Goal: Contribute content: Contribute content

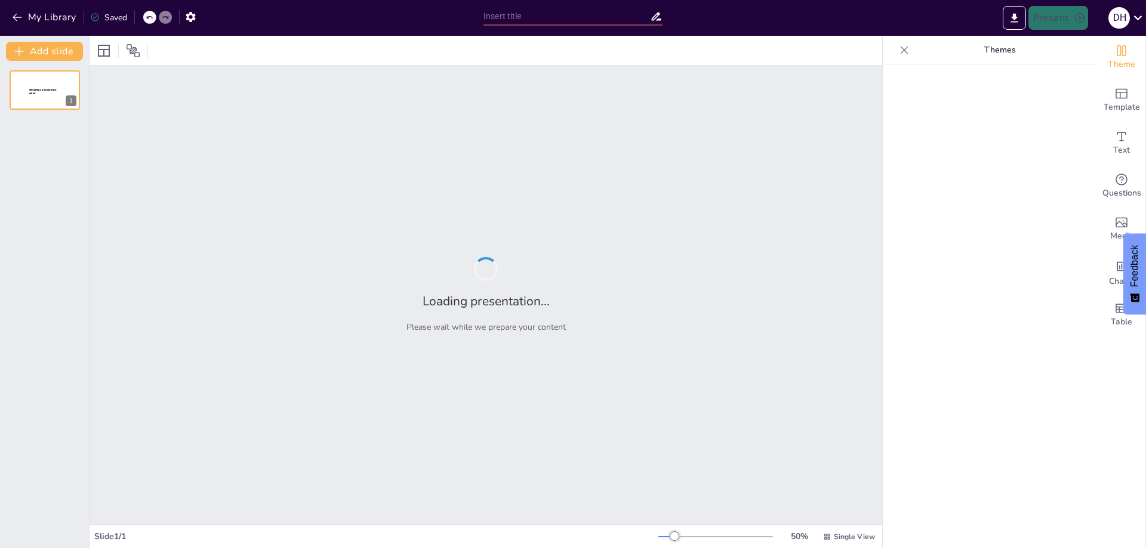
type input "Geología Divertida: ¡Conoce la Escala del Tiempo de la Tierra!"
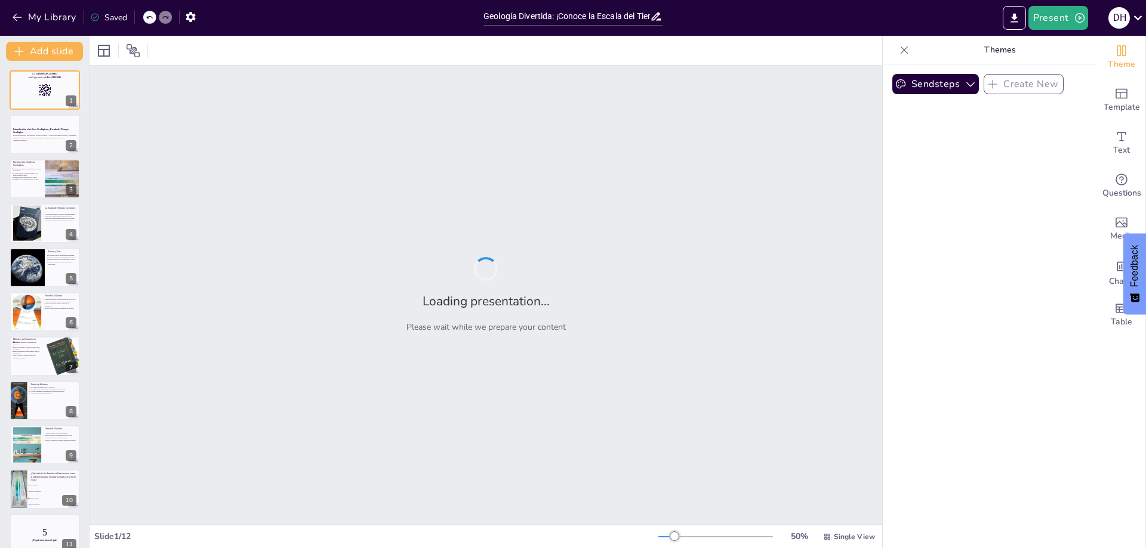
checkbox input "true"
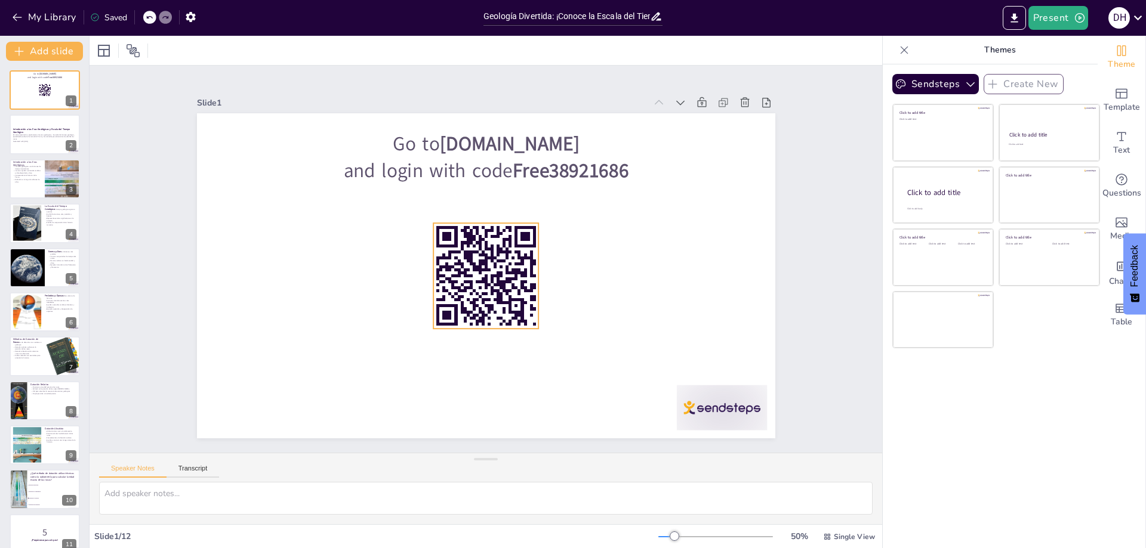
click at [507, 289] on rect at bounding box center [470, 265] width 139 height 139
checkbox input "true"
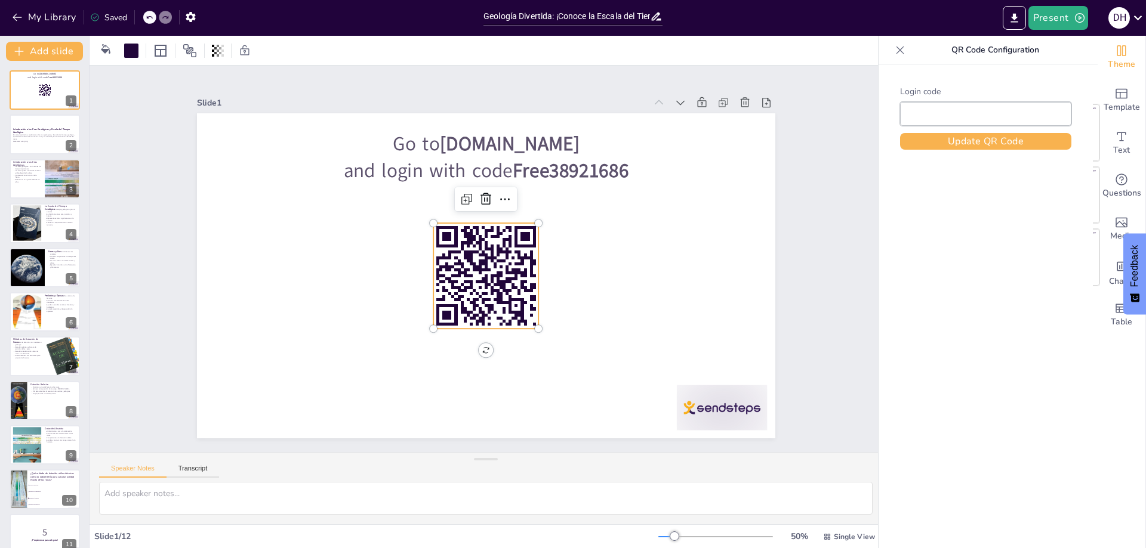
type input "Free38921686"
click at [43, 123] on div at bounding box center [45, 135] width 72 height 41
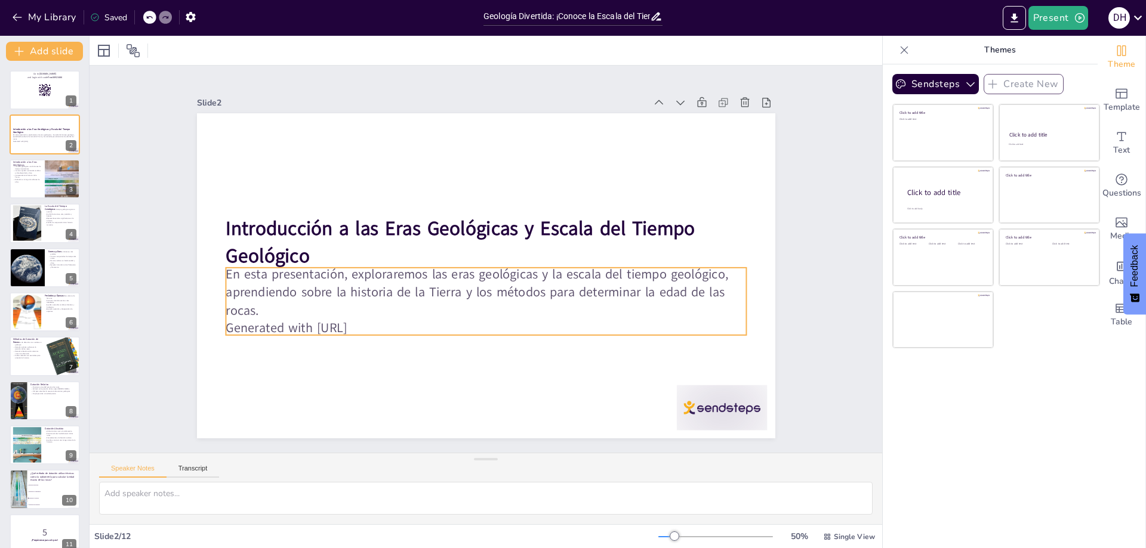
click at [378, 321] on p "Generated with [URL]" at bounding box center [478, 328] width 519 height 72
click at [507, 237] on icon at bounding box center [514, 244] width 14 height 14
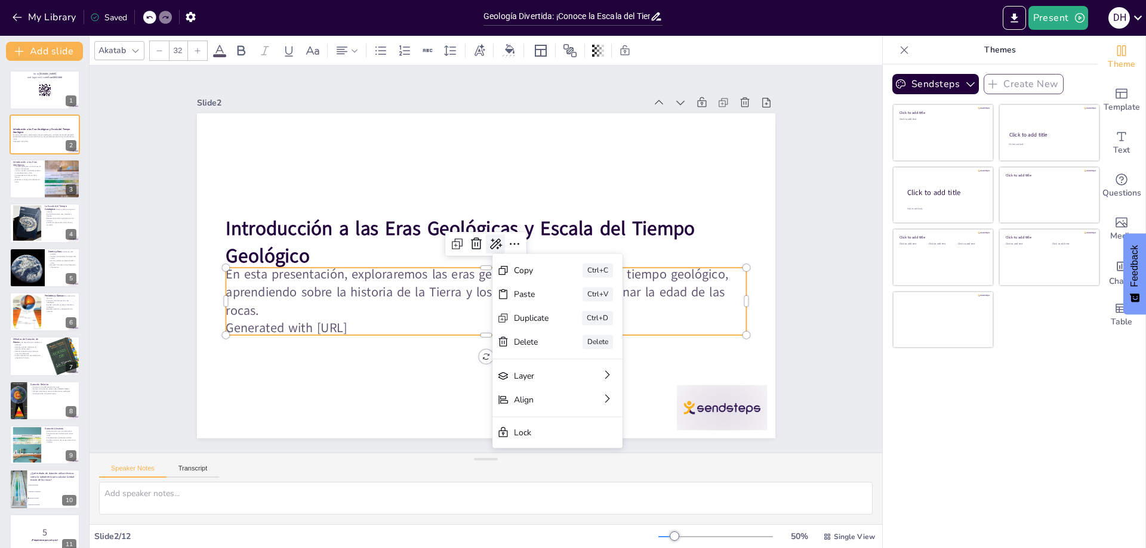
click at [488, 241] on icon at bounding box center [495, 244] width 14 height 14
click at [526, 355] on div "AI powered Rewrite Extend Shorten Adjust tone" at bounding box center [536, 303] width 119 height 109
click at [377, 320] on p "Generated with [URL]" at bounding box center [478, 328] width 519 height 72
click at [384, 322] on p "Generated with [URL]" at bounding box center [486, 328] width 520 height 18
click at [386, 292] on p "En esta presentación, exploraremos las eras geológicas y la escala del tiempo g…" at bounding box center [482, 292] width 523 height 108
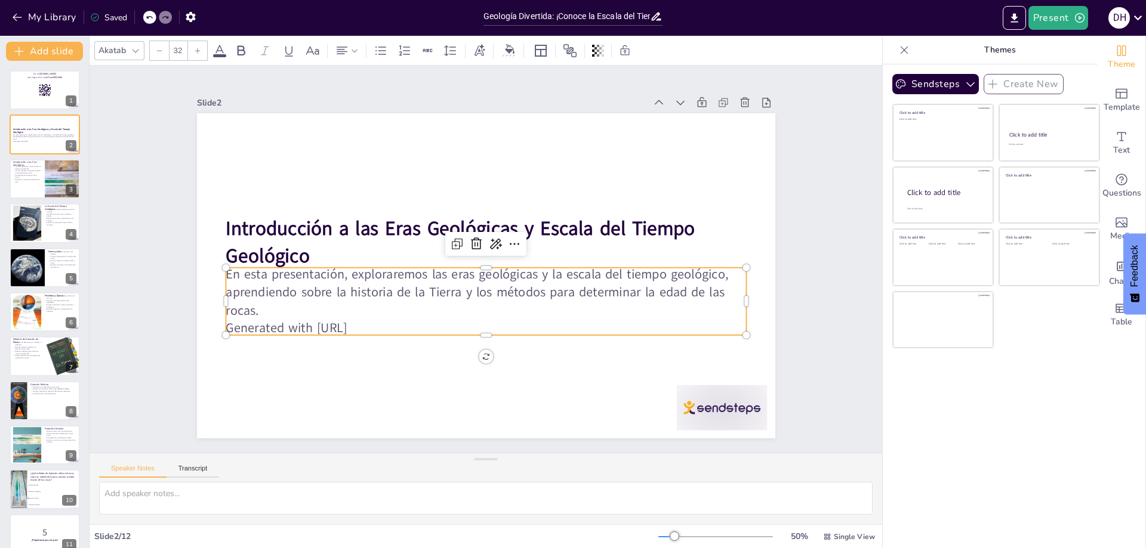
click at [386, 313] on p "En esta presentación, exploraremos las eras geológicas y la escala del tiempo g…" at bounding box center [482, 292] width 523 height 108
click at [197, 21] on icon "button" at bounding box center [190, 17] width 13 height 13
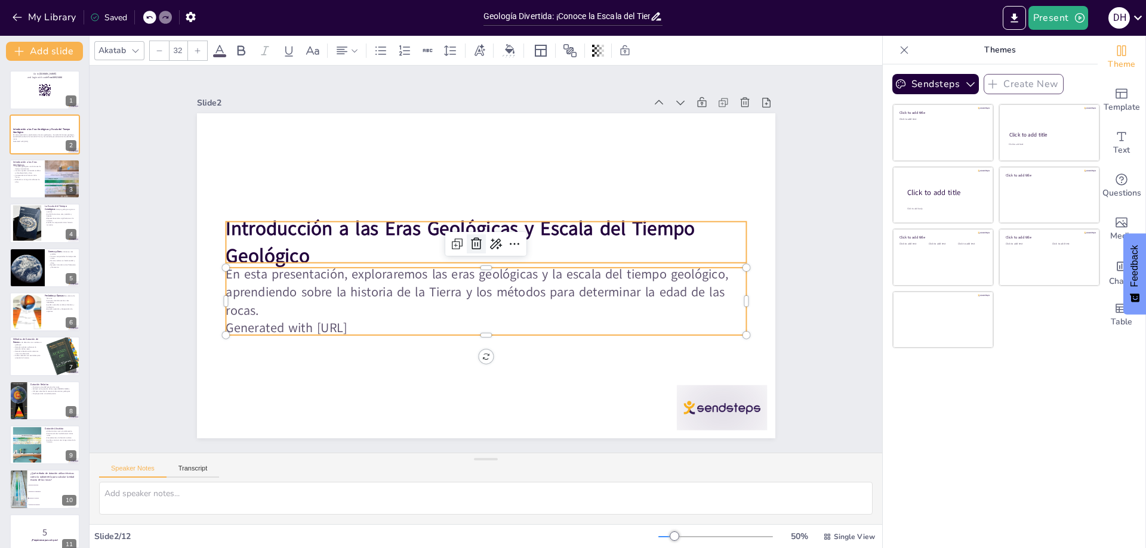
checkbox input "true"
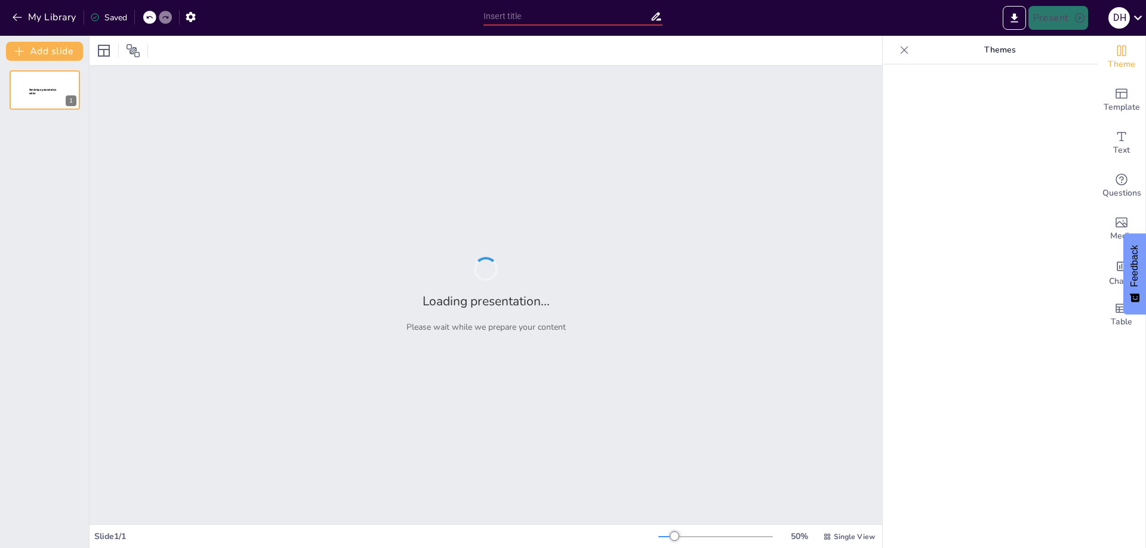
type input "Geología Divertida: ¡Conoce la Escala del Tiempo de la Tierra!"
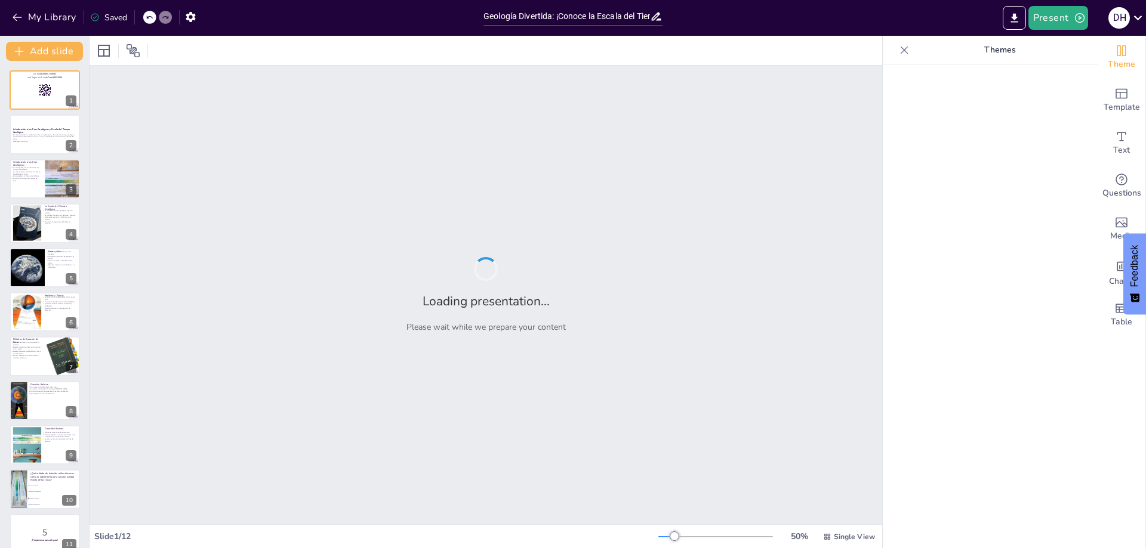
checkbox input "true"
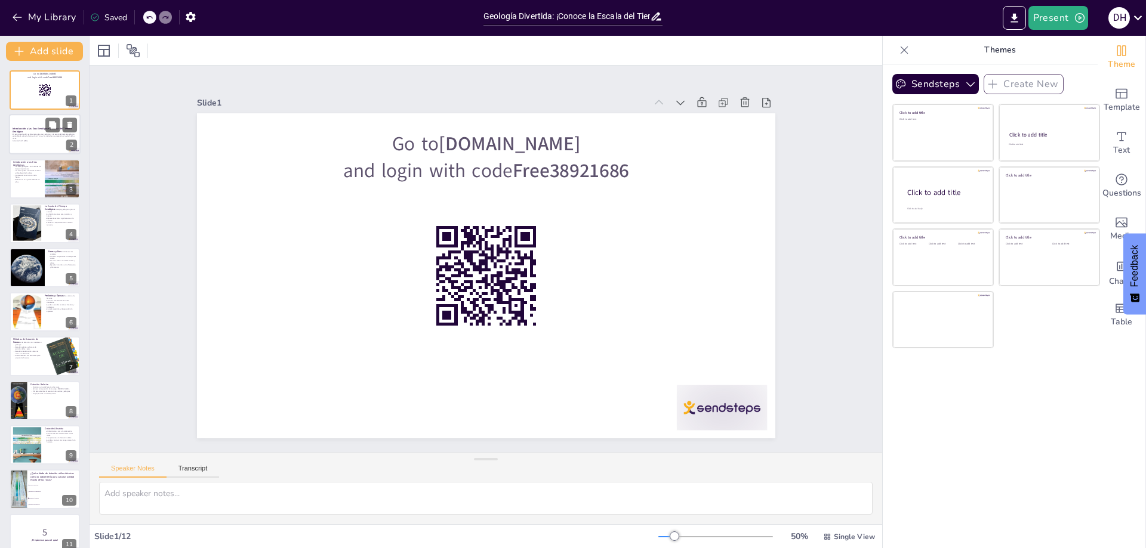
click at [29, 129] on strong "Introducción a las Eras Geológicas y Escala del Tiempo Geológico" at bounding box center [42, 130] width 59 height 7
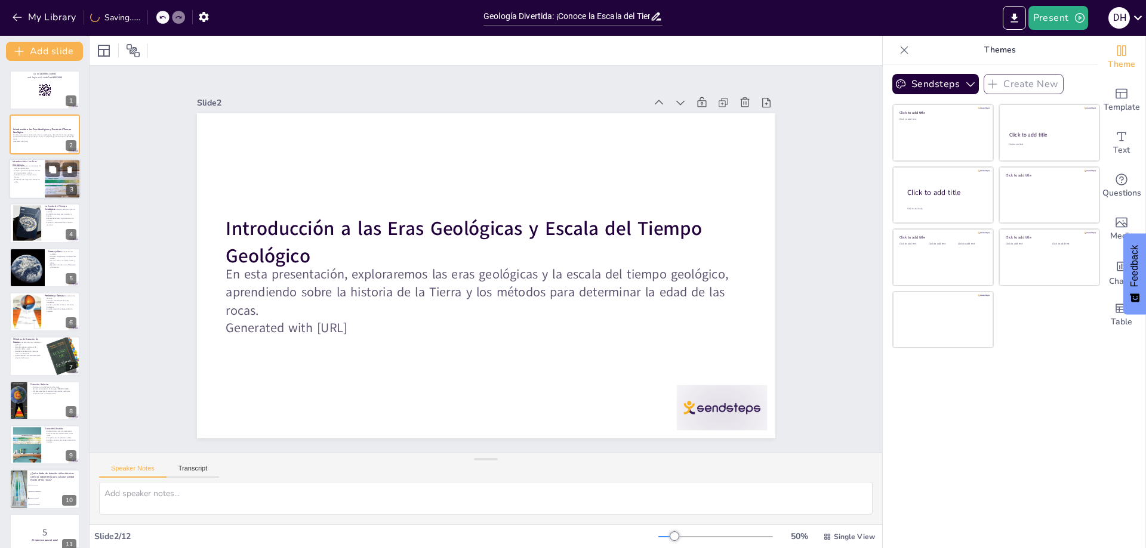
checkbox input "true"
click at [34, 172] on p "Las eras ayudan a entender cambios en biodiversidad y clima." at bounding box center [27, 171] width 29 height 4
type textarea "Las eras geológicas son fundamentales para entender la historia de nuestro plan…"
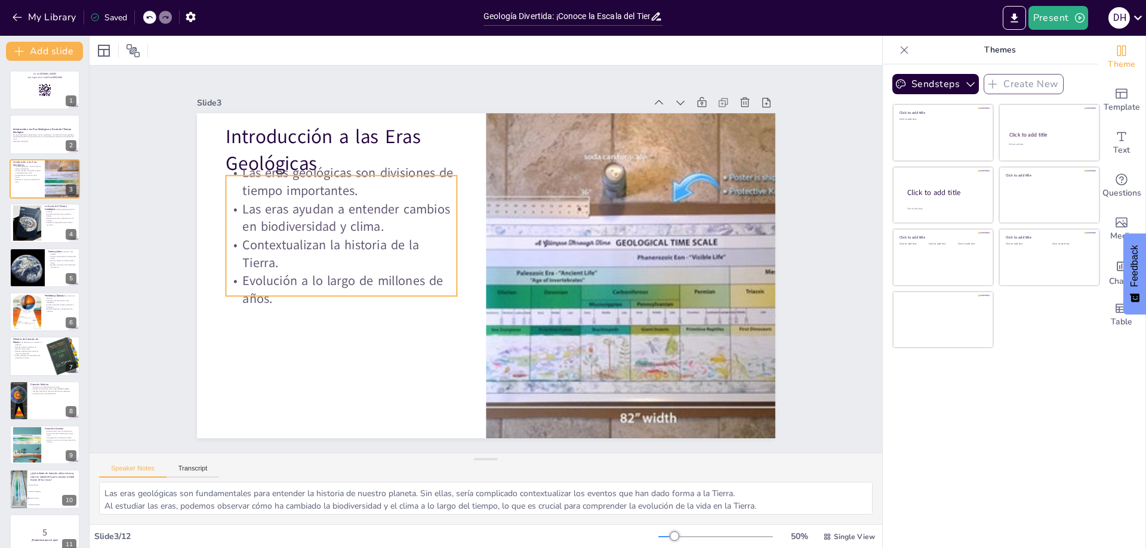
click at [514, 282] on p "Las eras ayudan a entender cambios en biodiversidad y clima." at bounding box center [630, 300] width 232 height 36
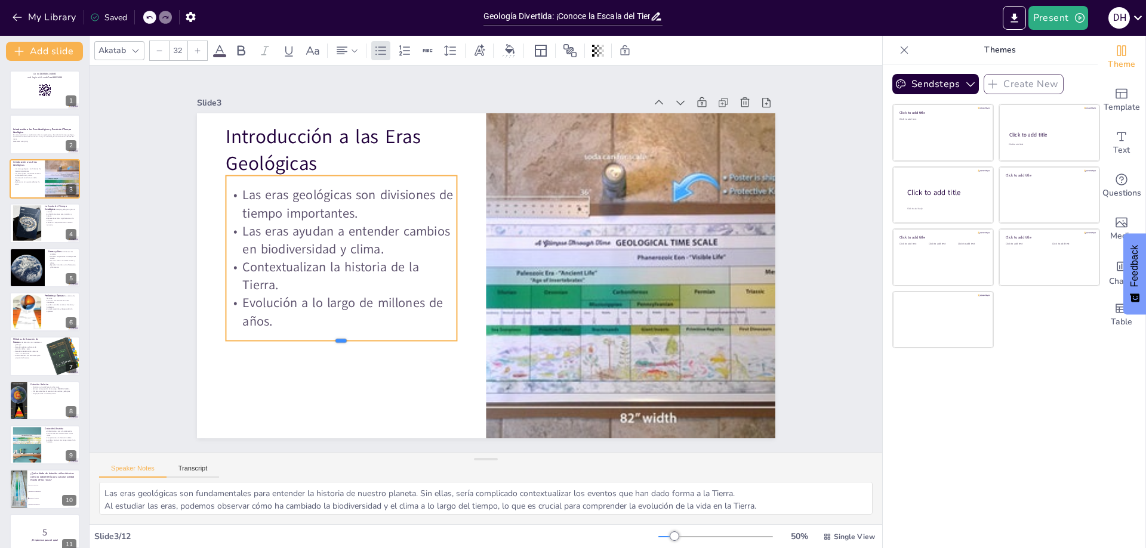
drag, startPoint x: 344, startPoint y: 293, endPoint x: 341, endPoint y: 338, distance: 45.4
click at [341, 338] on div at bounding box center [332, 329] width 231 height 33
checkbox input "true"
click at [41, 103] on div at bounding box center [45, 90] width 72 height 41
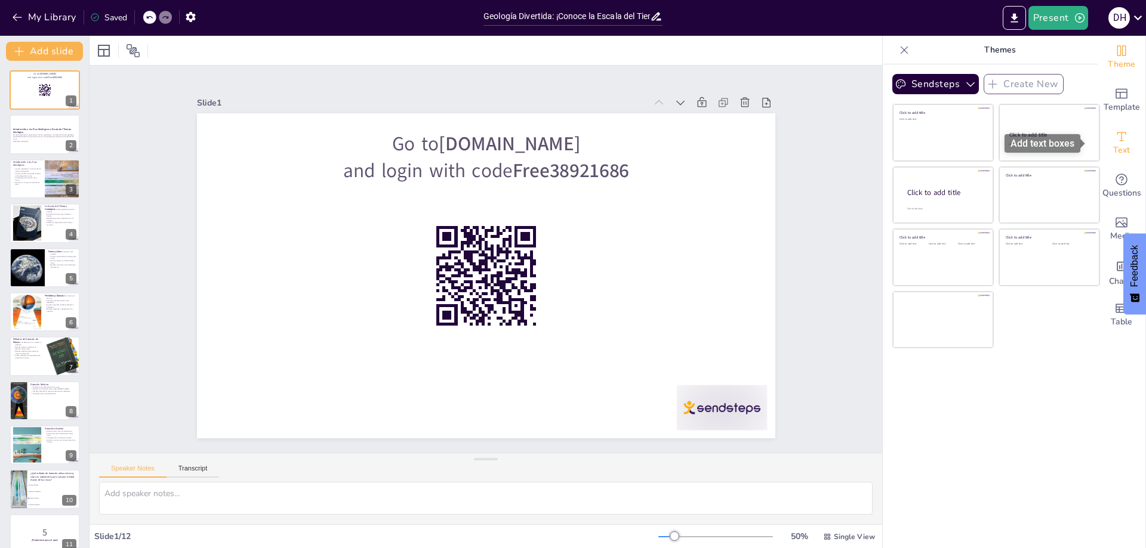
click at [1113, 155] on span "Text" at bounding box center [1121, 150] width 17 height 13
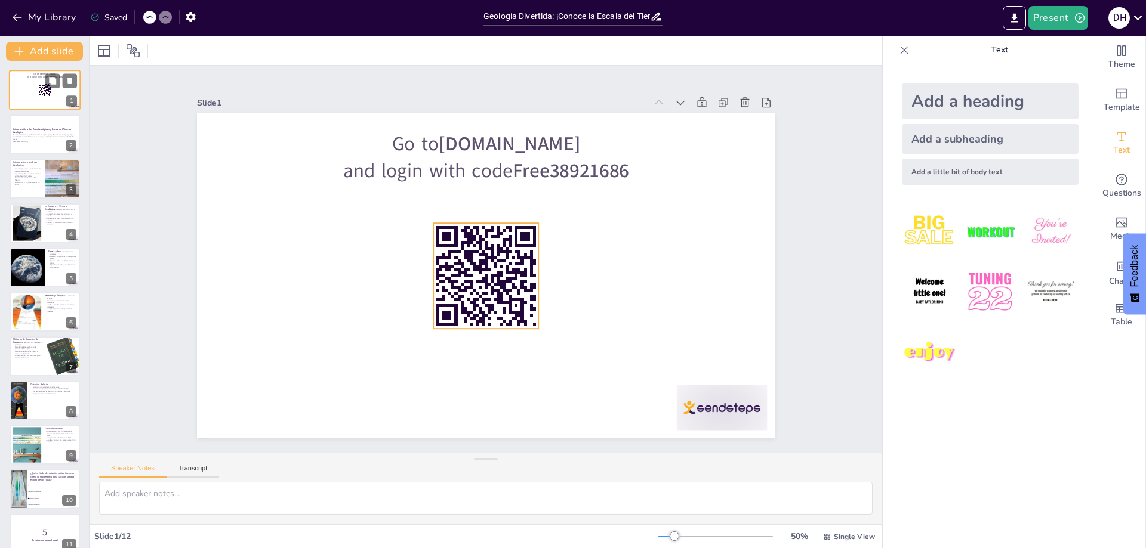
checkbox input "true"
drag, startPoint x: 41, startPoint y: 90, endPoint x: 67, endPoint y: 81, distance: 27.0
click at [67, 81] on icon at bounding box center [70, 81] width 8 height 8
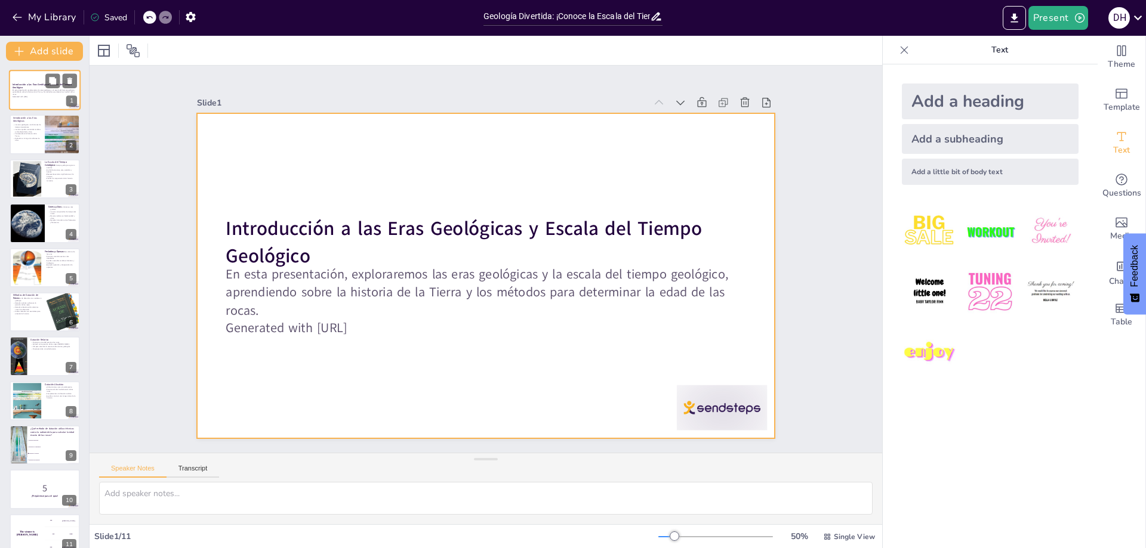
click at [29, 103] on div at bounding box center [45, 90] width 72 height 41
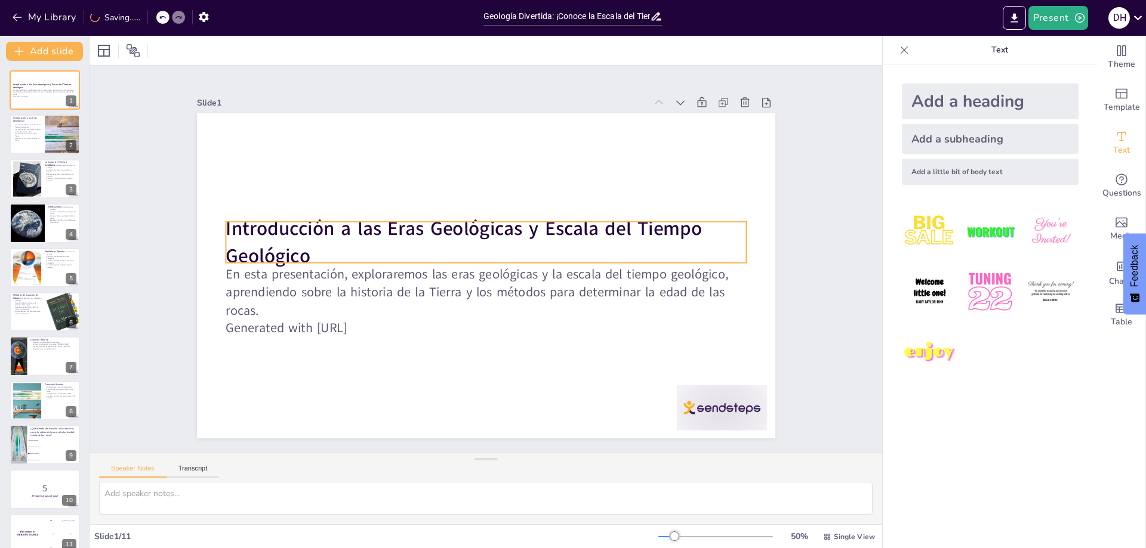
click at [230, 221] on strong "Introducción a las Eras Geológicas y Escala del Tiempo Geológico" at bounding box center [464, 242] width 476 height 53
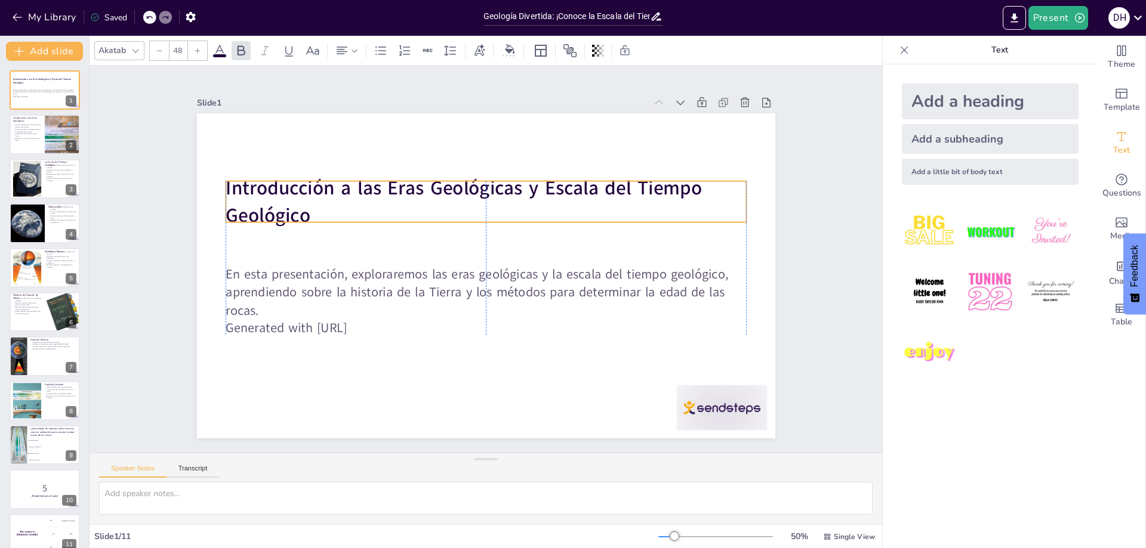
drag, startPoint x: 252, startPoint y: 218, endPoint x: 252, endPoint y: 177, distance: 40.6
click at [252, 177] on strong "Introducción a las Eras Geológicas y Escala del Tiempo Geológico" at bounding box center [464, 201] width 476 height 53
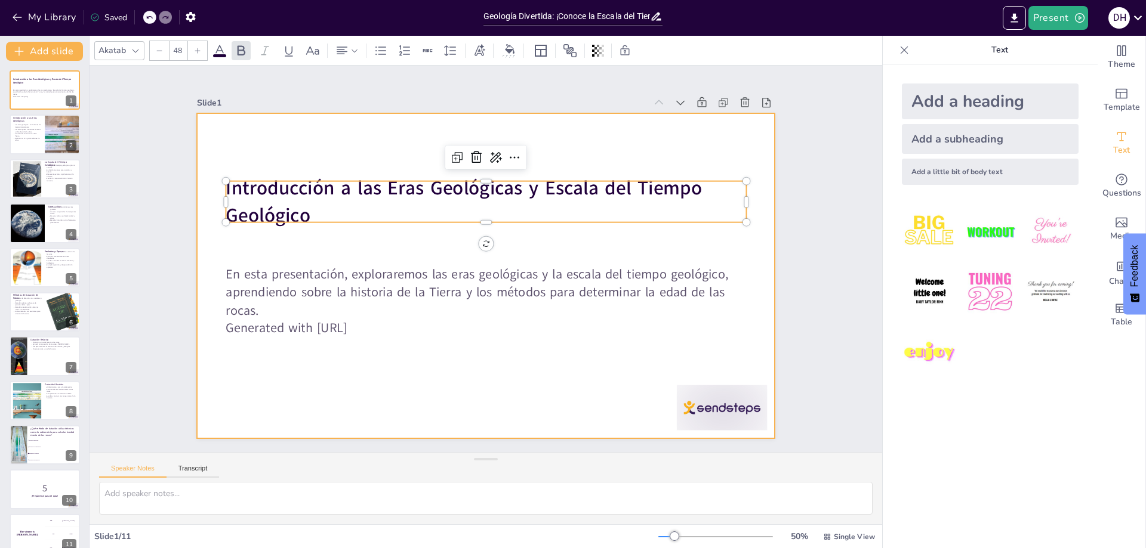
click at [343, 346] on div at bounding box center [486, 275] width 578 height 325
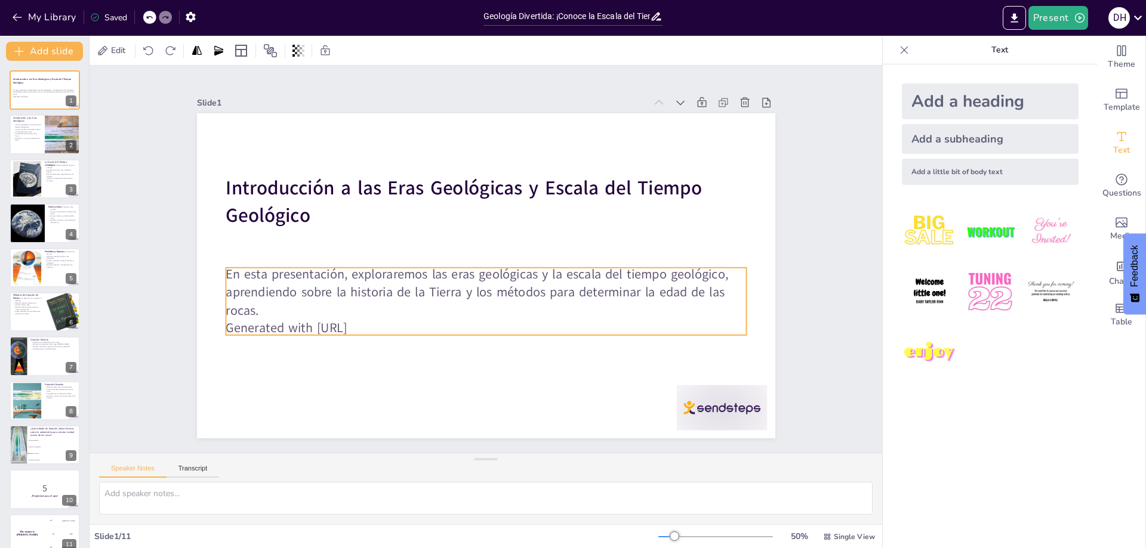
click at [393, 325] on p "Generated with [URL]" at bounding box center [435, 305] width 362 height 399
click at [375, 326] on p "Generated with [URL]" at bounding box center [478, 328] width 519 height 72
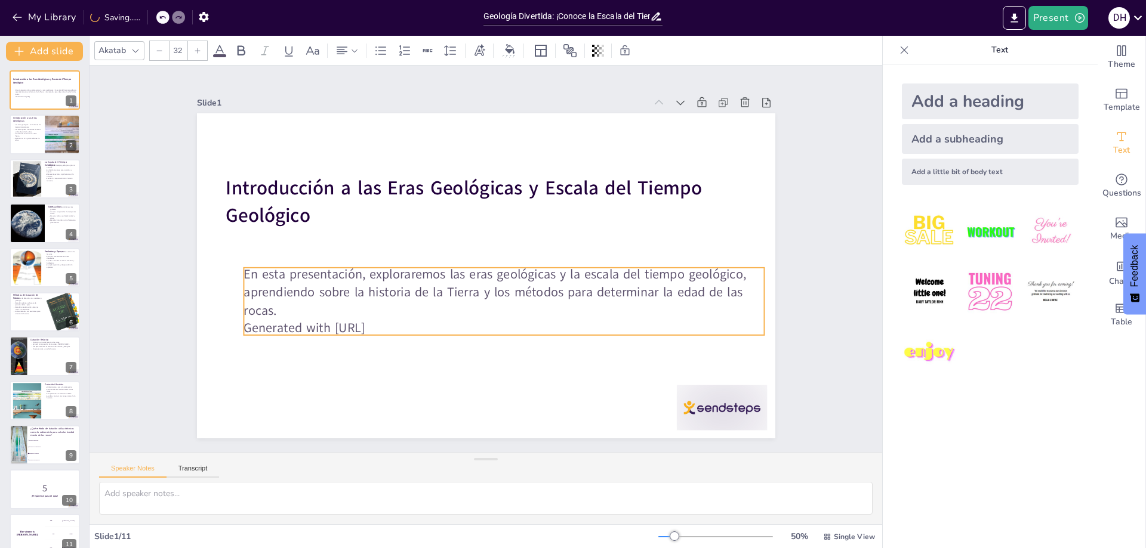
drag, startPoint x: 375, startPoint y: 326, endPoint x: 391, endPoint y: 327, distance: 16.8
click at [391, 327] on p "Generated with [URL]" at bounding box center [489, 330] width 513 height 126
click at [405, 314] on p "En esta presentación, exploraremos las eras geológicas y la escala del tiempo g…" at bounding box center [498, 295] width 523 height 108
click at [398, 322] on p "Generated with [URL]" at bounding box center [494, 331] width 519 height 72
checkbox input "true"
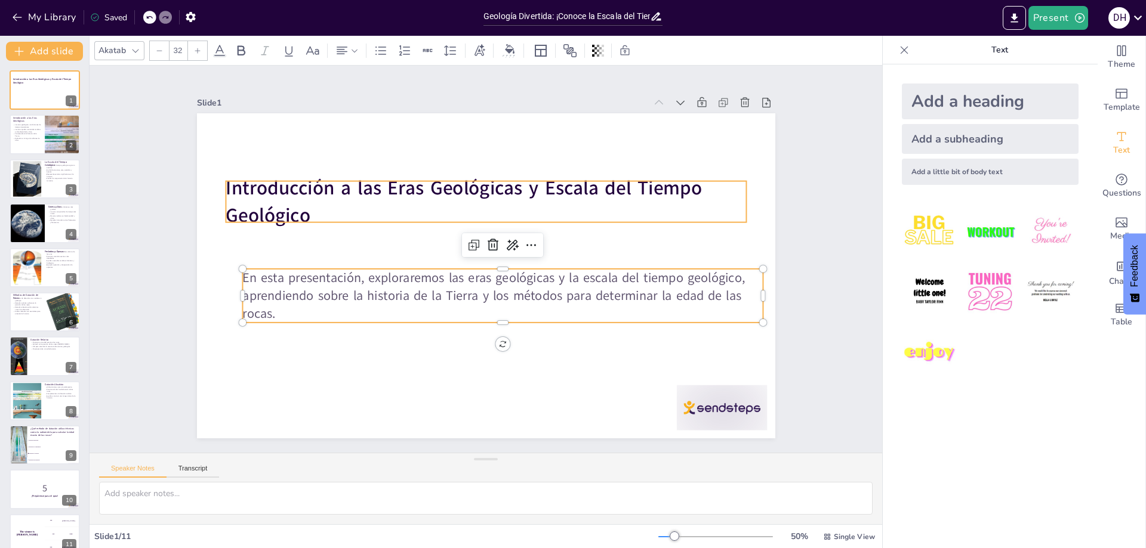
click at [385, 202] on p "Introducción a las Eras Geológicas y Escala del Tiempo Geológico" at bounding box center [491, 202] width 523 height 108
click at [387, 182] on div at bounding box center [482, 276] width 633 height 438
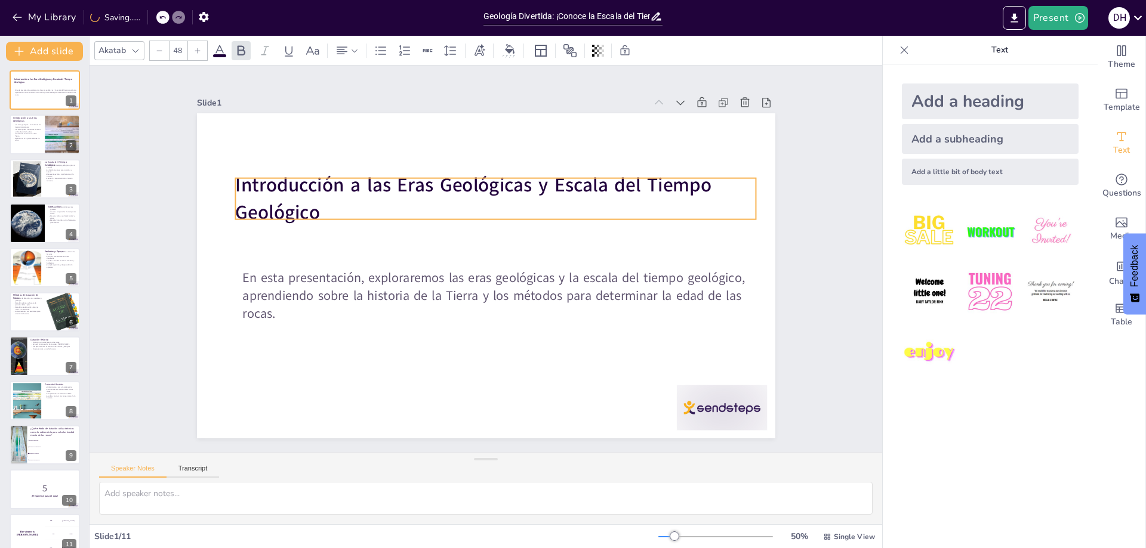
drag, startPoint x: 387, startPoint y: 203, endPoint x: 390, endPoint y: 180, distance: 23.4
click at [390, 180] on strong "Introducción a las Eras Geológicas y Escala del Tiempo Geológico" at bounding box center [486, 184] width 476 height 125
click at [393, 184] on strong "Introducción a las Eras Geológicas y Escala del Tiempo Geológico" at bounding box center [498, 187] width 457 height 218
click at [393, 184] on strong "Introducción a las Eras Geológicas y Escala del Tiempo Geológico" at bounding box center [479, 184] width 479 height 76
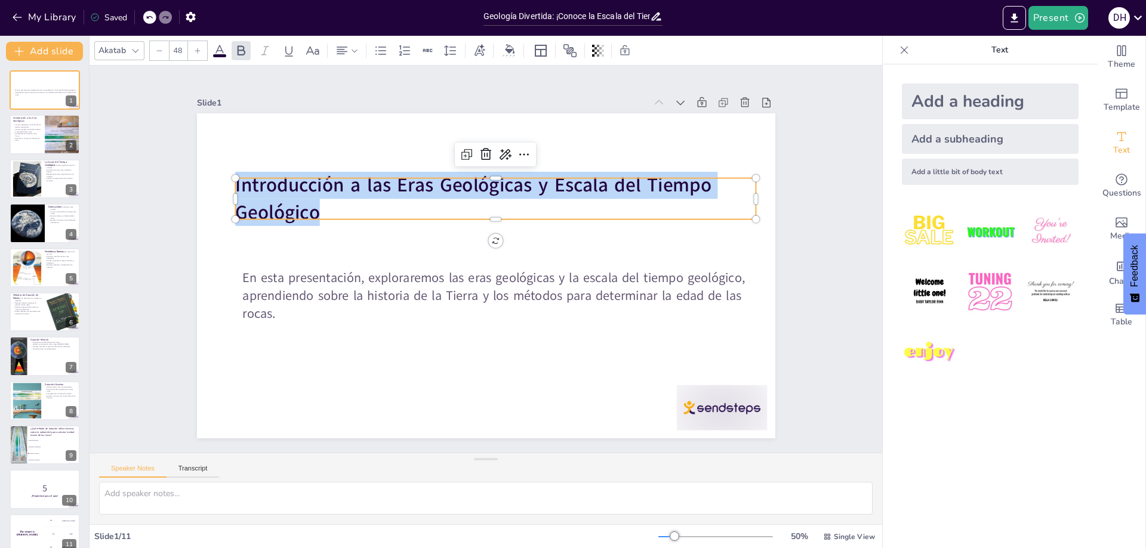
copy strong "Introducción a las Eras Geológicas y Escala del Tiempo Geológico"
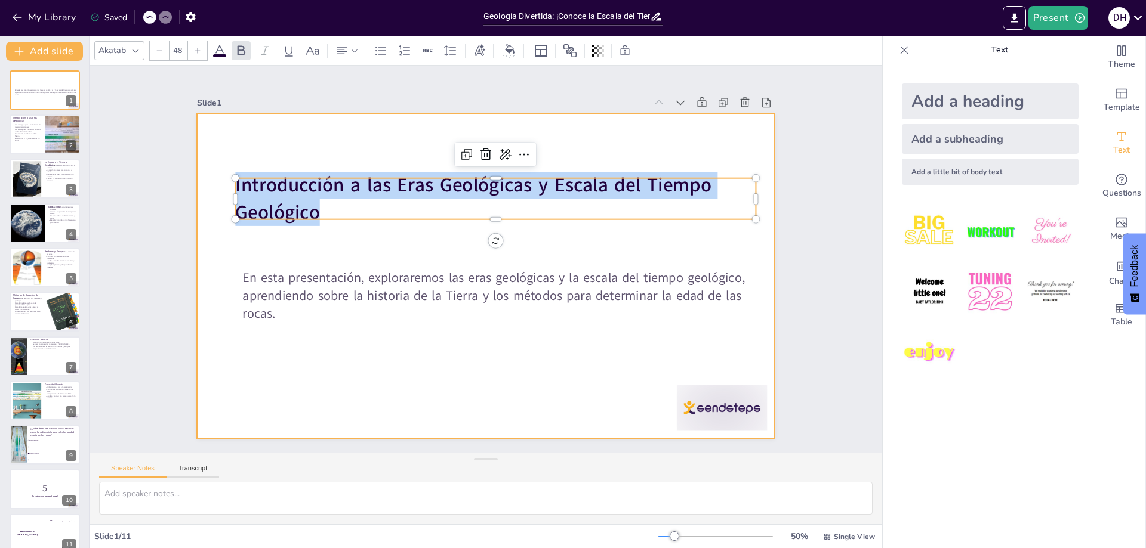
click at [455, 251] on div at bounding box center [484, 276] width 609 height 384
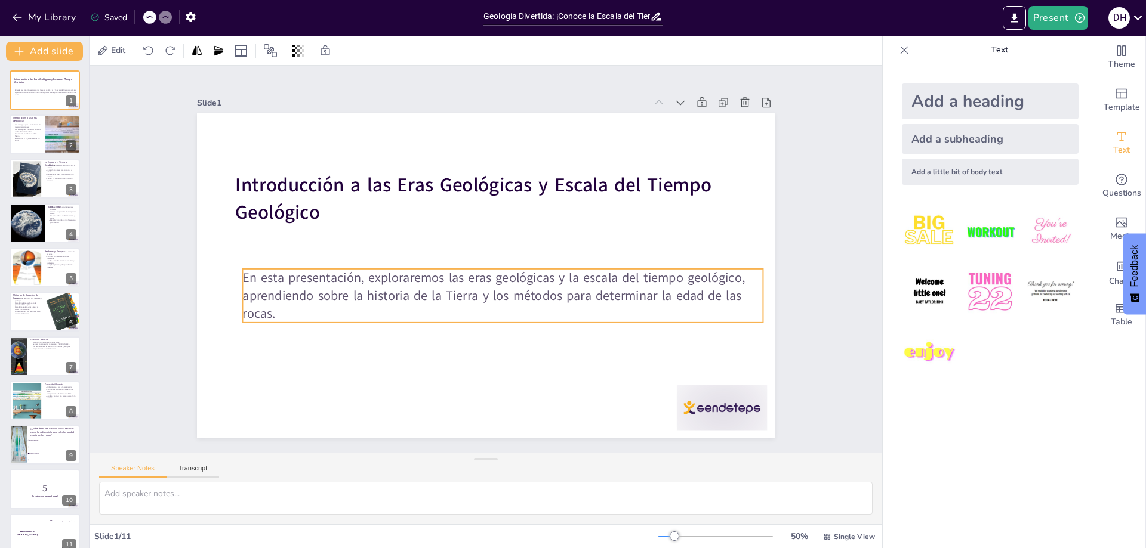
click at [468, 298] on p "En esta presentación, exploraremos las eras geológicas y la escala del tiempo g…" at bounding box center [498, 297] width 523 height 108
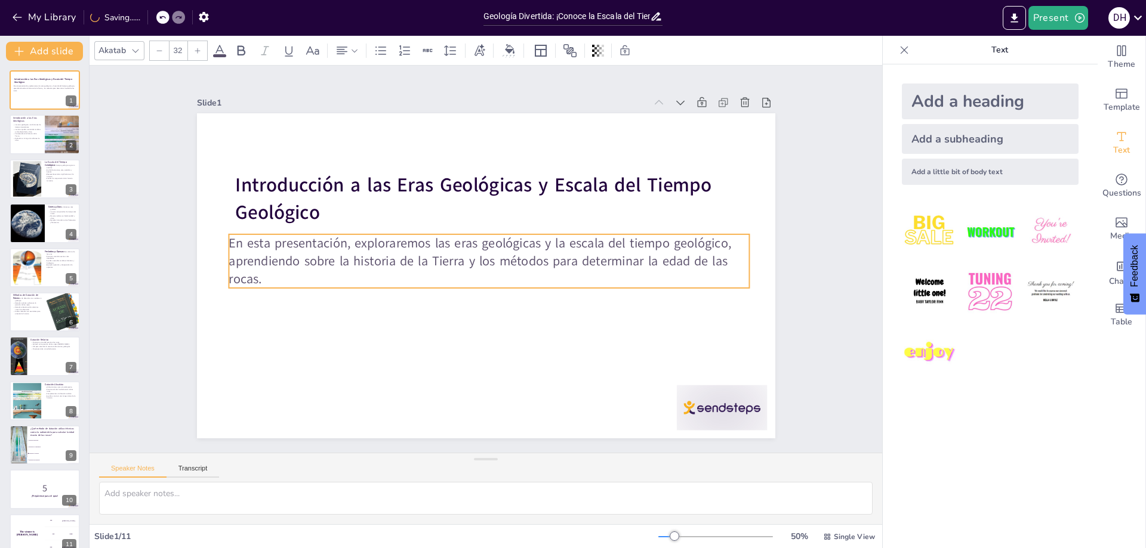
drag, startPoint x: 472, startPoint y: 266, endPoint x: 458, endPoint y: 231, distance: 37.2
click at [458, 231] on p "En esta presentación, exploraremos las eras geológicas y la escala del tiempo g…" at bounding box center [485, 262] width 307 height 477
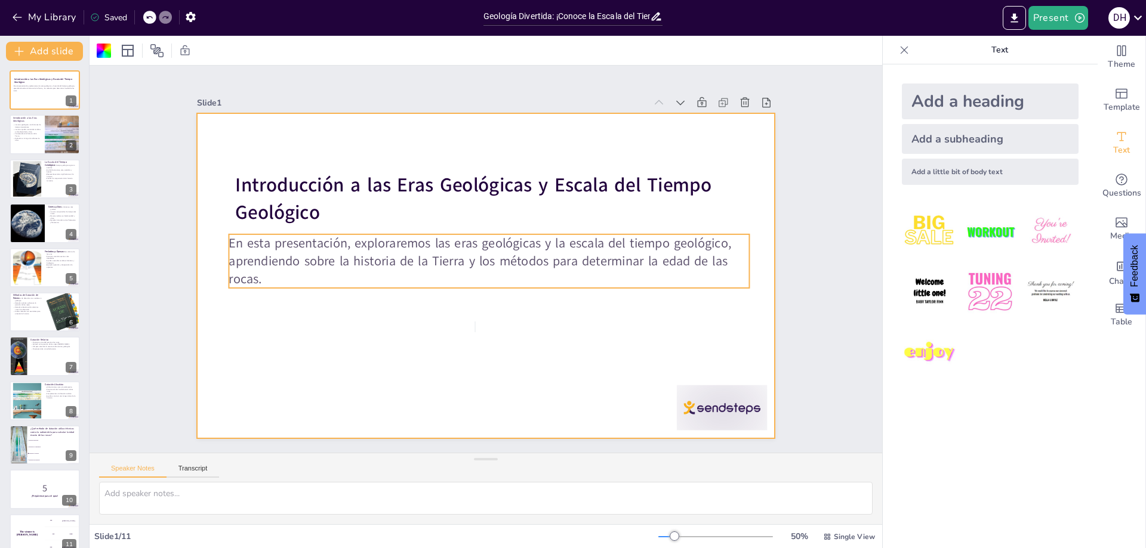
click at [369, 273] on p "En esta presentación, exploraremos las eras geológicas y la escala del tiempo g…" at bounding box center [488, 261] width 520 height 161
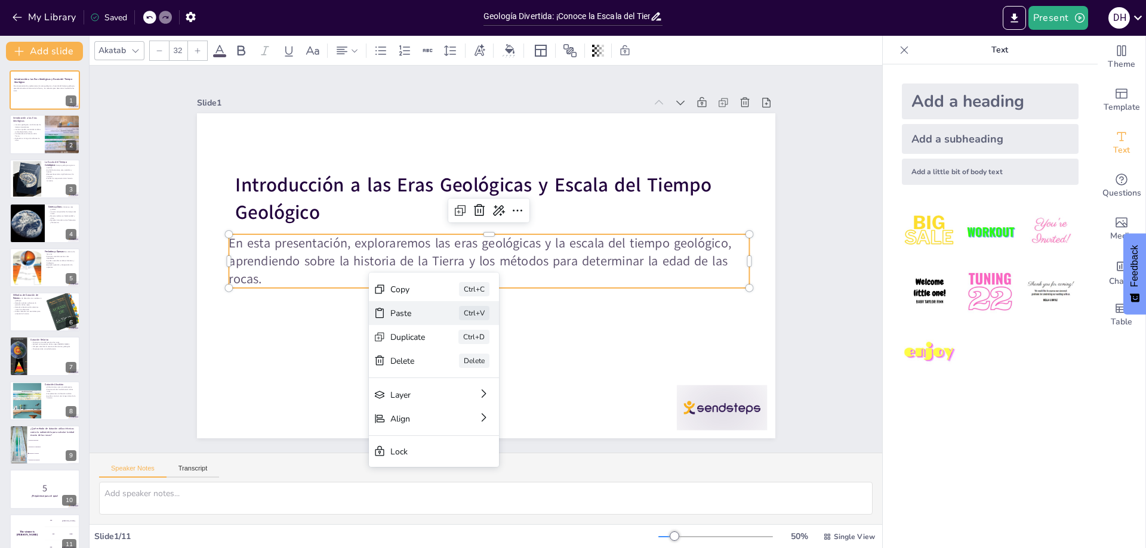
click at [480, 374] on div "Paste" at bounding box center [497, 379] width 35 height 11
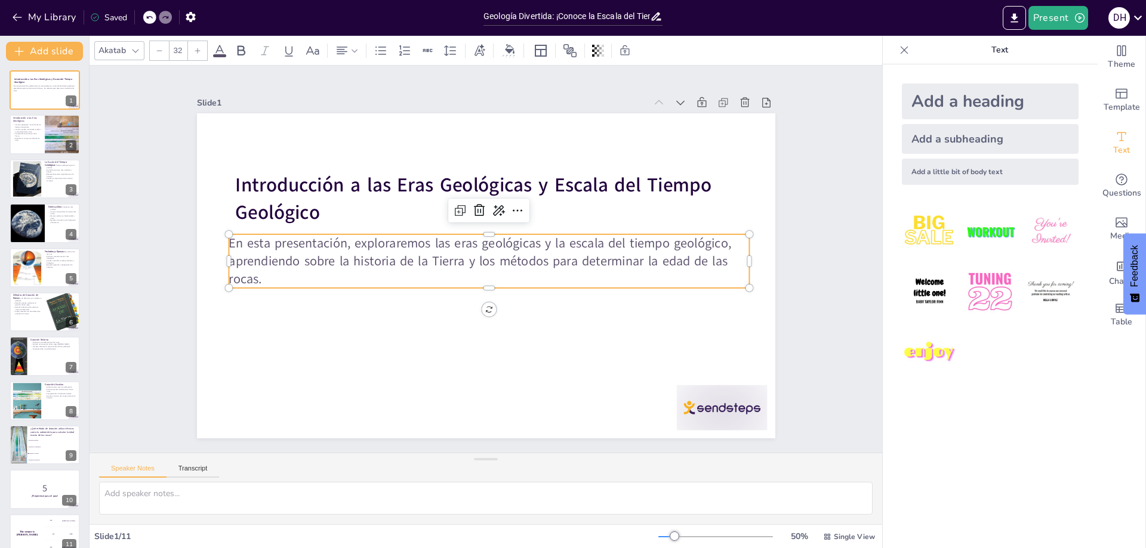
click at [289, 279] on p "En esta presentación, exploraremos las eras geológicas y la escala del tiempo g…" at bounding box center [489, 262] width 520 height 54
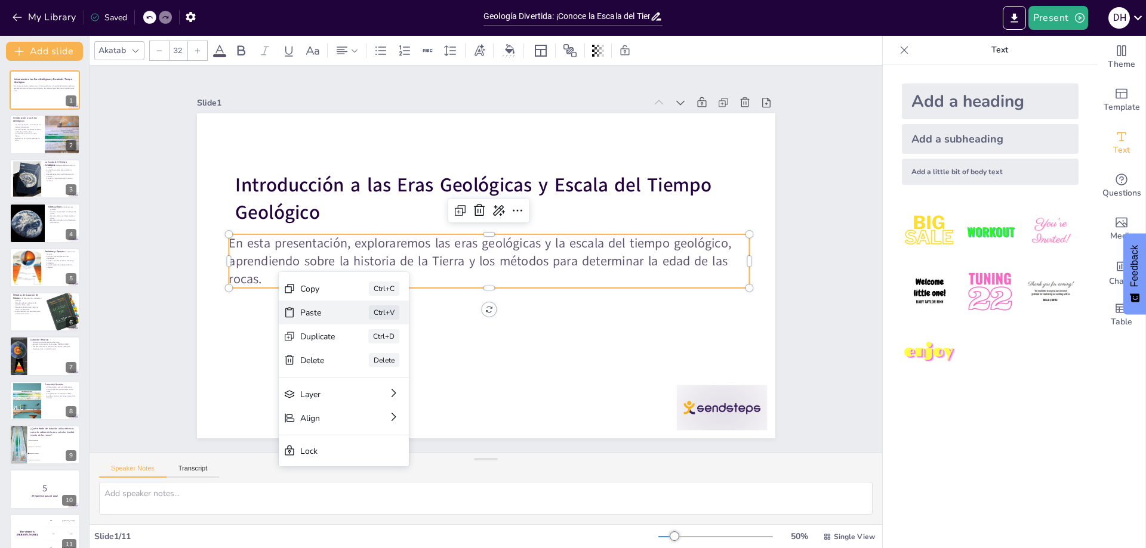
click at [458, 371] on div "Ctrl+V" at bounding box center [473, 378] width 30 height 14
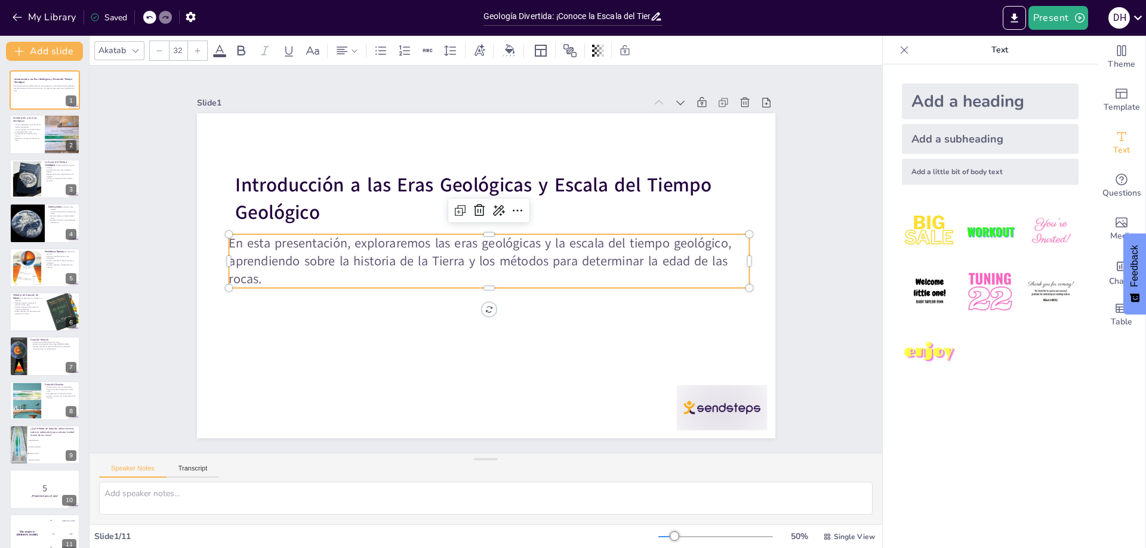
click at [261, 273] on p "En esta presentación, exploraremos las eras geológicas y la escala del tiempo g…" at bounding box center [489, 262] width 520 height 54
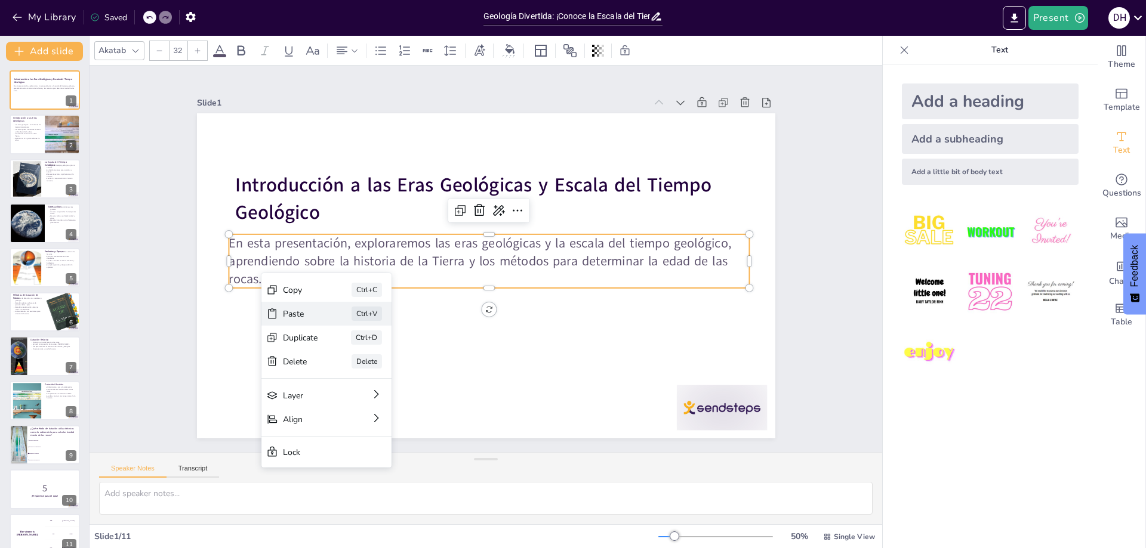
click at [372, 374] on div "Paste" at bounding box center [389, 379] width 35 height 11
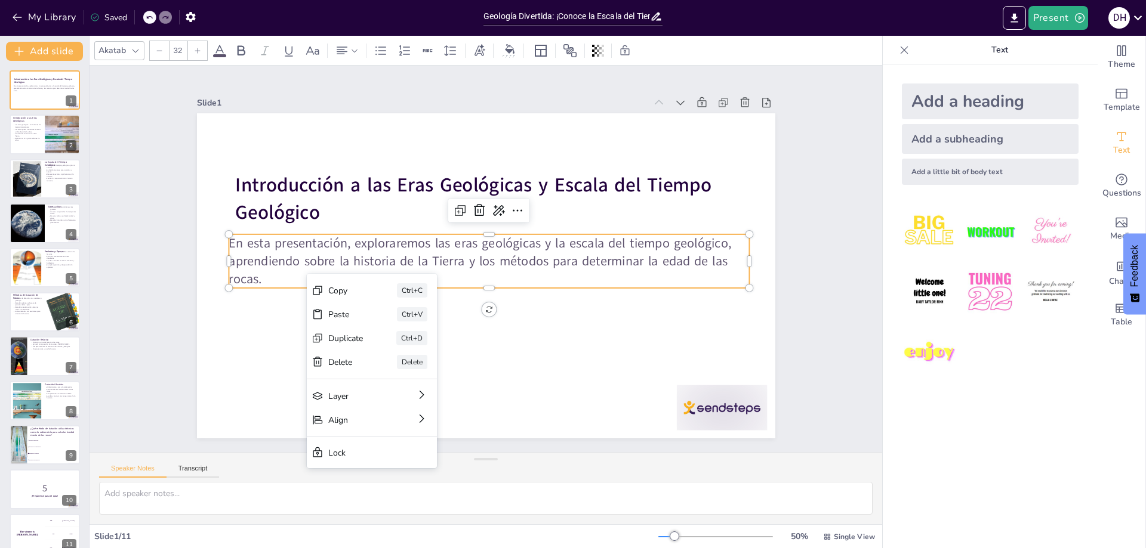
click at [307, 274] on p "En esta presentación, exploraremos las eras geológicas y la escala del tiempo g…" at bounding box center [488, 262] width 523 height 108
click at [307, 274] on p "En esta presentación, exploraremos las eras geológicas y la escala del tiempo g…" at bounding box center [489, 262] width 520 height 54
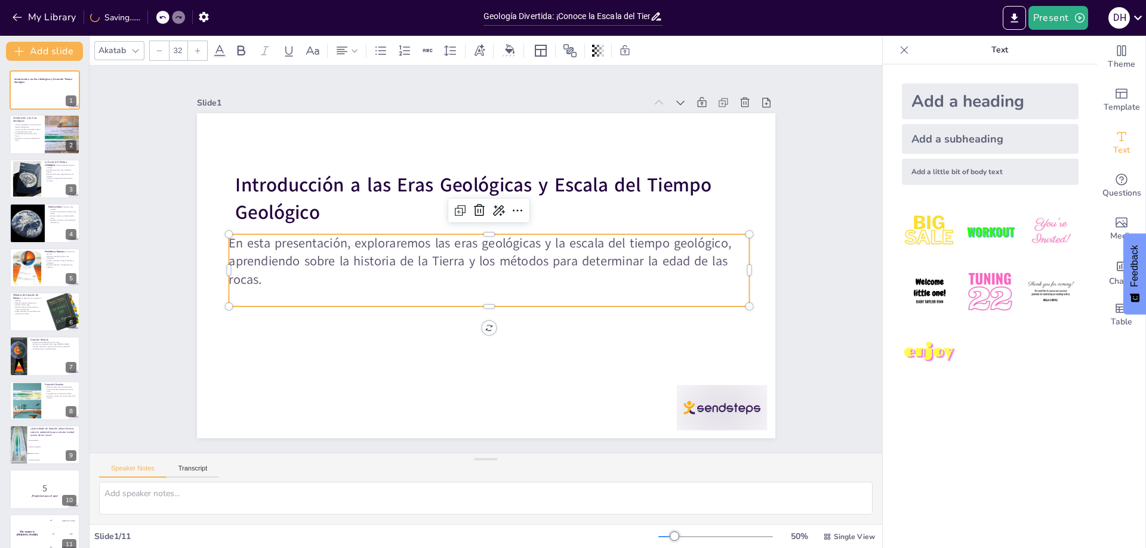
drag, startPoint x: 270, startPoint y: 277, endPoint x: 260, endPoint y: 287, distance: 14.4
click at [260, 287] on p at bounding box center [484, 297] width 519 height 72
click at [260, 288] on p at bounding box center [489, 297] width 520 height 18
click at [257, 286] on p at bounding box center [484, 297] width 519 height 72
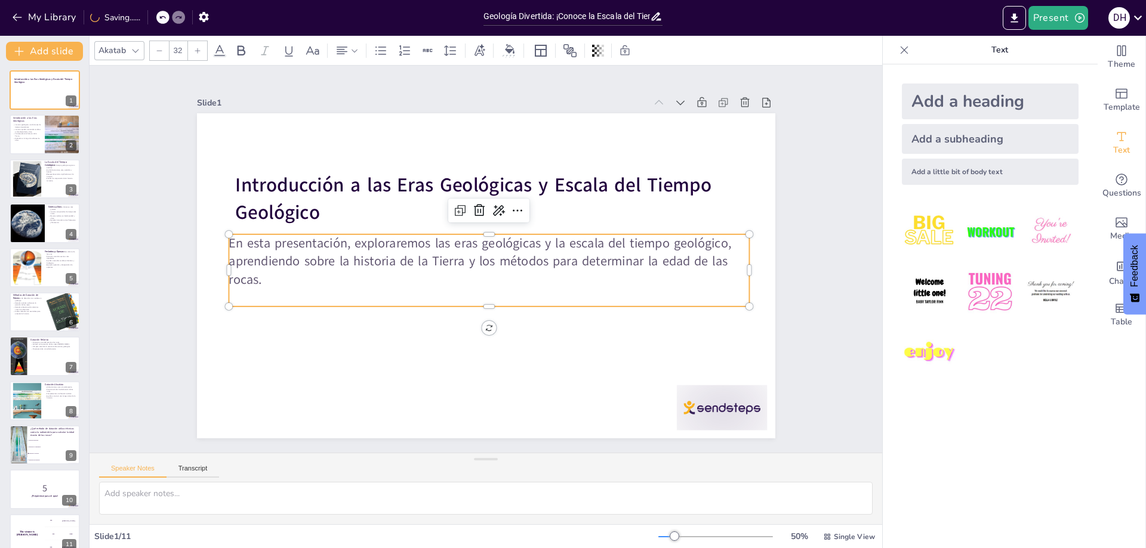
click at [261, 277] on p "En esta presentación, exploraremos las eras geológicas y la escala del tiempo g…" at bounding box center [487, 263] width 452 height 350
click at [258, 292] on p at bounding box center [489, 297] width 520 height 18
click at [499, 297] on p at bounding box center [489, 297] width 520 height 18
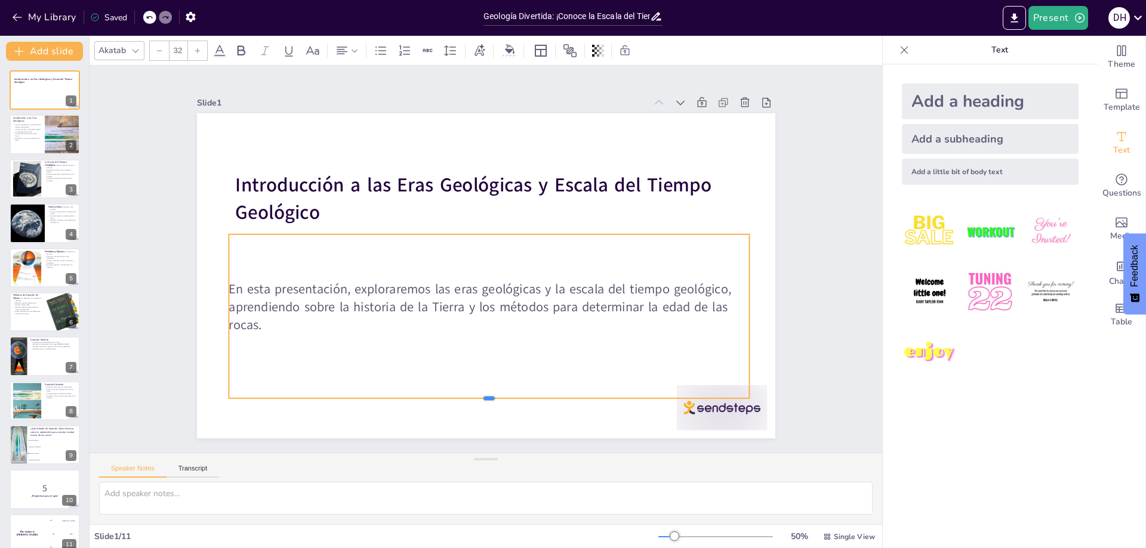
drag, startPoint x: 479, startPoint y: 302, endPoint x: 471, endPoint y: 395, distance: 93.4
click at [471, 395] on div at bounding box center [473, 403] width 519 height 64
click at [267, 268] on div "En esta presentación, exploraremos las eras geológicas y la escala del tiempo g…" at bounding box center [489, 317] width 520 height 165
click at [243, 281] on p "En esta presentación, exploraremos las eras geológicas y la escala del tiempo g…" at bounding box center [483, 308] width 523 height 108
click at [244, 287] on p "En esta presentación, exploraremos las eras geológicas y la escala del tiempo g…" at bounding box center [455, 297] width 423 height 388
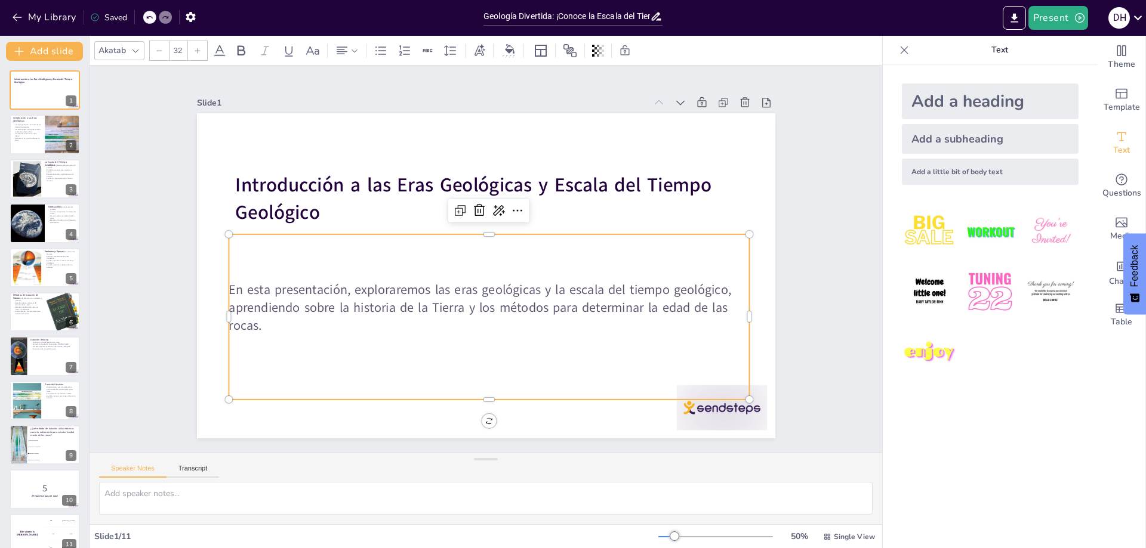
click at [221, 286] on p "En esta presentación, exploraremos las eras geológicas y la escala del tiempo g…" at bounding box center [478, 307] width 520 height 161
click at [295, 301] on p "En esta presentación, exploraremos las eras geológicas y la escala del tiempo g…" at bounding box center [483, 308] width 523 height 108
click at [301, 335] on p at bounding box center [489, 344] width 520 height 18
click at [256, 325] on p "En esta presentación, exploraremos las eras geológicas y la escala del tiempo g…" at bounding box center [489, 308] width 520 height 54
drag, startPoint x: 358, startPoint y: 351, endPoint x: 354, endPoint y: 335, distance: 17.2
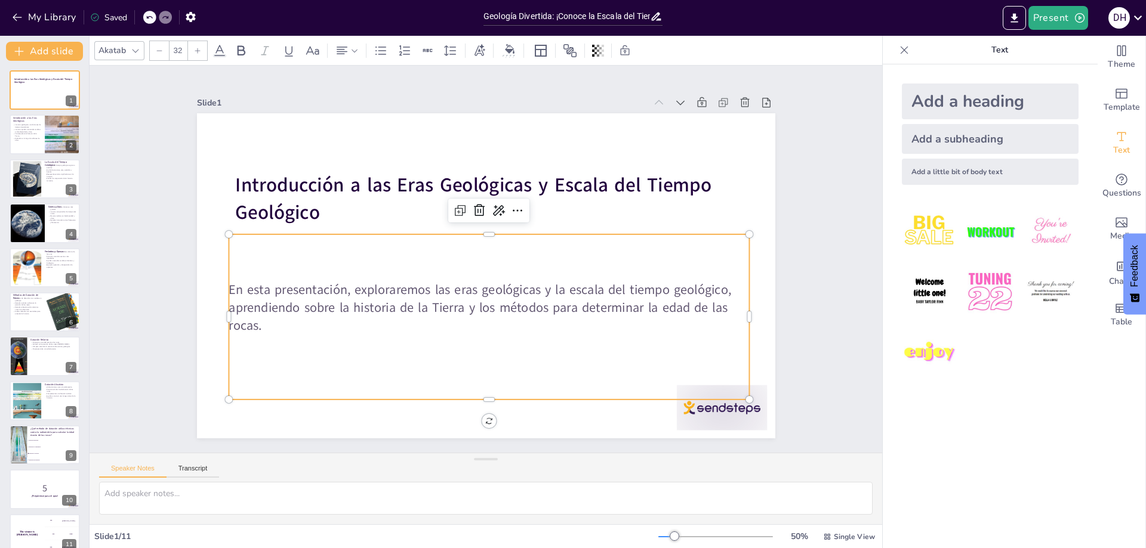
click at [329, 345] on p at bounding box center [479, 343] width 519 height 72
click at [510, 209] on icon at bounding box center [517, 210] width 14 height 14
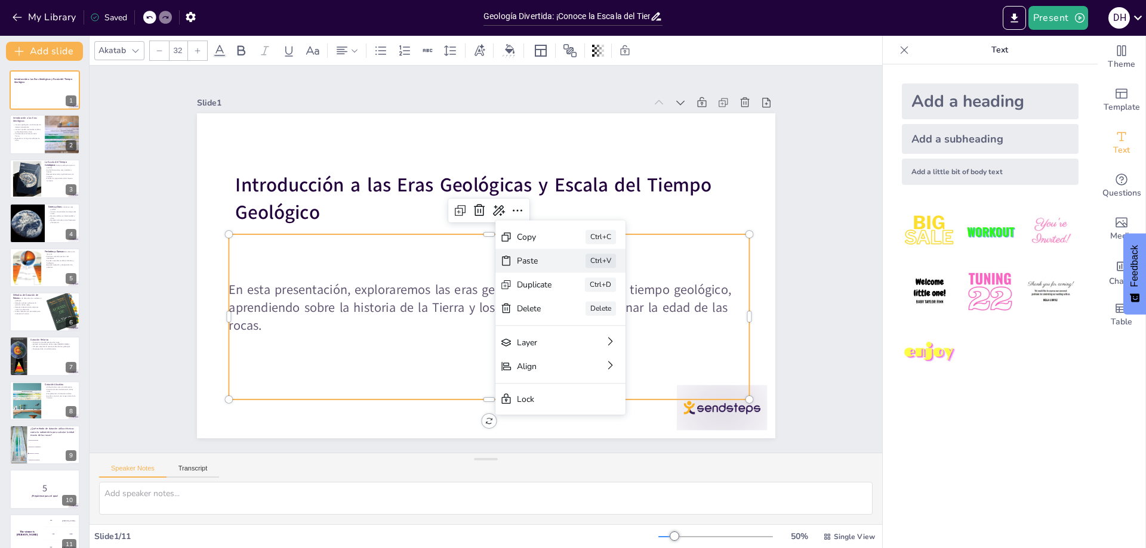
click at [675, 319] on div "Ctrl+V" at bounding box center [690, 326] width 30 height 14
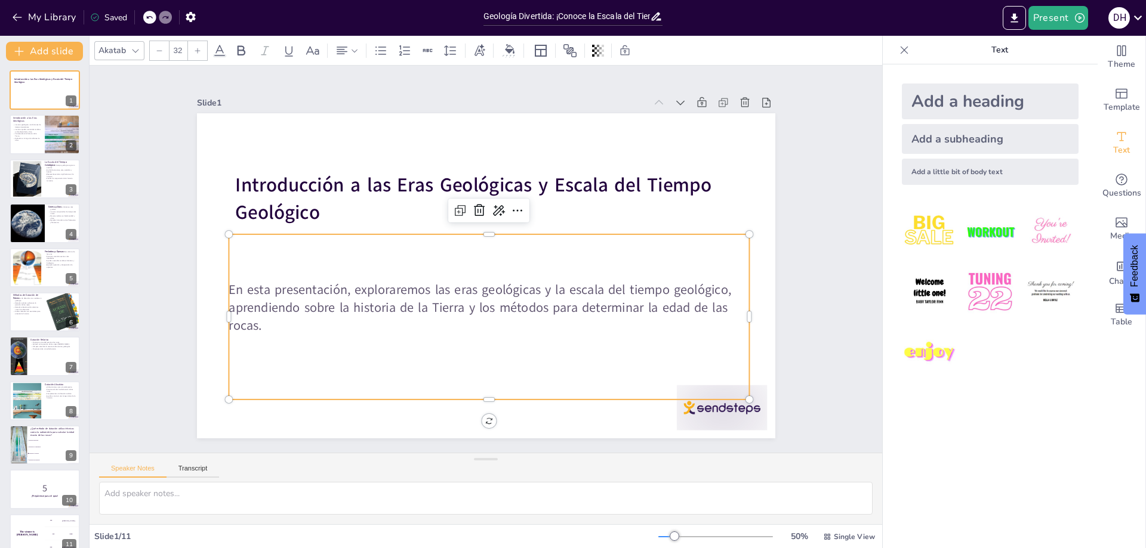
checkbox input "true"
click at [760, 98] on icon at bounding box center [766, 103] width 12 height 12
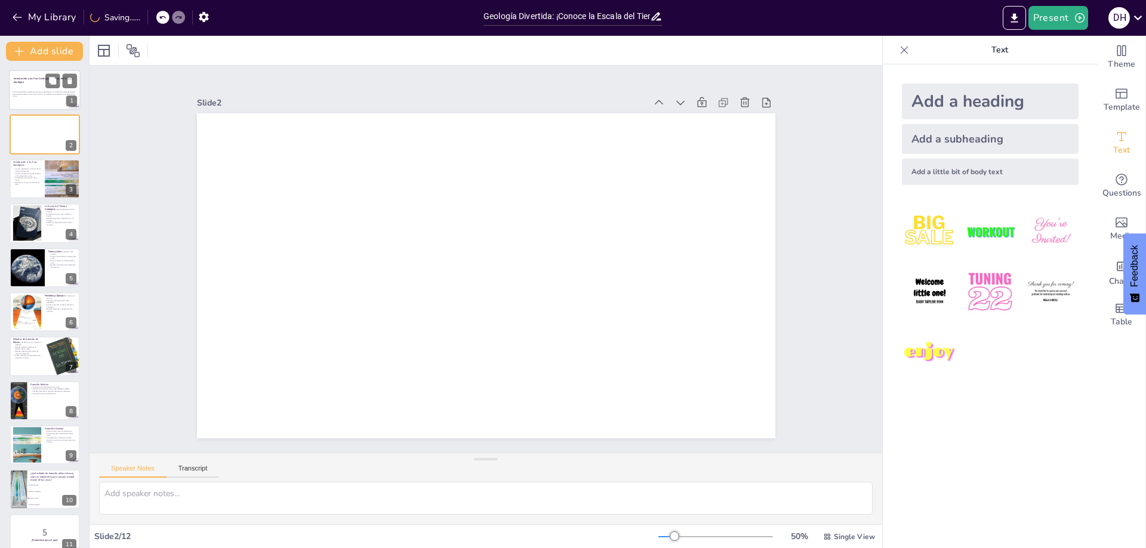
click at [45, 101] on div "En esta presentación, exploraremos las eras geológicas y la escala del tiempo g…" at bounding box center [45, 95] width 64 height 20
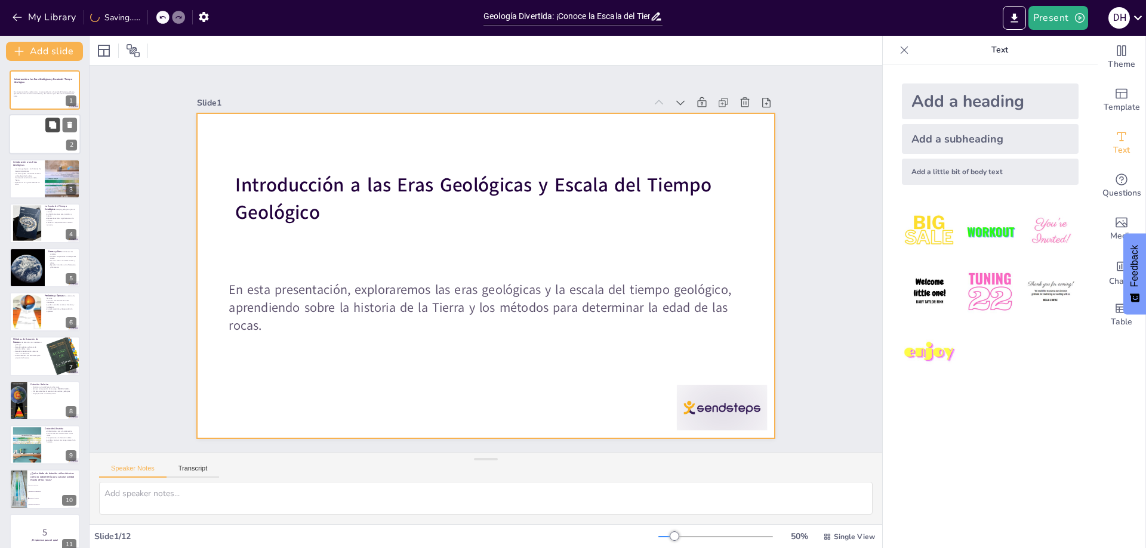
checkbox input "true"
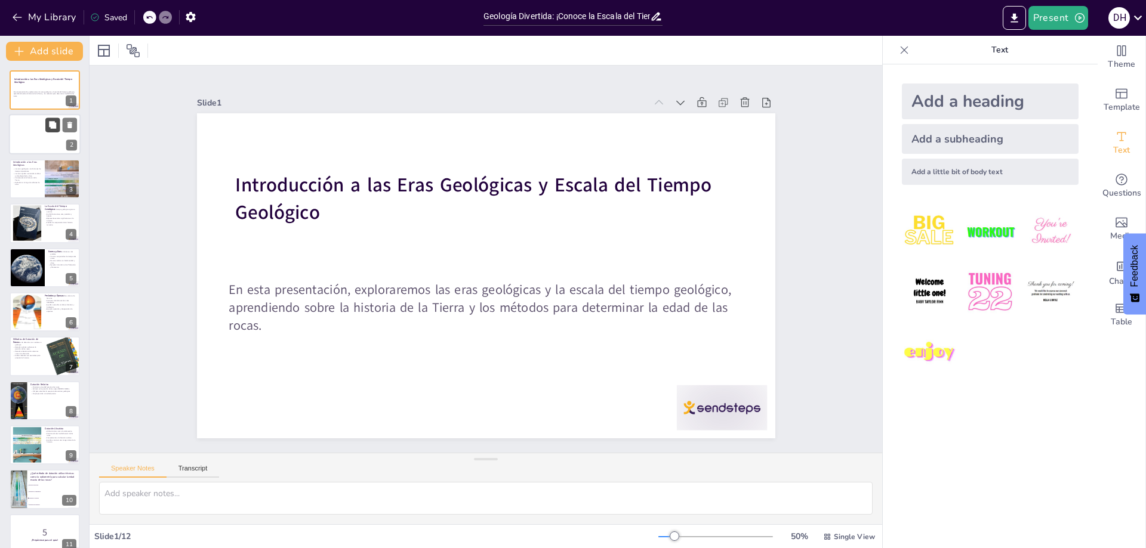
click at [45, 125] on button at bounding box center [52, 125] width 14 height 14
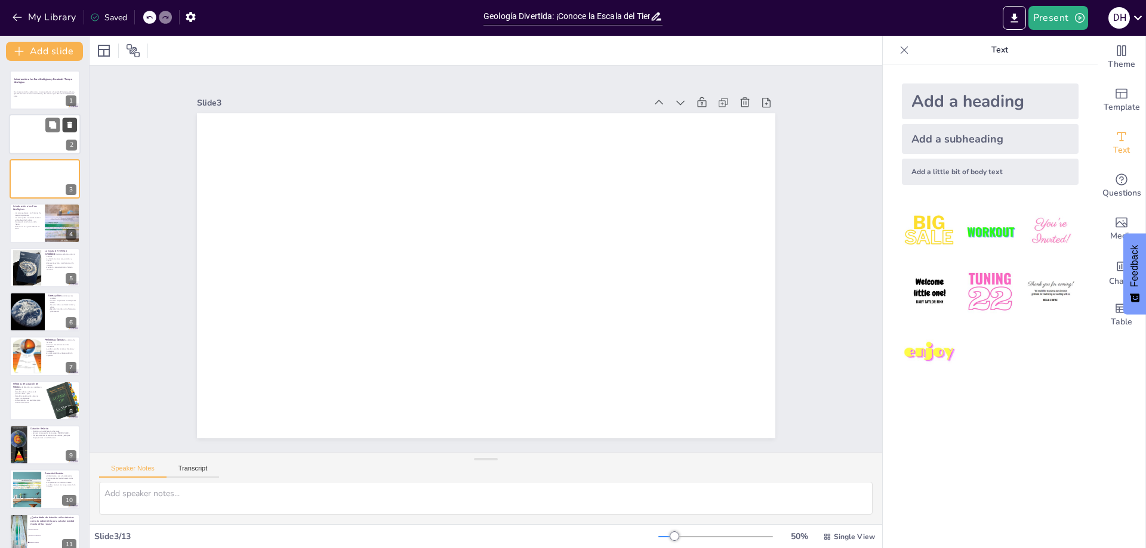
checkbox input "true"
click at [68, 125] on icon at bounding box center [69, 125] width 5 height 7
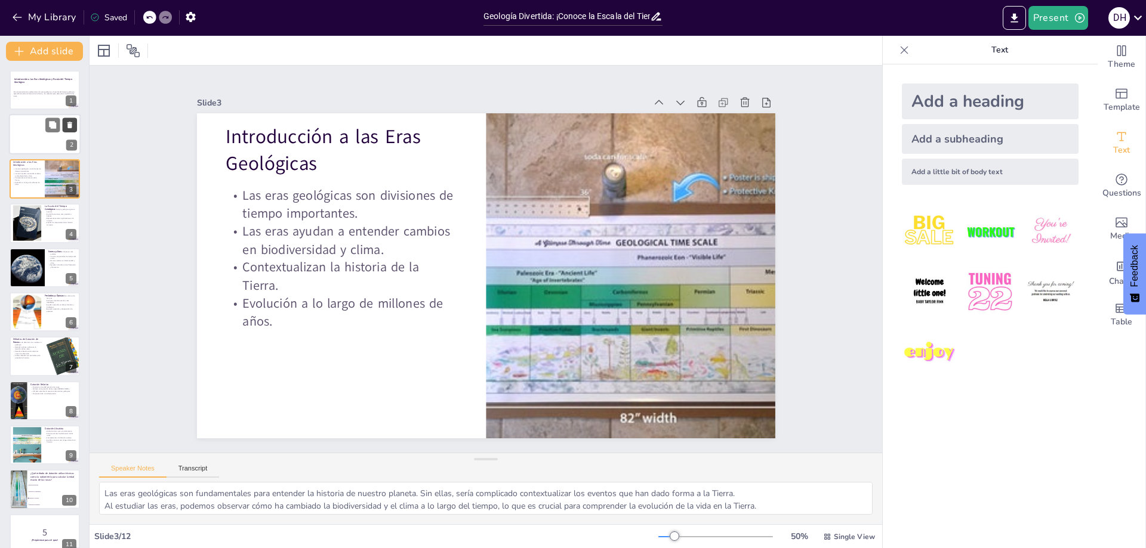
click at [68, 125] on icon at bounding box center [69, 125] width 5 height 7
type textarea "La organización de la escala del tiempo geológico es crucial para que los cient…"
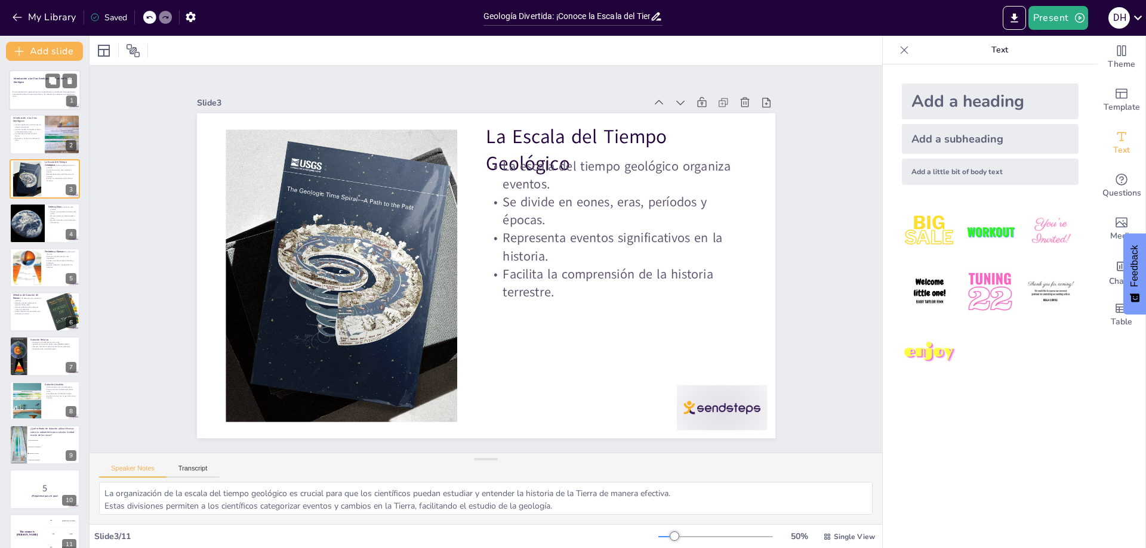
checkbox input "true"
click at [33, 89] on div "En esta presentación, exploraremos las eras geológicas y la escala del tiempo g…" at bounding box center [45, 95] width 64 height 20
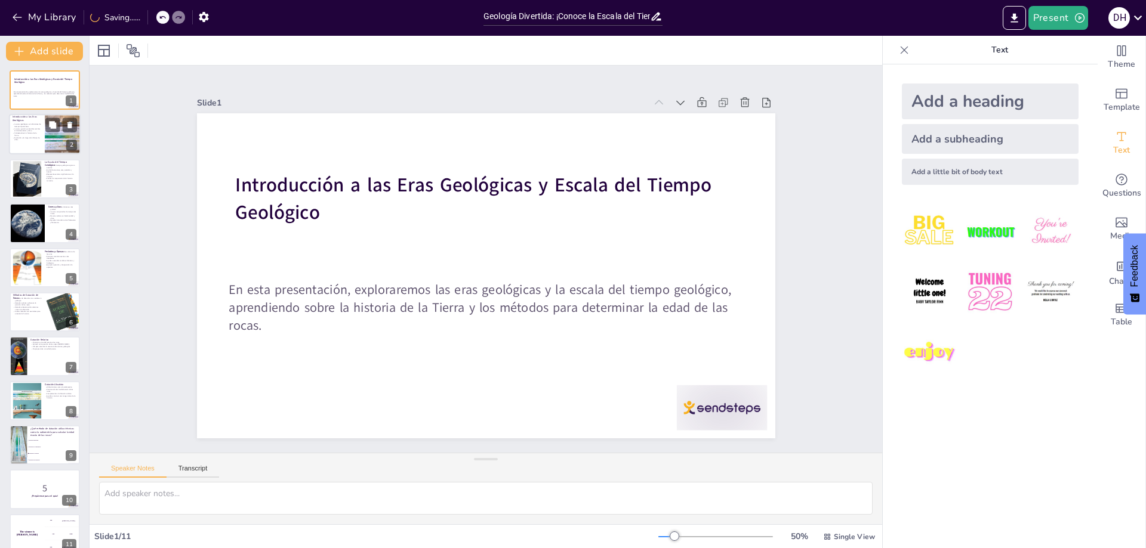
checkbox input "true"
click at [29, 139] on p "Evolución a lo largo de millones de años." at bounding box center [27, 139] width 29 height 4
type textarea "Las eras geológicas son fundamentales para entender la historia de nuestro plan…"
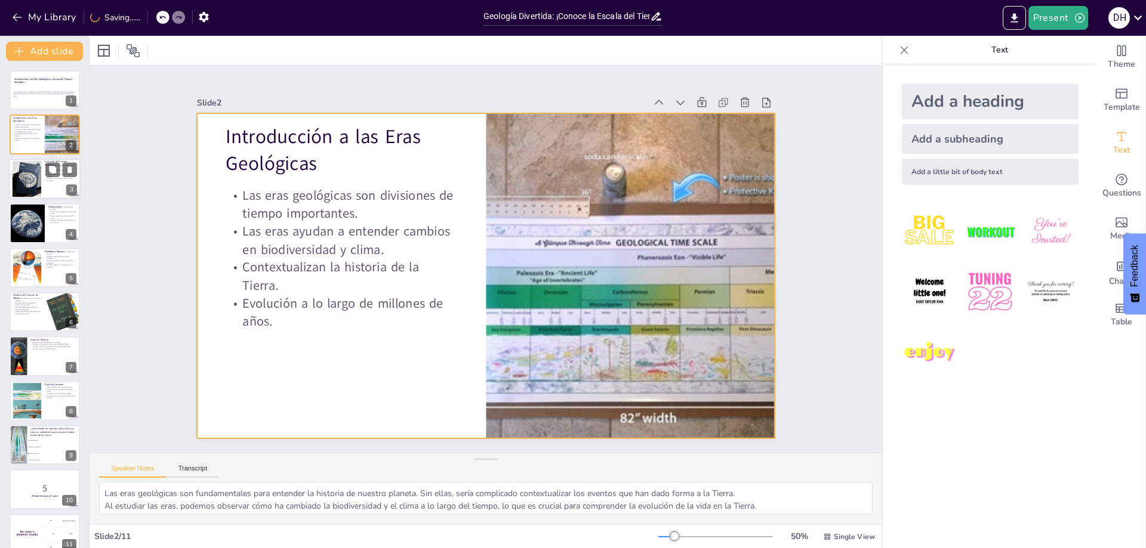
checkbox input "true"
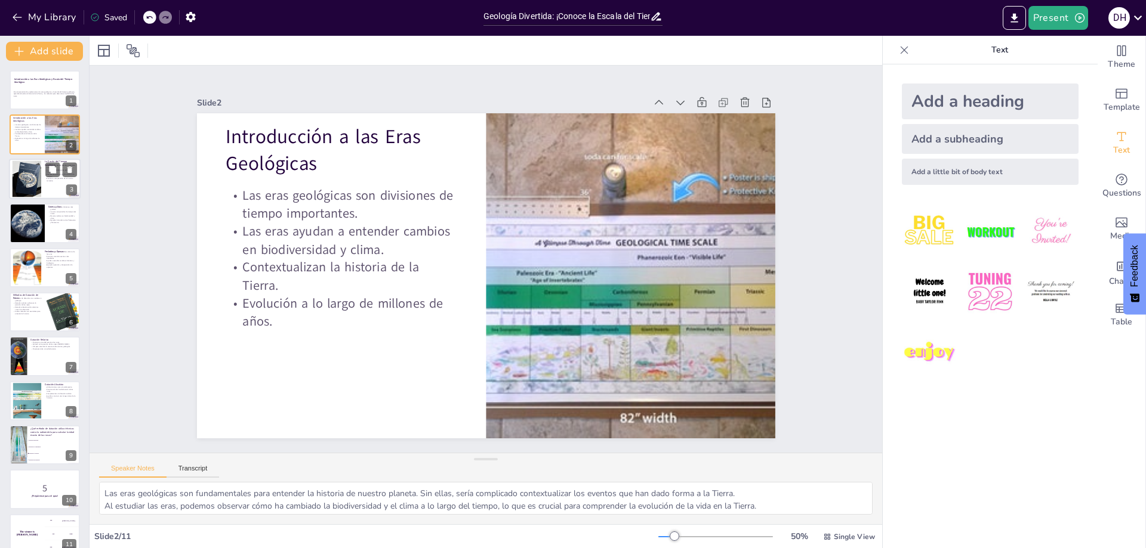
click at [36, 183] on div at bounding box center [26, 179] width 48 height 36
type textarea "La organización de la escala del tiempo geológico es crucial para que los cient…"
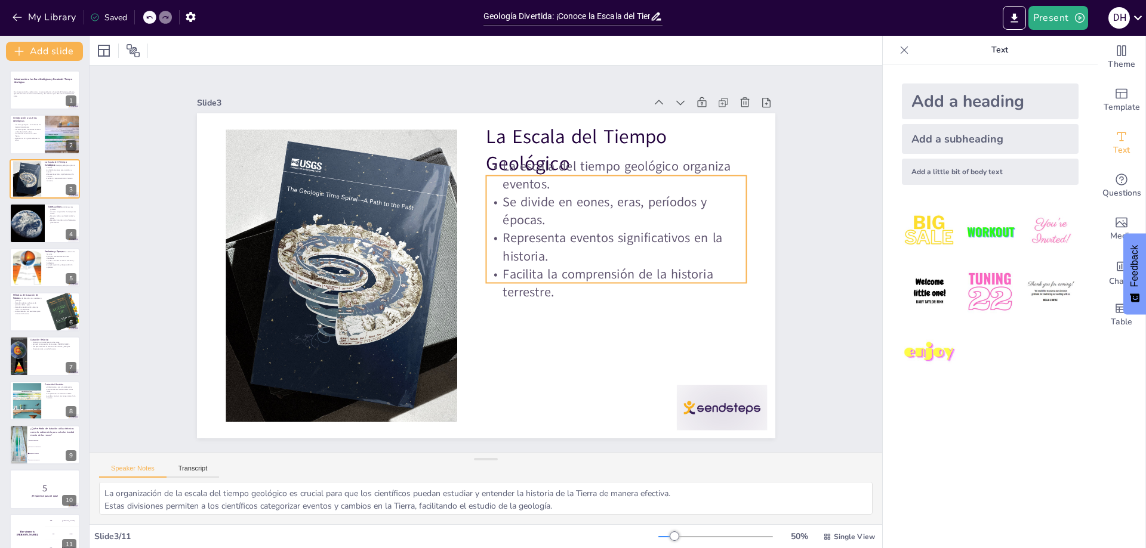
drag, startPoint x: 580, startPoint y: 217, endPoint x: 569, endPoint y: 307, distance: 90.2
click at [581, 217] on p "Se divide en eones, eras, períodos y épocas." at bounding box center [620, 225] width 263 height 63
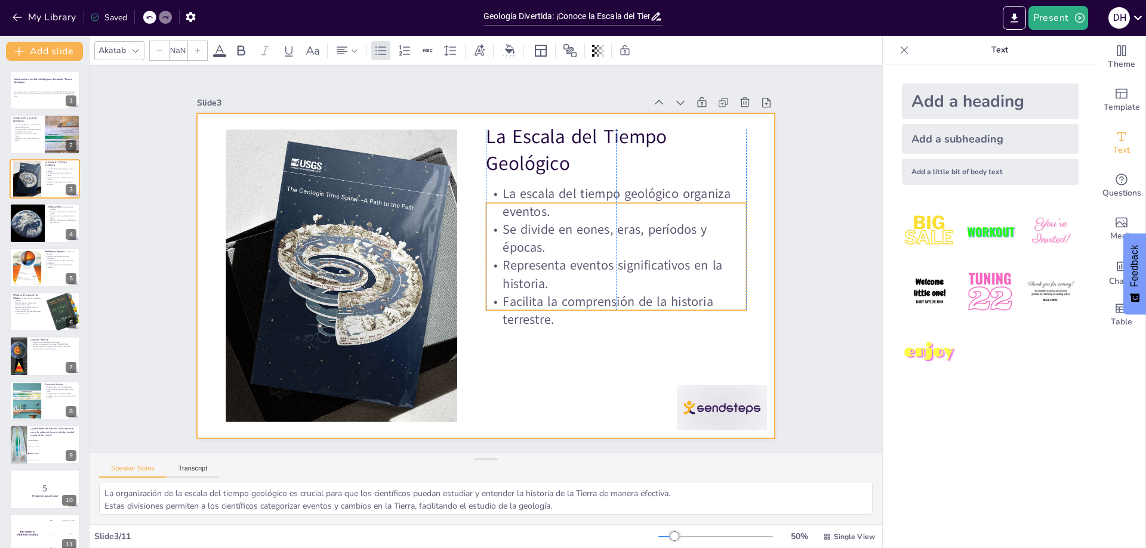
checkbox input "true"
type input "32"
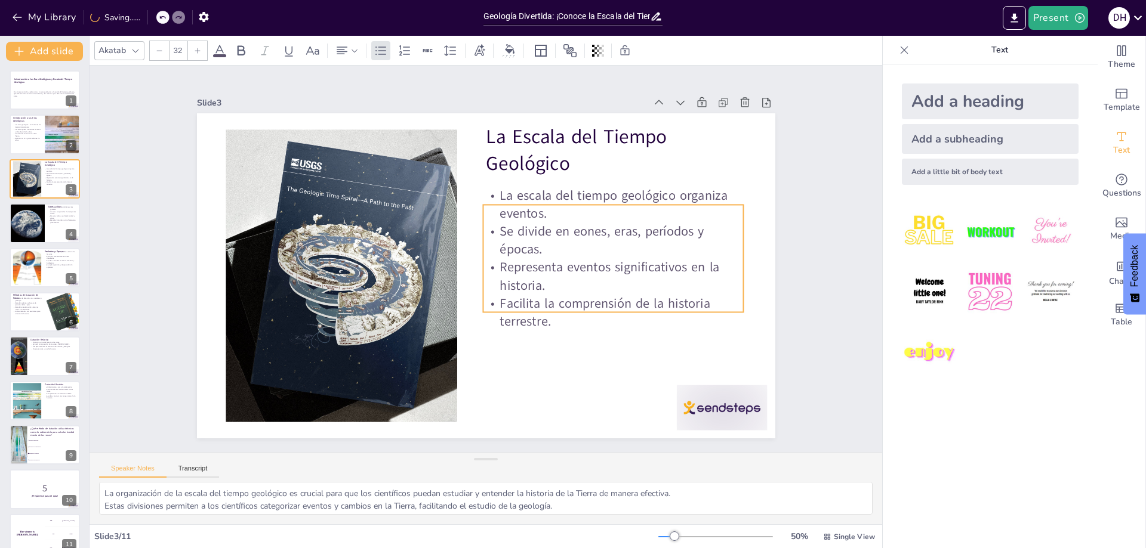
drag, startPoint x: 569, startPoint y: 307, endPoint x: 566, endPoint y: 298, distance: 9.3
click at [566, 298] on p "Facilita la comprensión de la historia terrestre." at bounding box center [607, 325] width 263 height 63
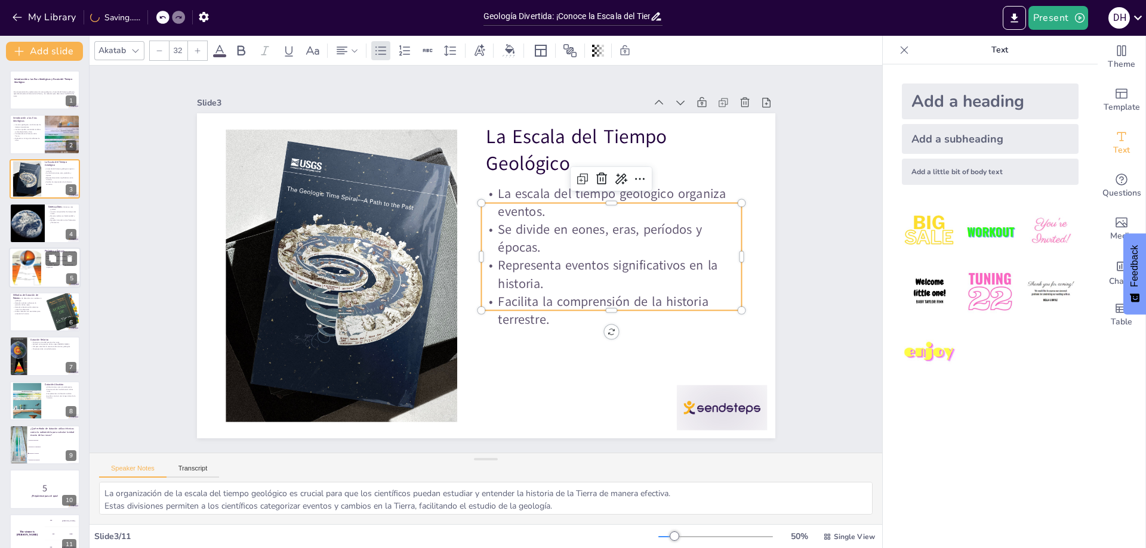
checkbox input "true"
click at [36, 267] on div at bounding box center [27, 267] width 44 height 36
type textarea "Estas subdivisiones son esenciales para una mejor comprensión de la historia de…"
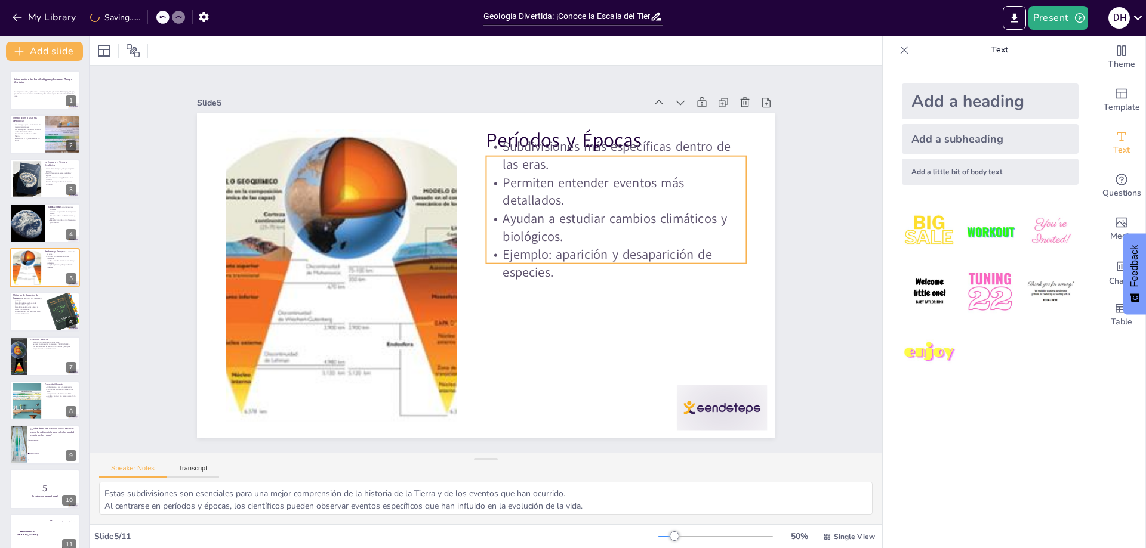
click at [692, 211] on p "Ayudan a estudiar cambios climáticos y biológicos." at bounding box center [618, 241] width 263 height 63
checkbox input "true"
type input "32"
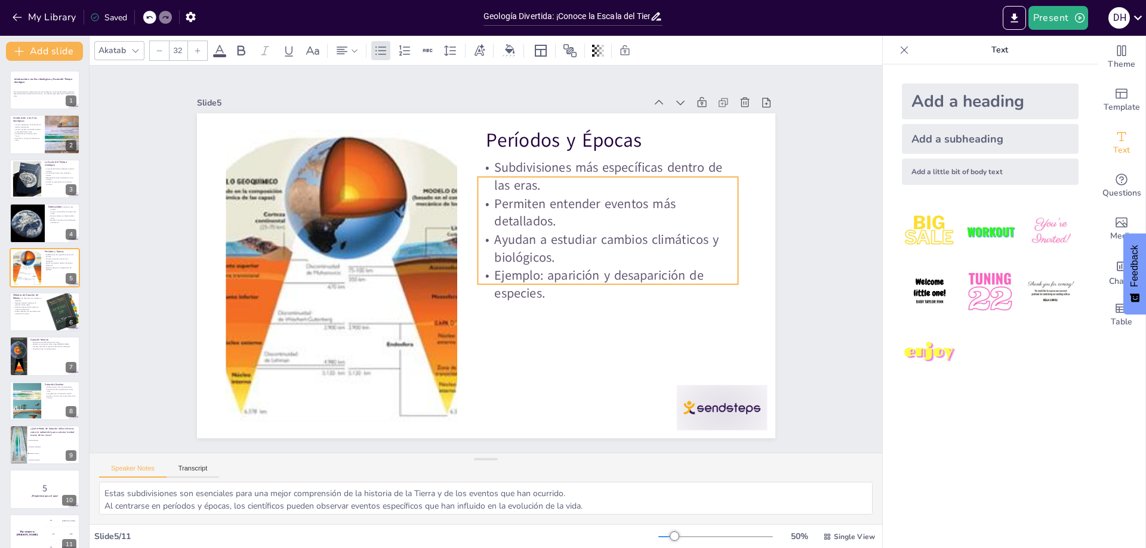
drag, startPoint x: 680, startPoint y: 226, endPoint x: 672, endPoint y: 247, distance: 22.5
click at [672, 247] on p "Ayudan a estudiar cambios climáticos y biológicos." at bounding box center [607, 248] width 260 height 36
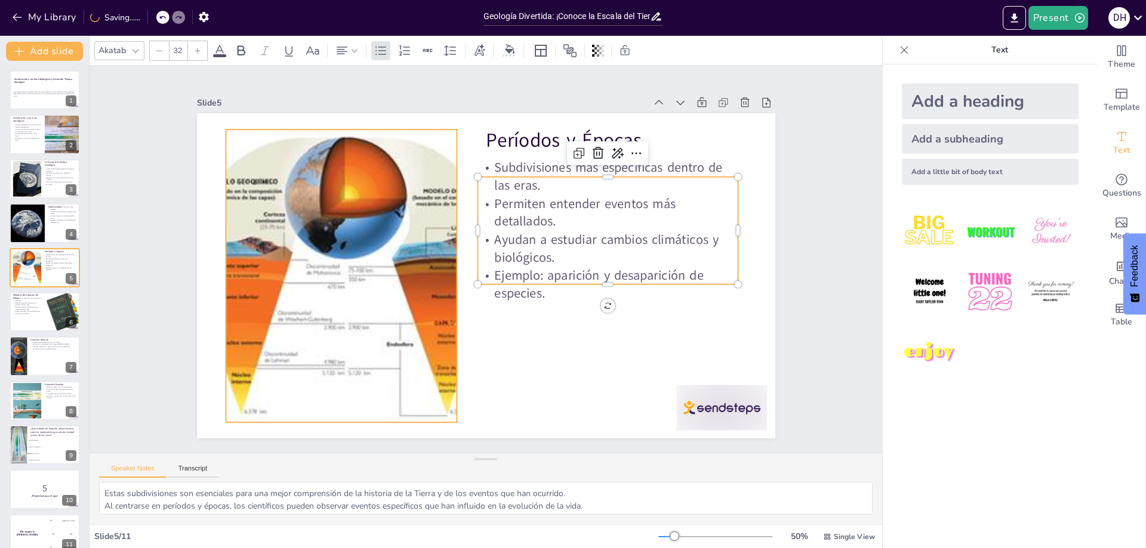
checkbox input "true"
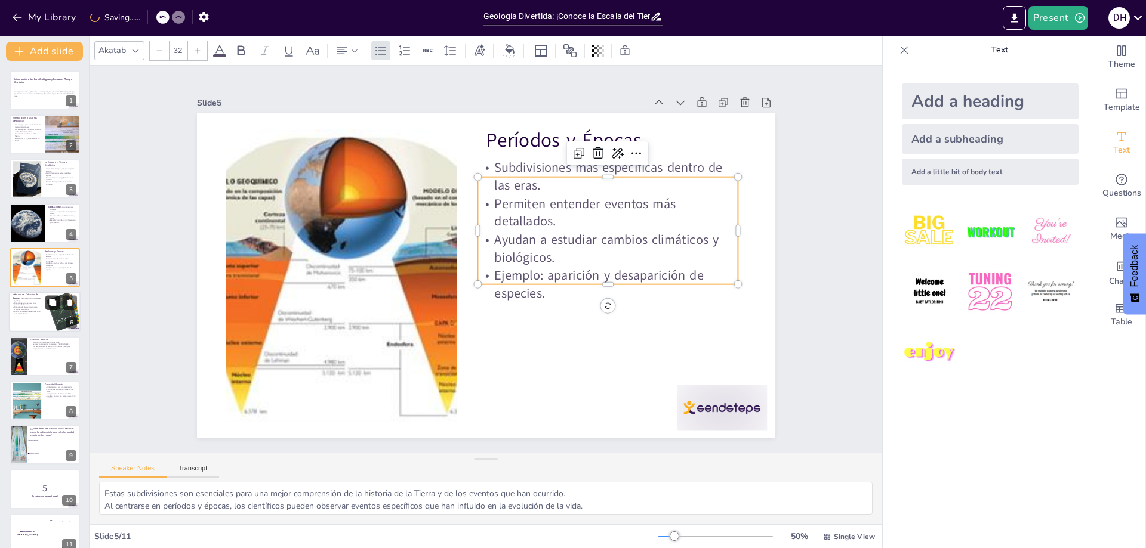
click at [51, 310] on button at bounding box center [52, 302] width 14 height 14
type textarea "La comprensión de estos métodos es fundamental para el estudio de la geología y…"
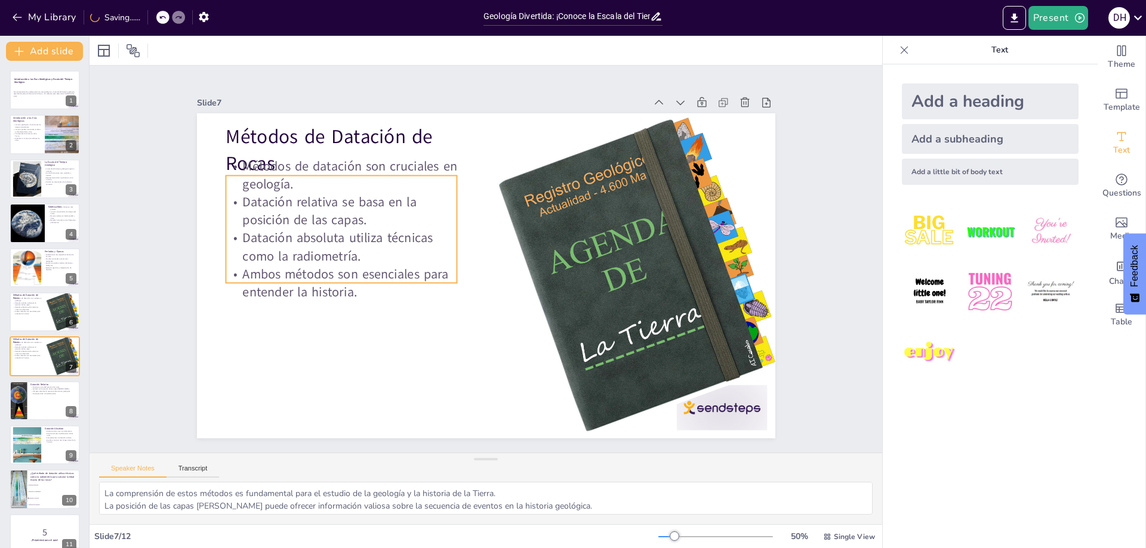
scroll to position [52, 0]
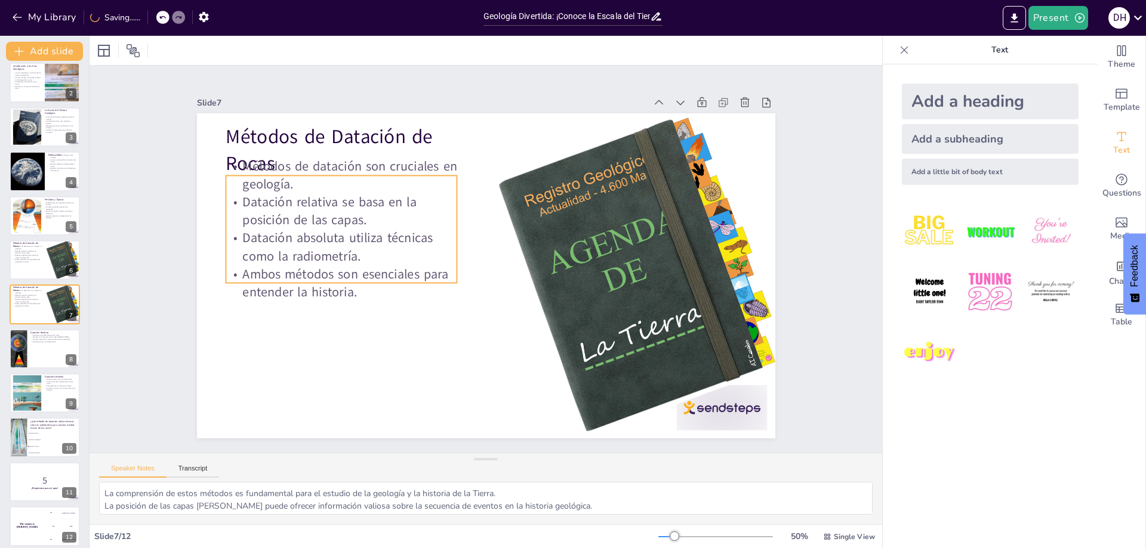
click at [363, 253] on p "Datación absoluta utiliza técnicas como la radiometría." at bounding box center [343, 232] width 234 height 60
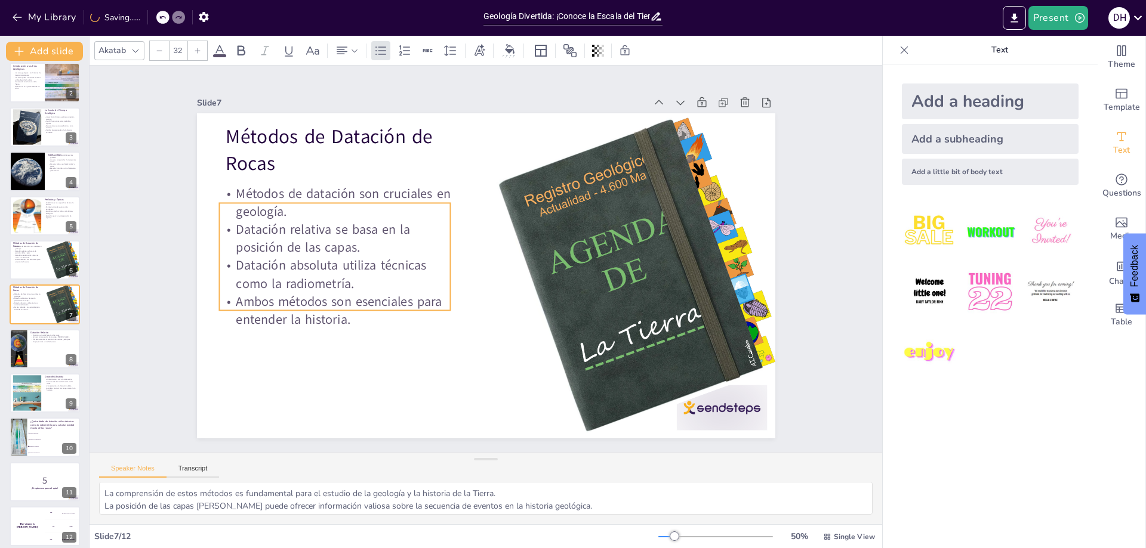
drag, startPoint x: 363, startPoint y: 253, endPoint x: 356, endPoint y: 280, distance: 28.2
click at [356, 280] on p "Datación absoluta utiliza técnicas como la radiometría." at bounding box center [334, 259] width 234 height 60
checkbox input "true"
click at [42, 343] on p "No proporciona una edad precisa." at bounding box center [53, 342] width 47 height 2
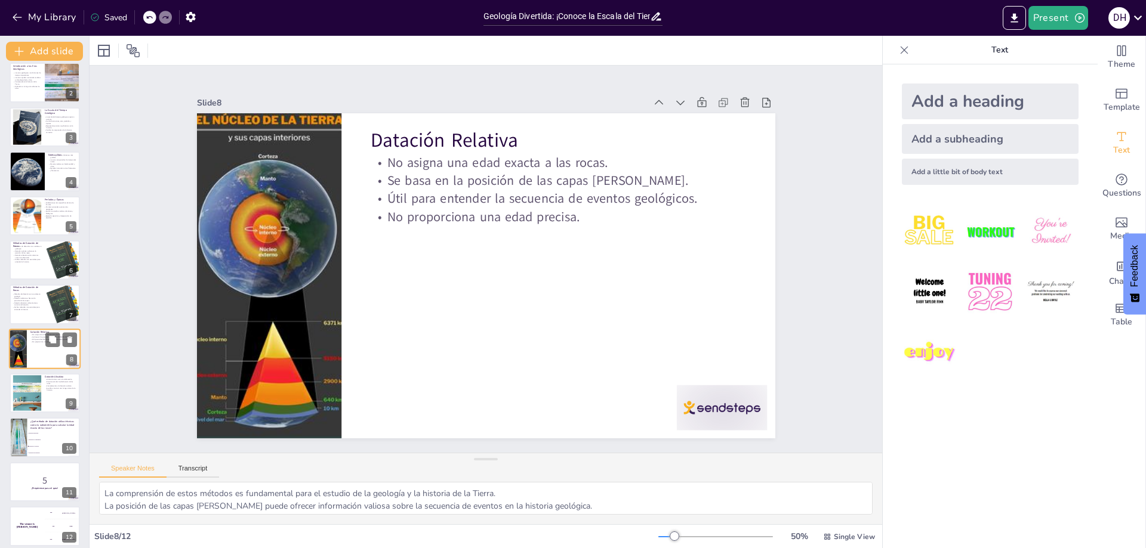
type textarea "La datación relativa no proporciona fechas exactas, pero es crucial para entend…"
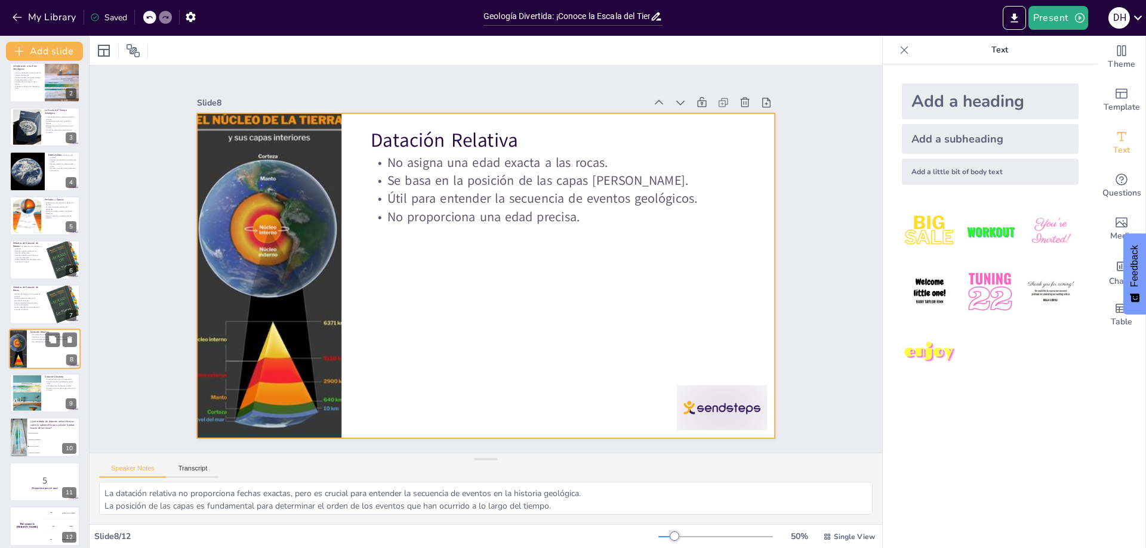
scroll to position [60, 0]
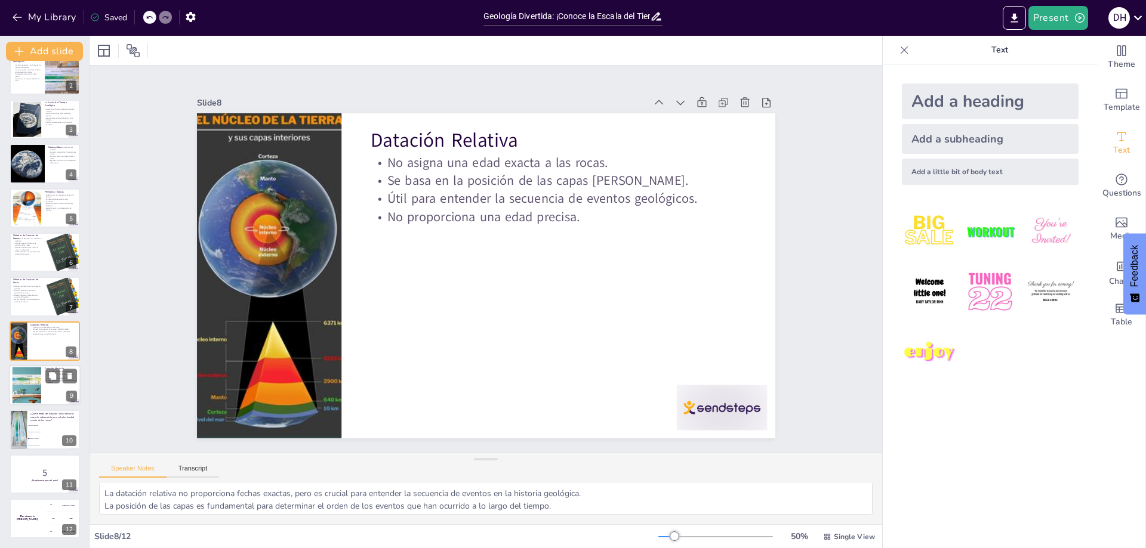
checkbox input "true"
click at [41, 392] on div at bounding box center [26, 386] width 45 height 36
type textarea "La radiometría y otras técnicas son fundamentales para obtener fechas precisas …"
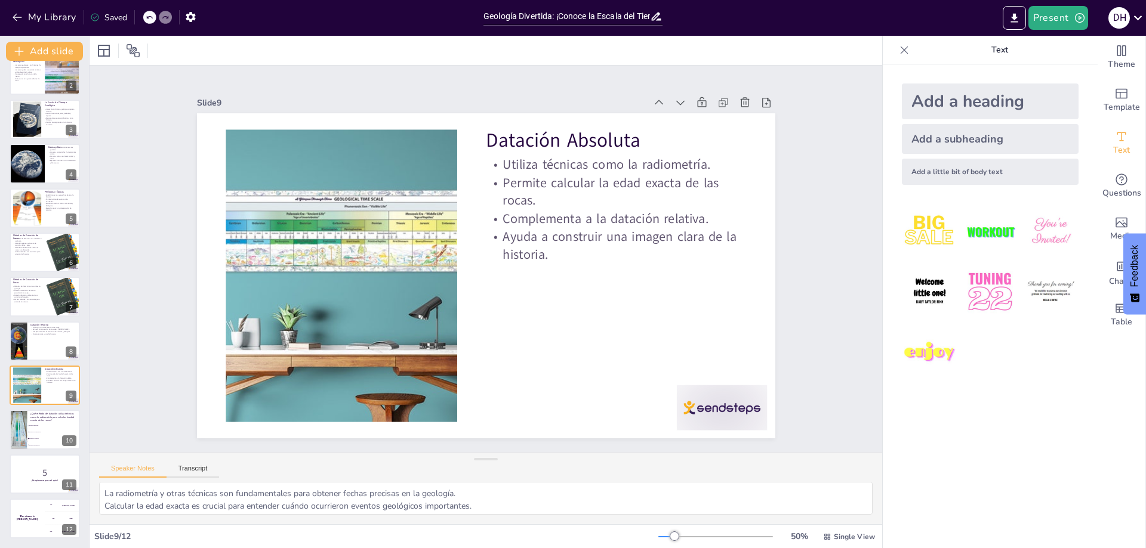
checkbox input "true"
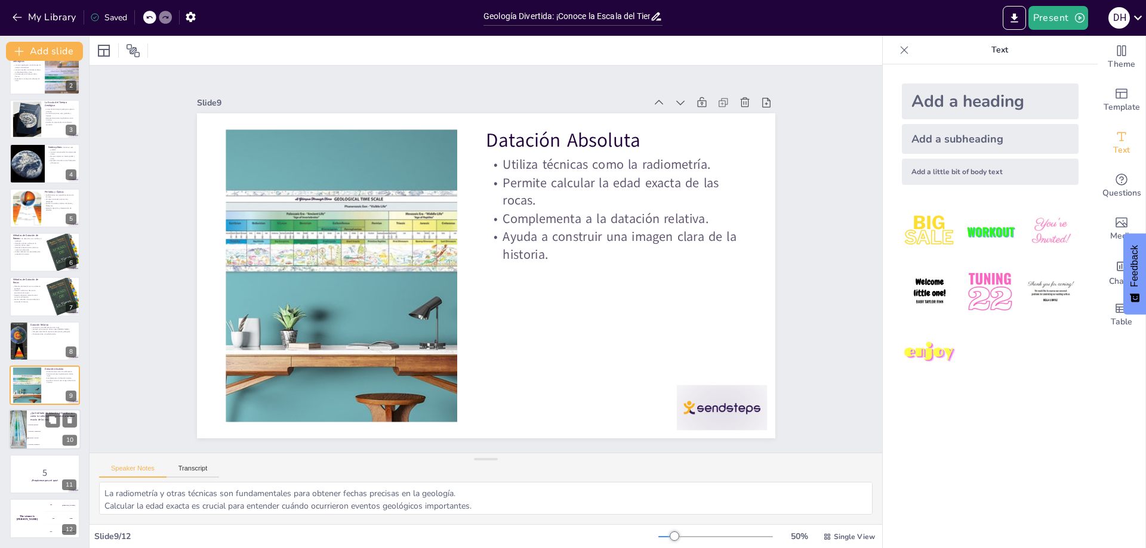
checkbox input "true"
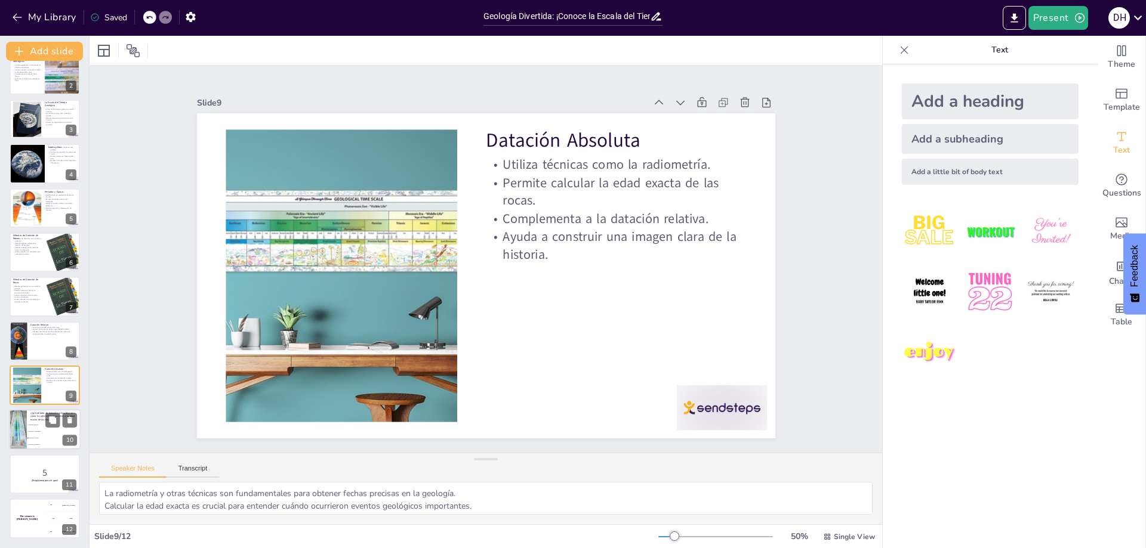
checkbox input "true"
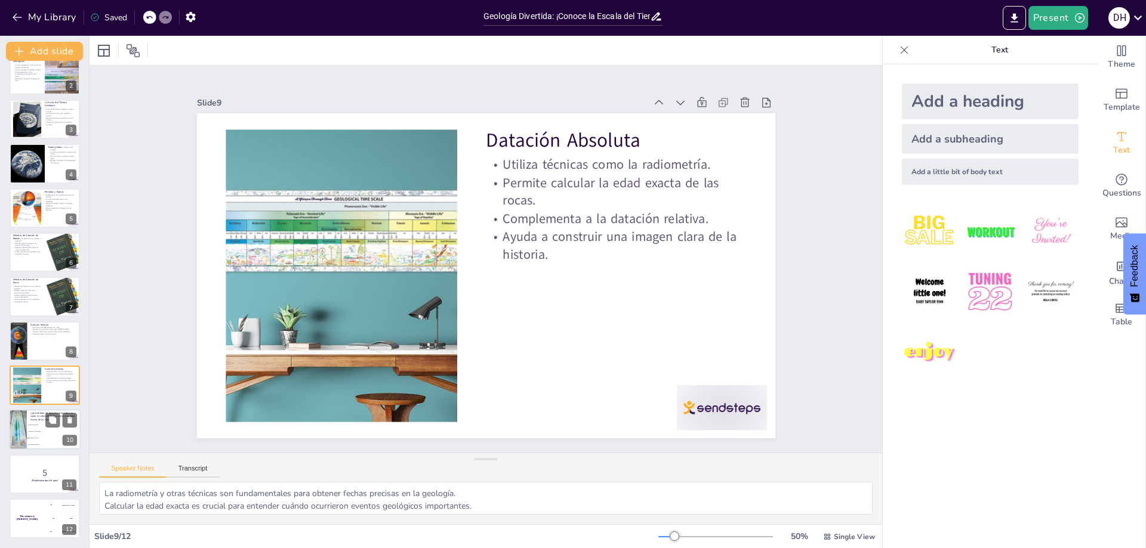
checkbox input "true"
click at [36, 434] on li "Datación Comparativa" at bounding box center [54, 432] width 54 height 7
type textarea "La respuesta correcta es "Datación Absoluta", que se discute en la diapositiva …"
checkbox input "true"
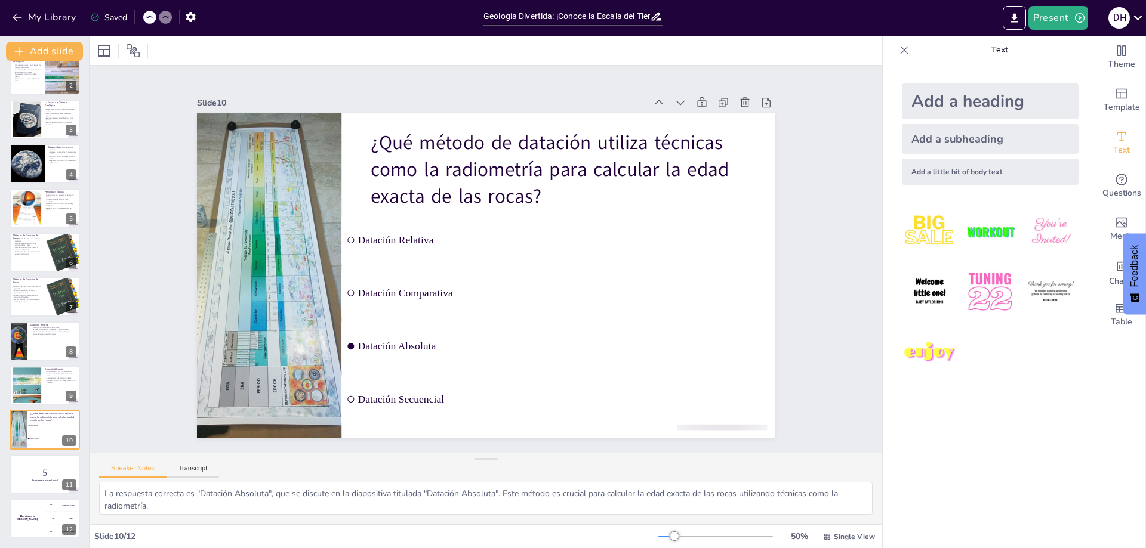
checkbox input "true"
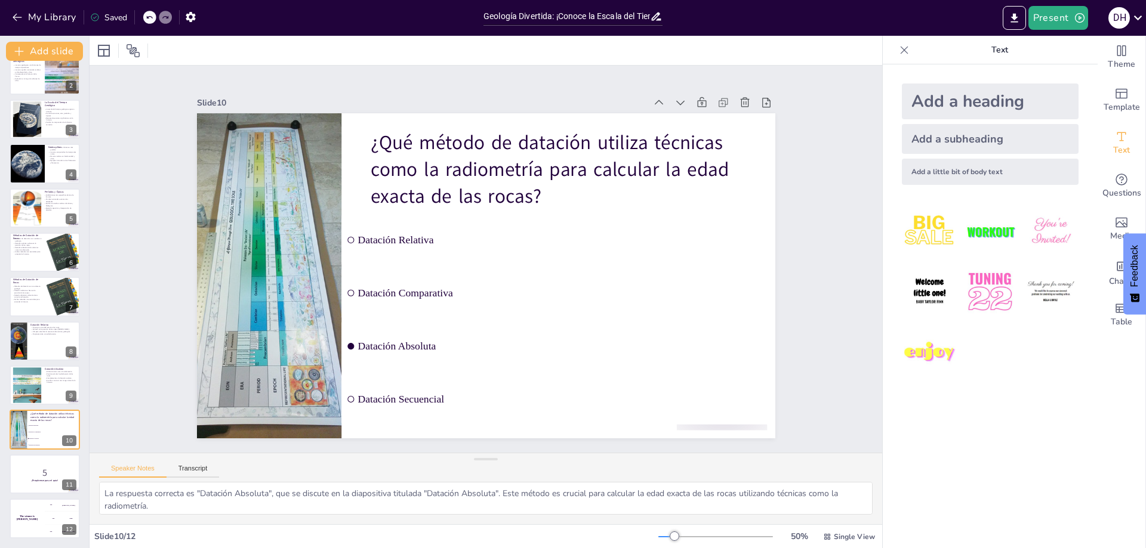
checkbox input "true"
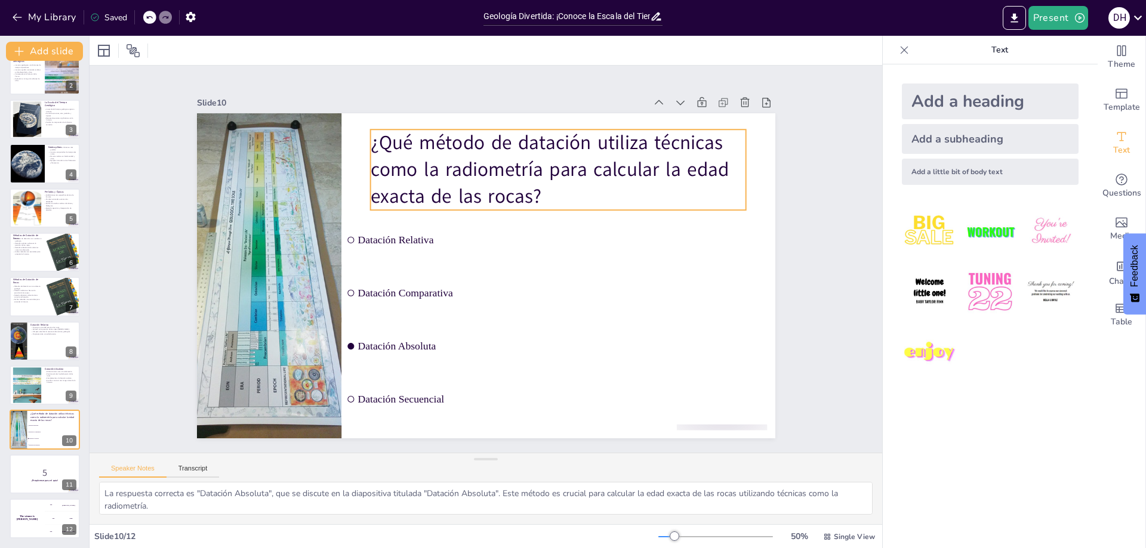
checkbox input "true"
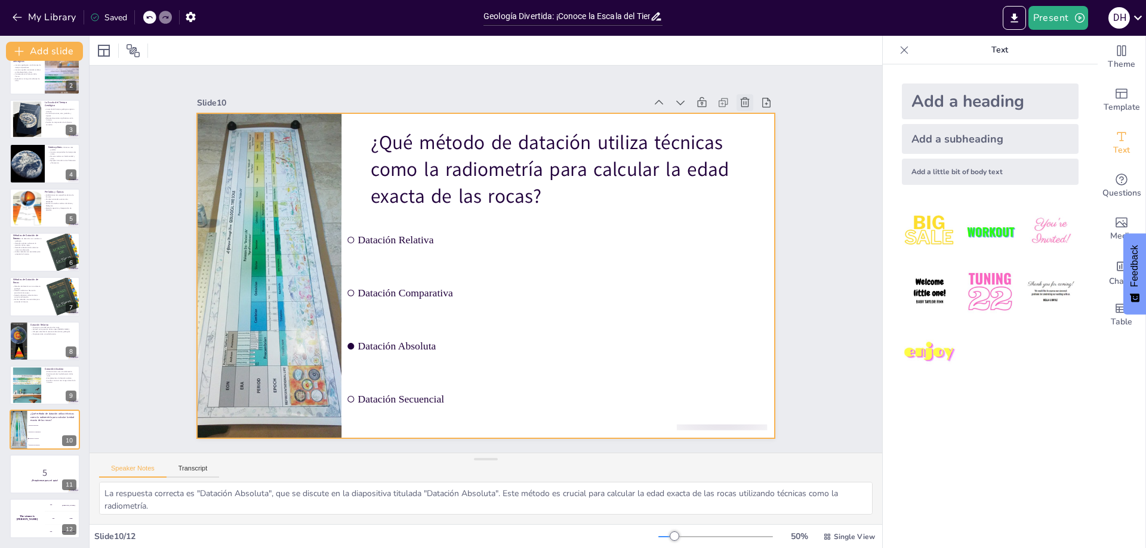
checkbox input "true"
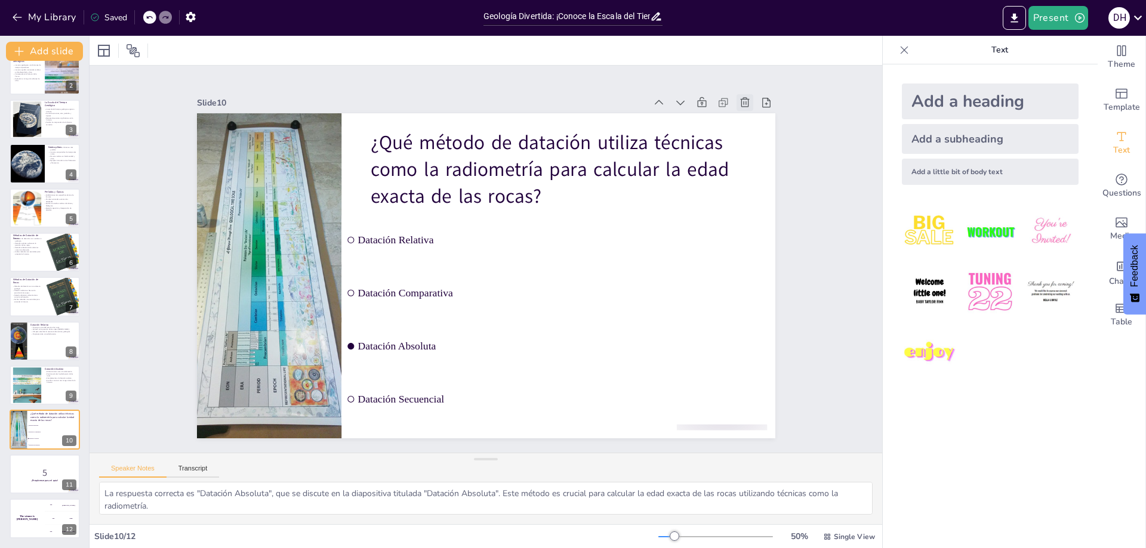
click at [742, 104] on icon at bounding box center [745, 103] width 12 height 12
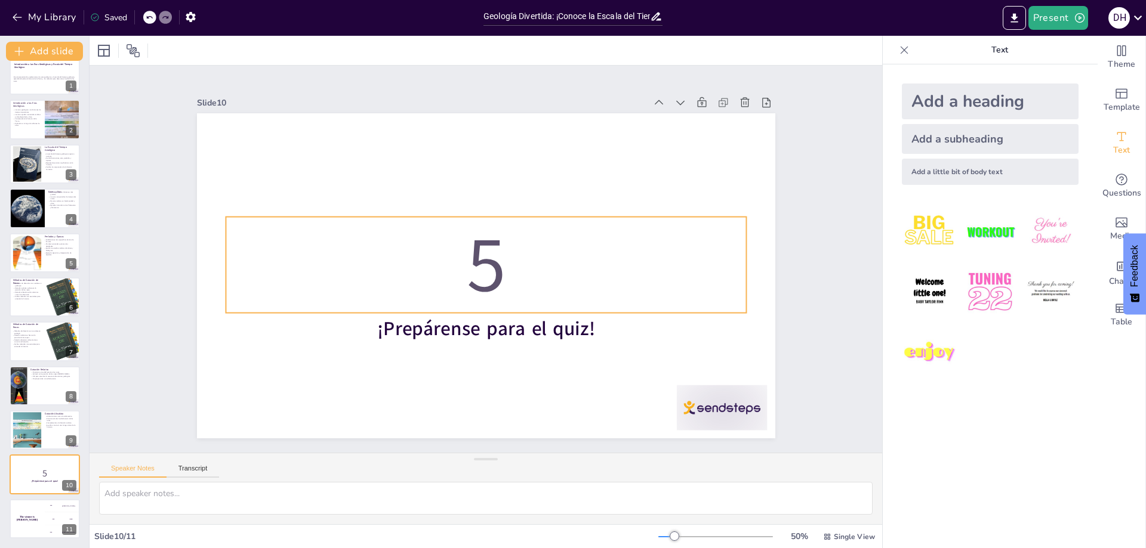
scroll to position [15, 0]
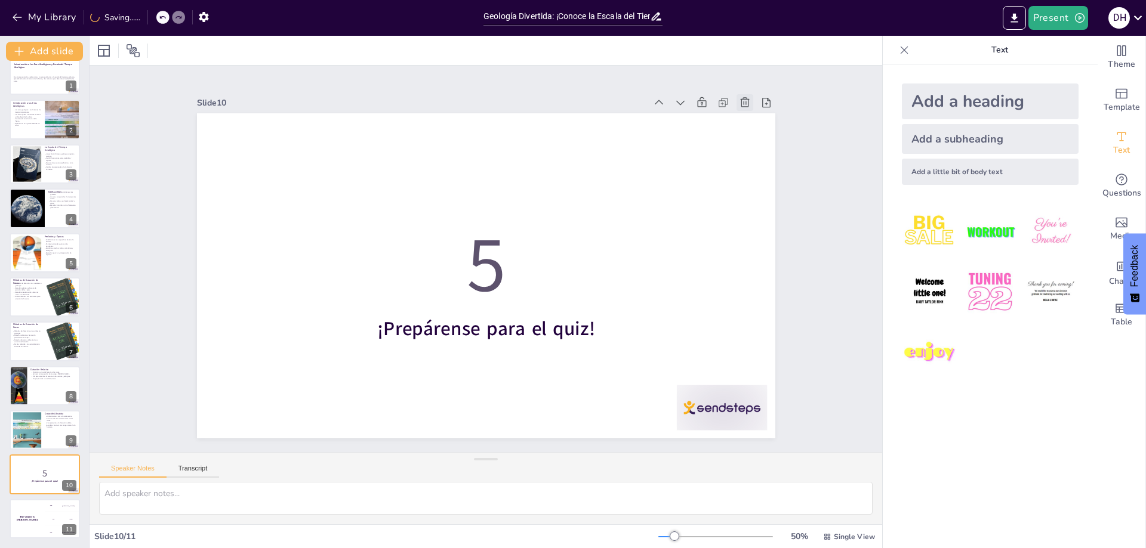
click at [739, 97] on icon at bounding box center [745, 103] width 12 height 12
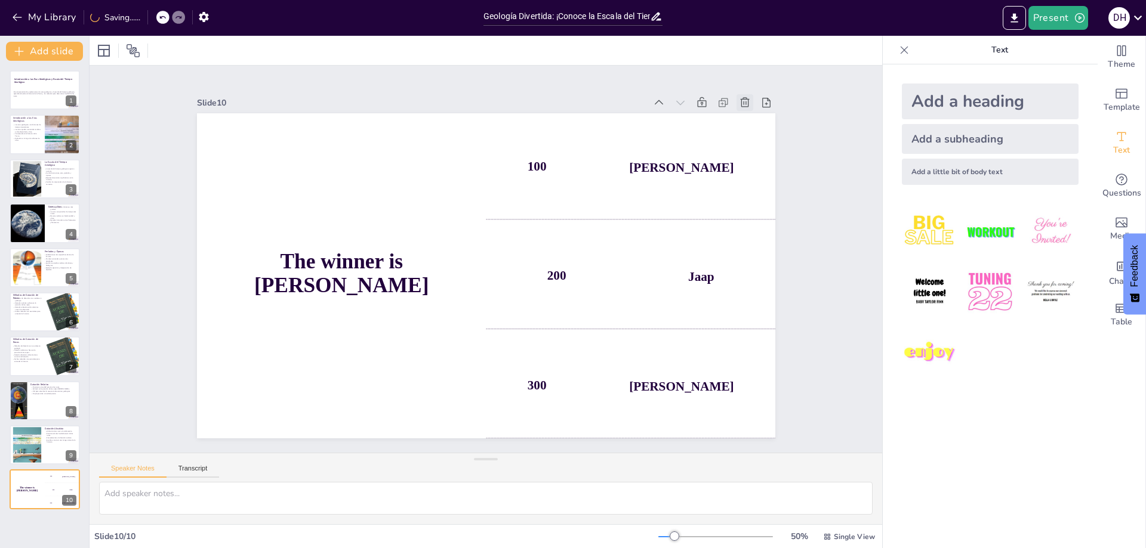
click at [593, 538] on icon at bounding box center [585, 545] width 14 height 14
type textarea "La radiometría y otras técnicas son fundamentales para obtener fechas precisas …"
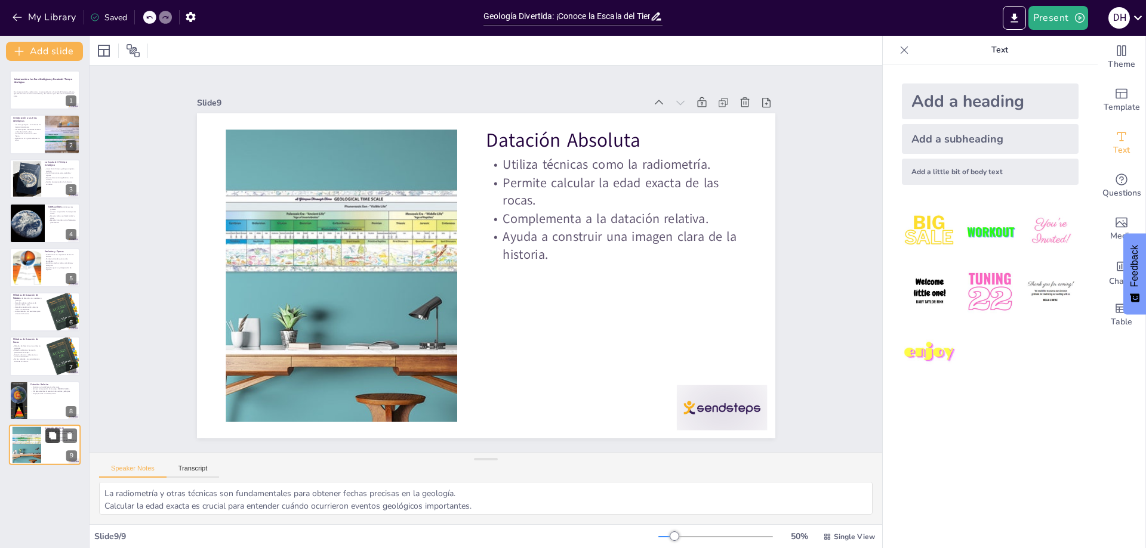
click at [54, 437] on icon at bounding box center [52, 435] width 7 height 7
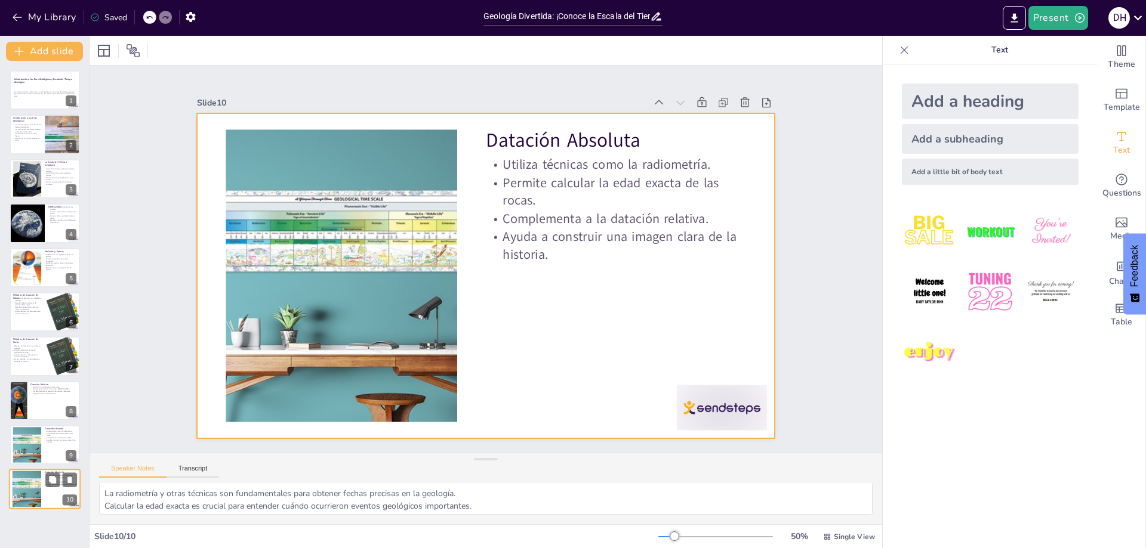
click at [55, 493] on div at bounding box center [45, 490] width 72 height 41
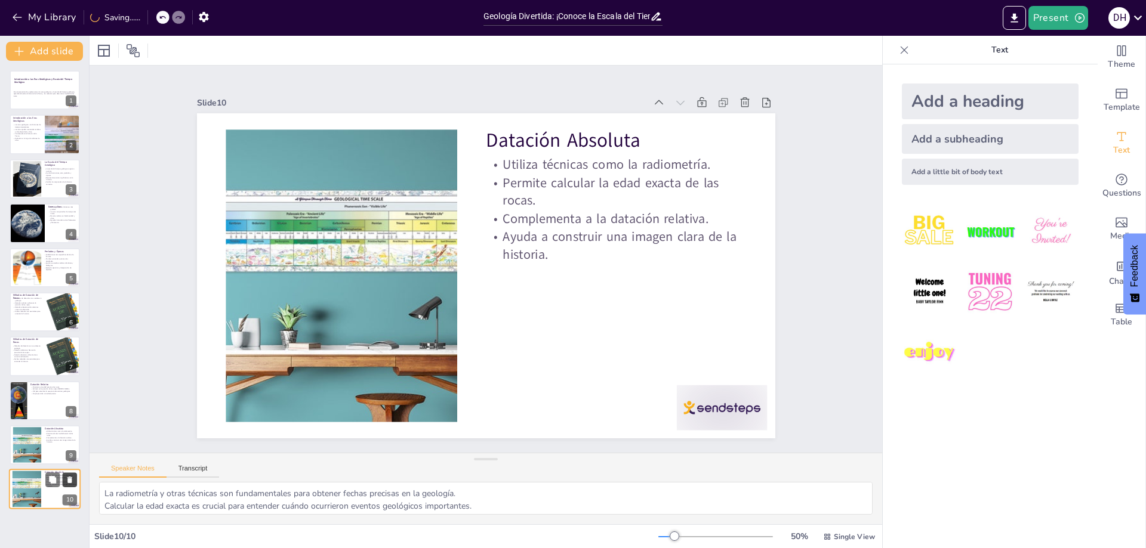
click at [71, 475] on button at bounding box center [70, 480] width 14 height 14
click at [761, 101] on icon at bounding box center [766, 103] width 12 height 12
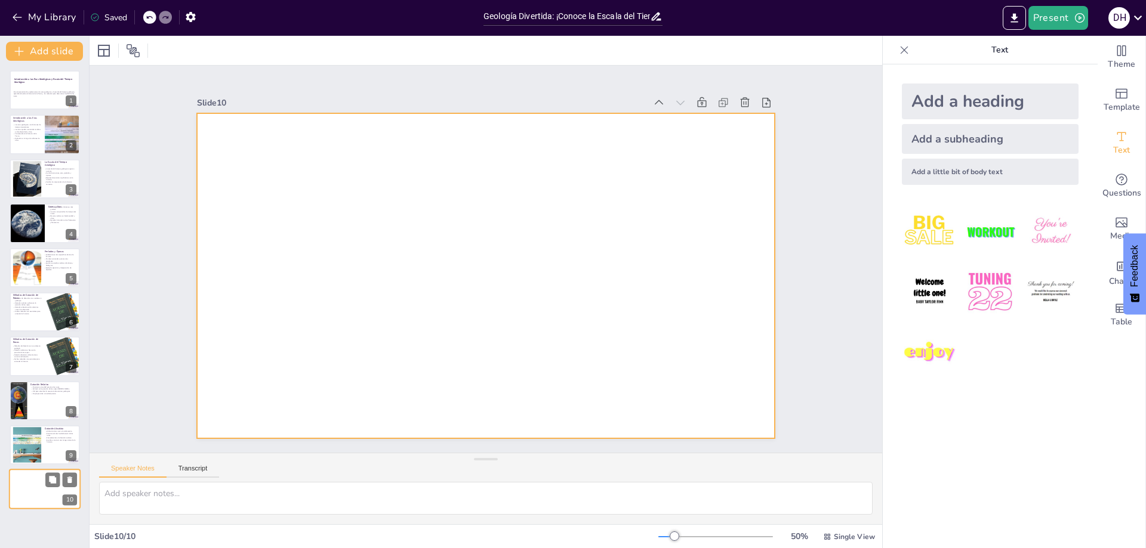
click at [42, 499] on div at bounding box center [45, 490] width 72 height 41
click at [424, 263] on div at bounding box center [486, 275] width 578 height 325
click at [1117, 154] on span "Text" at bounding box center [1121, 150] width 17 height 13
click at [963, 94] on div "Add a heading" at bounding box center [990, 102] width 177 height 36
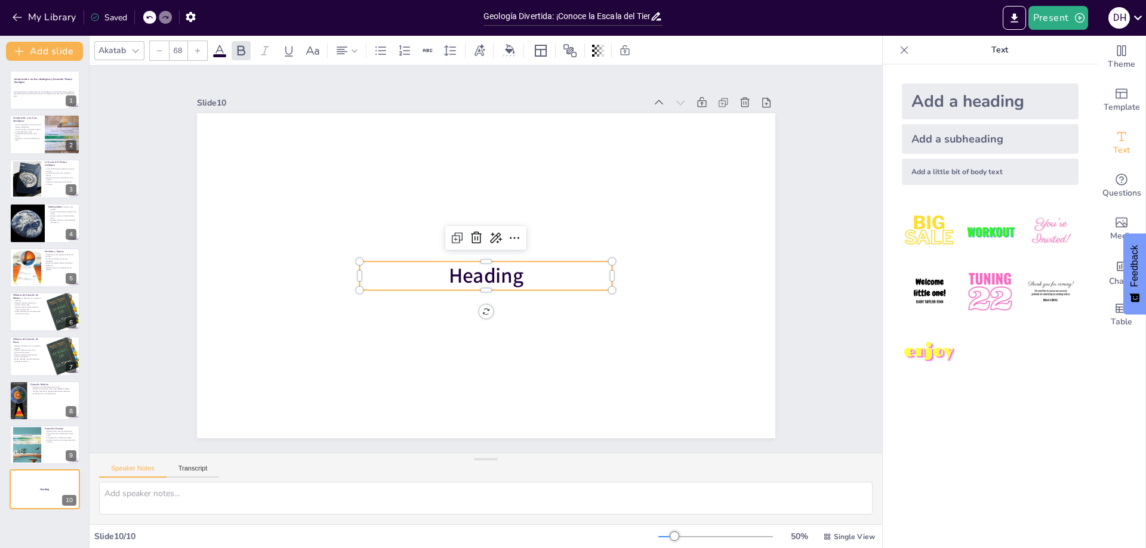
click at [541, 271] on p "Heading" at bounding box center [485, 275] width 253 height 29
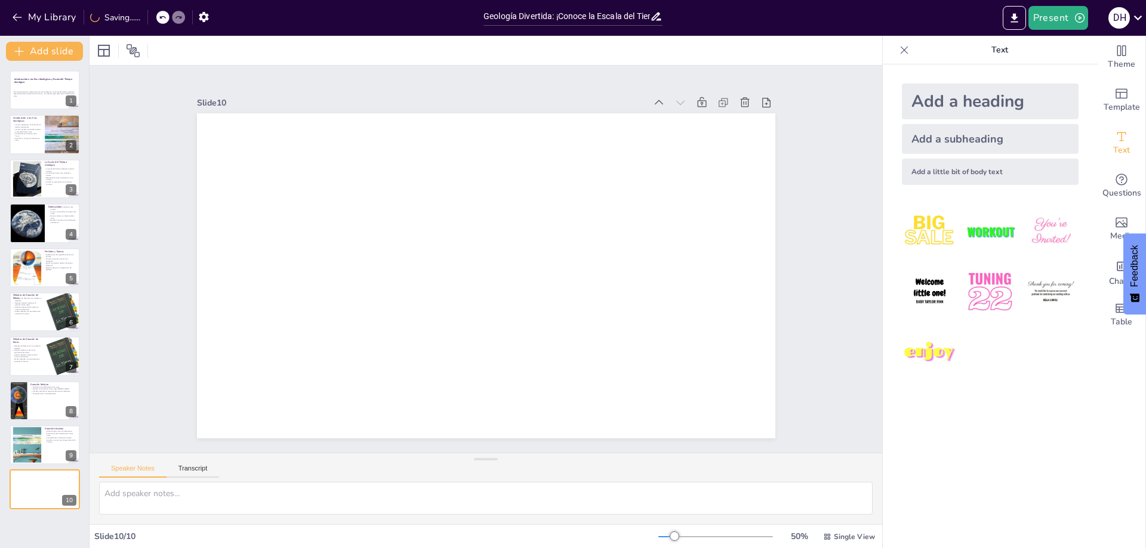
click at [987, 103] on div "Add a heading" at bounding box center [990, 102] width 177 height 36
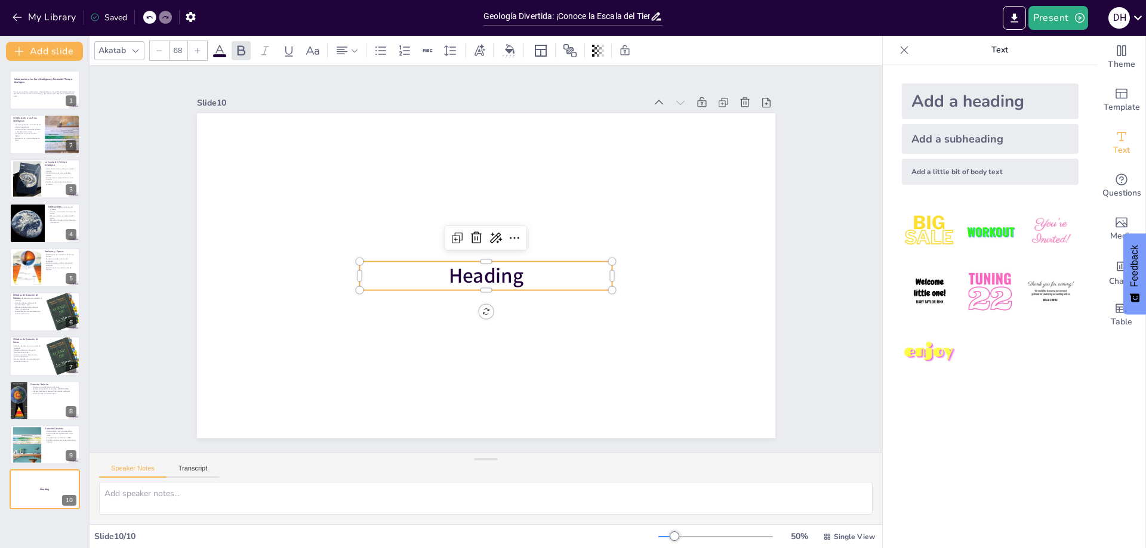
click at [474, 276] on span "Heading" at bounding box center [484, 276] width 78 height 36
click at [528, 279] on p "Heading" at bounding box center [483, 275] width 254 height 81
click at [510, 231] on icon at bounding box center [514, 238] width 14 height 14
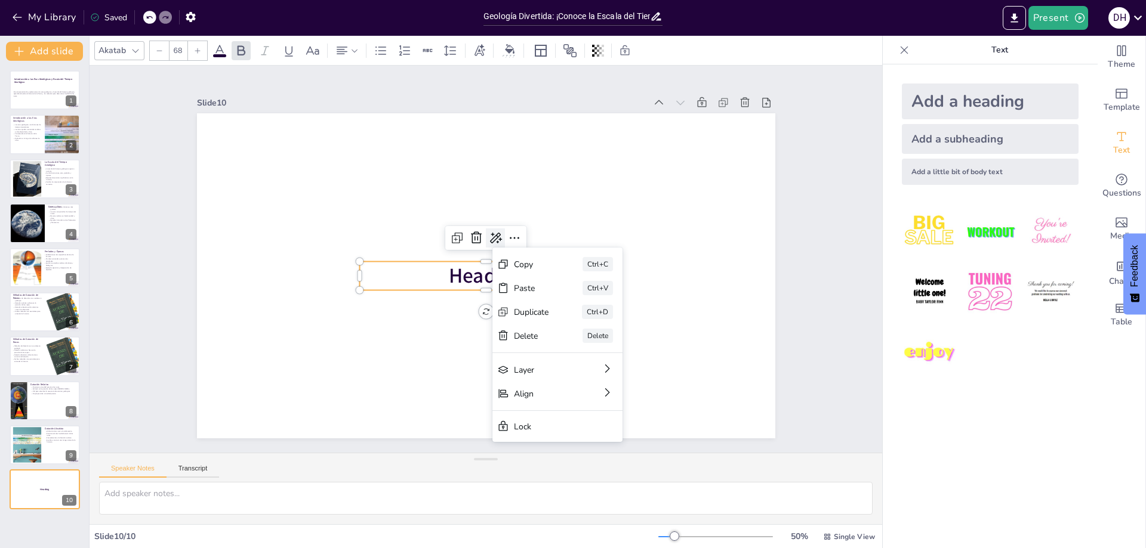
click at [492, 233] on icon at bounding box center [498, 239] width 13 height 12
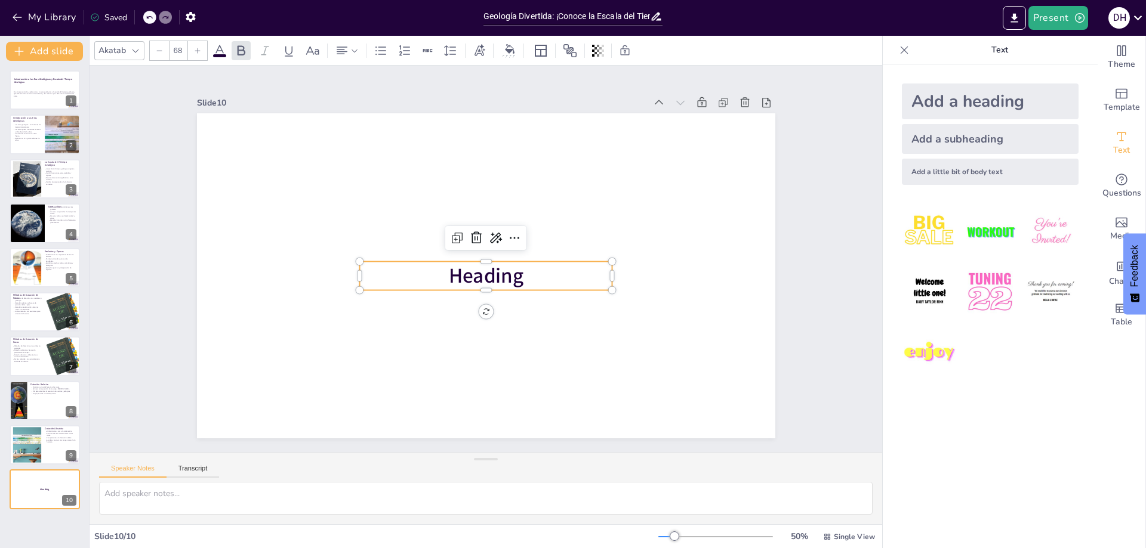
click at [507, 275] on span "Heading" at bounding box center [485, 276] width 75 height 28
click at [512, 265] on span "Heading" at bounding box center [474, 271] width 75 height 71
click at [512, 265] on span "Heading" at bounding box center [482, 275] width 79 height 43
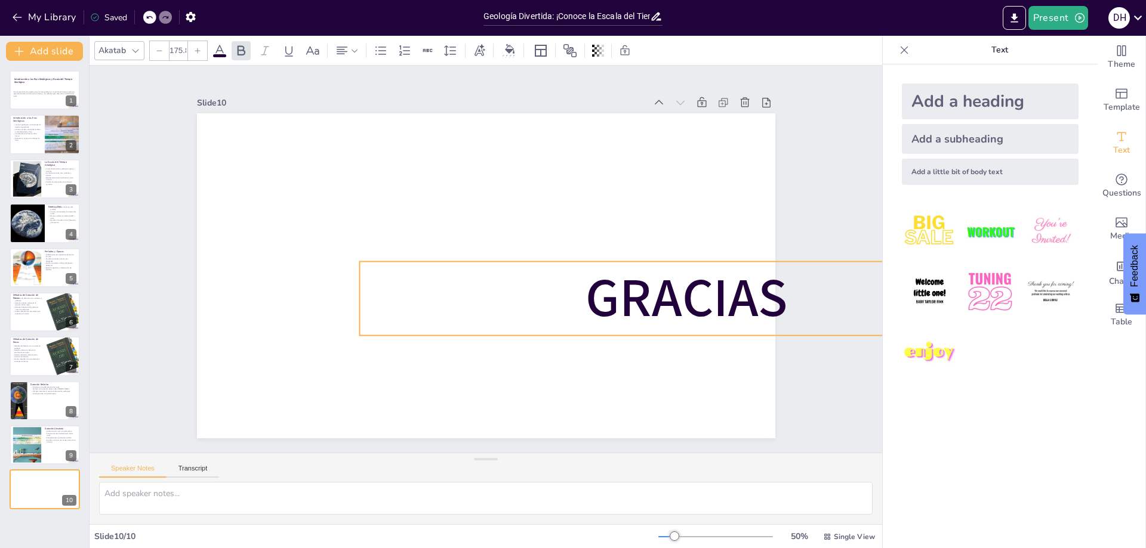
type input "177.2"
drag, startPoint x: 605, startPoint y: 286, endPoint x: 664, endPoint y: 332, distance: 74.4
click at [664, 332] on div "GRACIAS" at bounding box center [486, 275] width 578 height 325
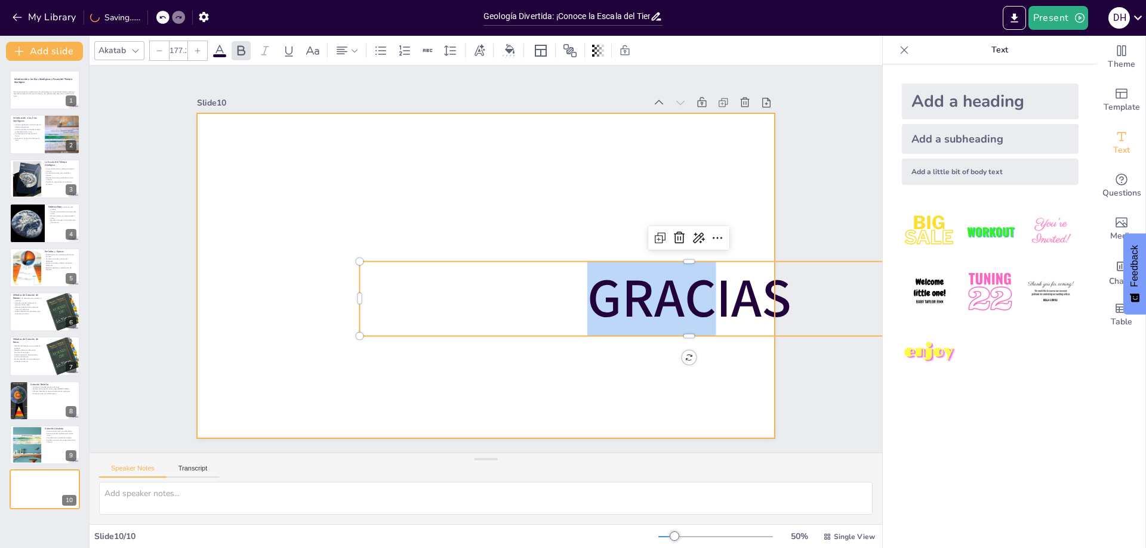
drag, startPoint x: 553, startPoint y: 291, endPoint x: 411, endPoint y: 222, distance: 157.2
click at [319, 166] on div "GRACIAS" at bounding box center [486, 275] width 578 height 325
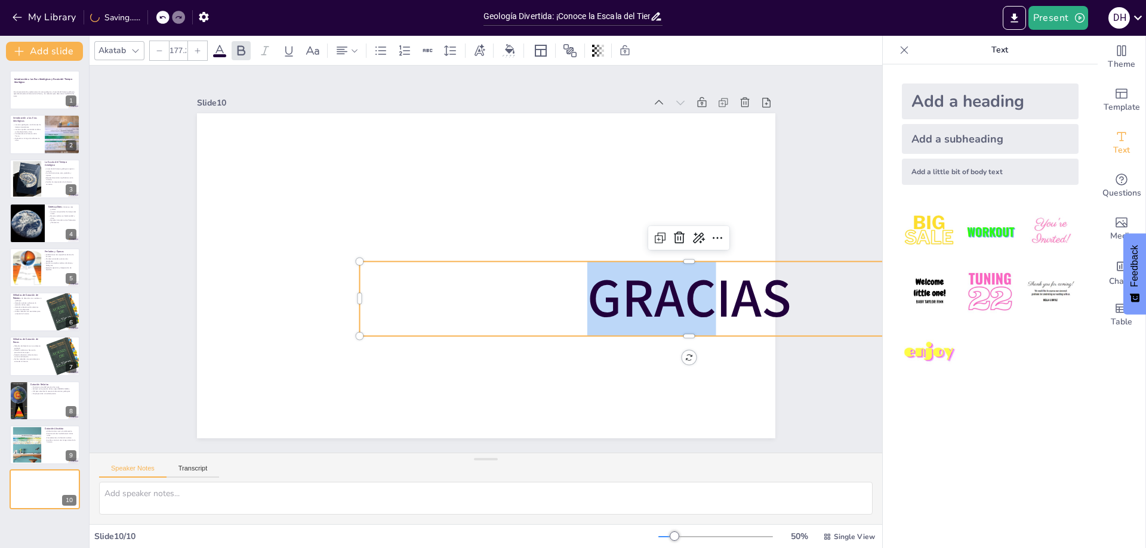
click at [554, 314] on p "GRACIAS" at bounding box center [688, 298] width 659 height 75
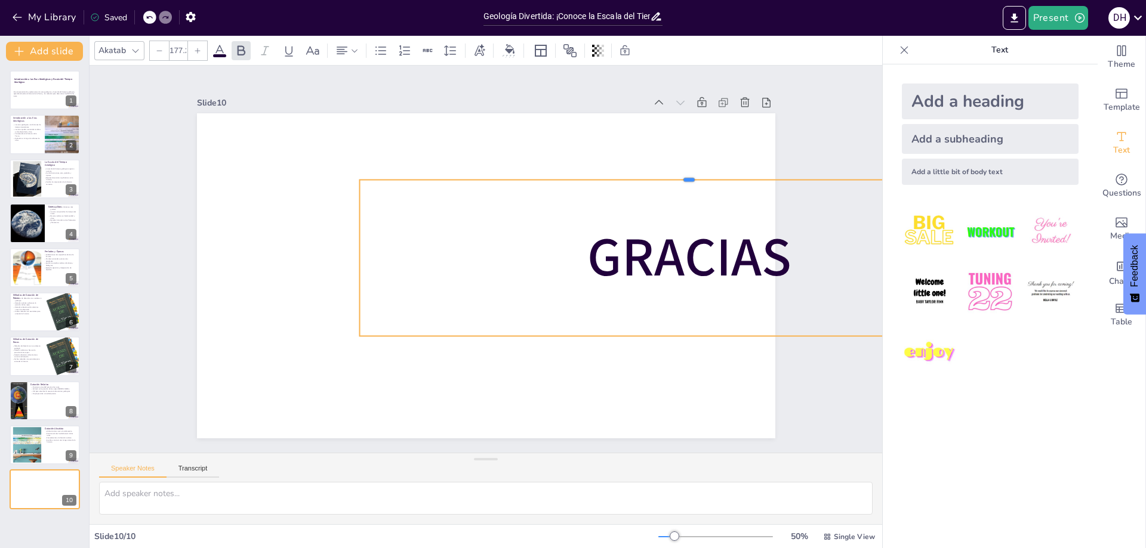
drag, startPoint x: 532, startPoint y: 257, endPoint x: 347, endPoint y: 175, distance: 202.3
click at [347, 175] on div "GRACIAS" at bounding box center [486, 275] width 578 height 325
click at [349, 232] on div "GRACIAS" at bounding box center [486, 275] width 578 height 325
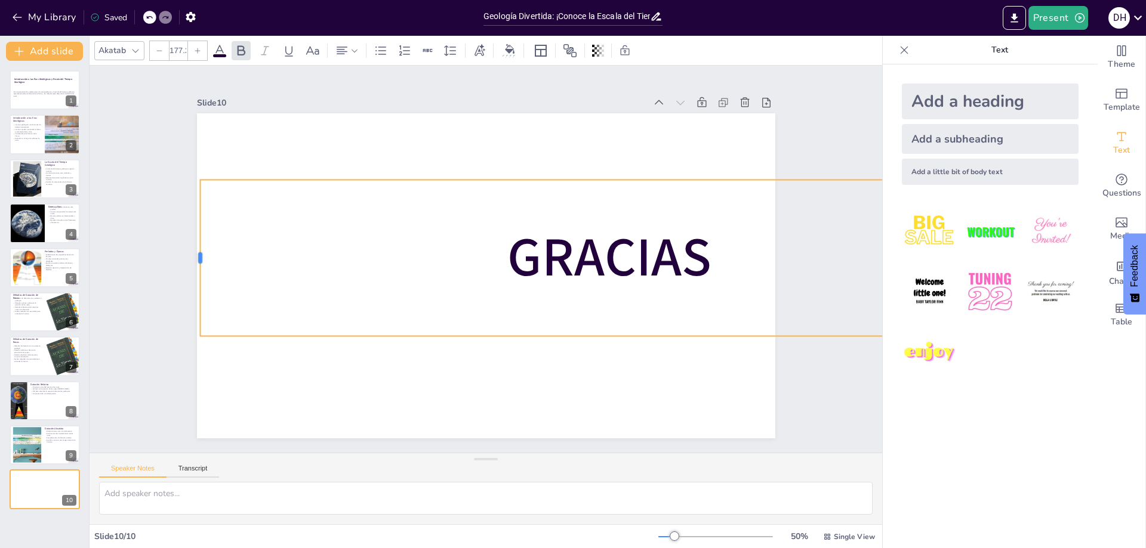
drag, startPoint x: 349, startPoint y: 232, endPoint x: 367, endPoint y: 304, distance: 74.0
click at [215, 125] on div at bounding box center [271, 63] width 112 height 122
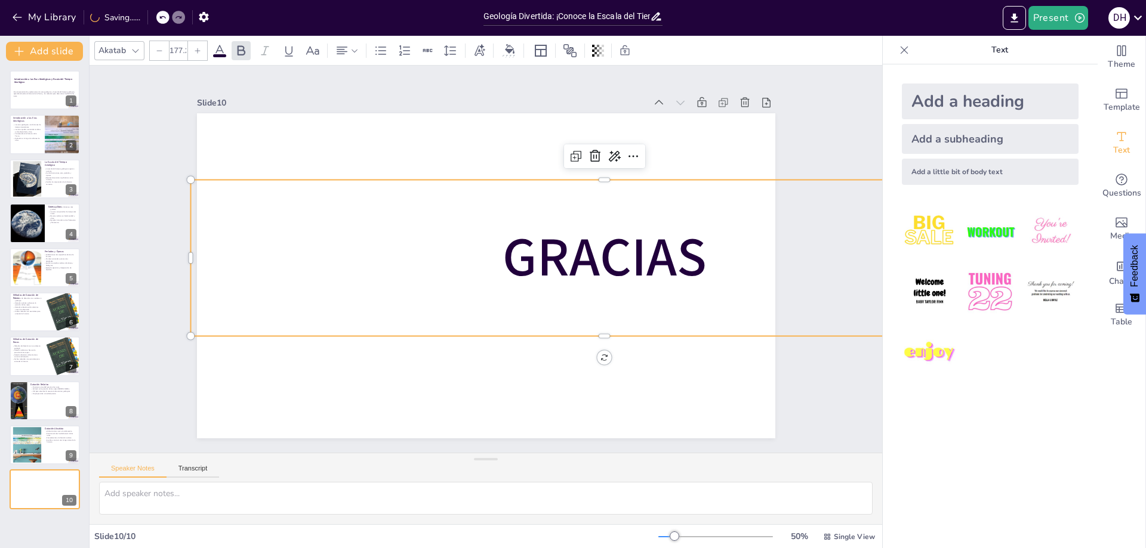
click at [742, 97] on div at bounding box center [744, 102] width 17 height 17
type textarea "La radiometría y otras técnicas son fundamentales para obtener fechas precisas …"
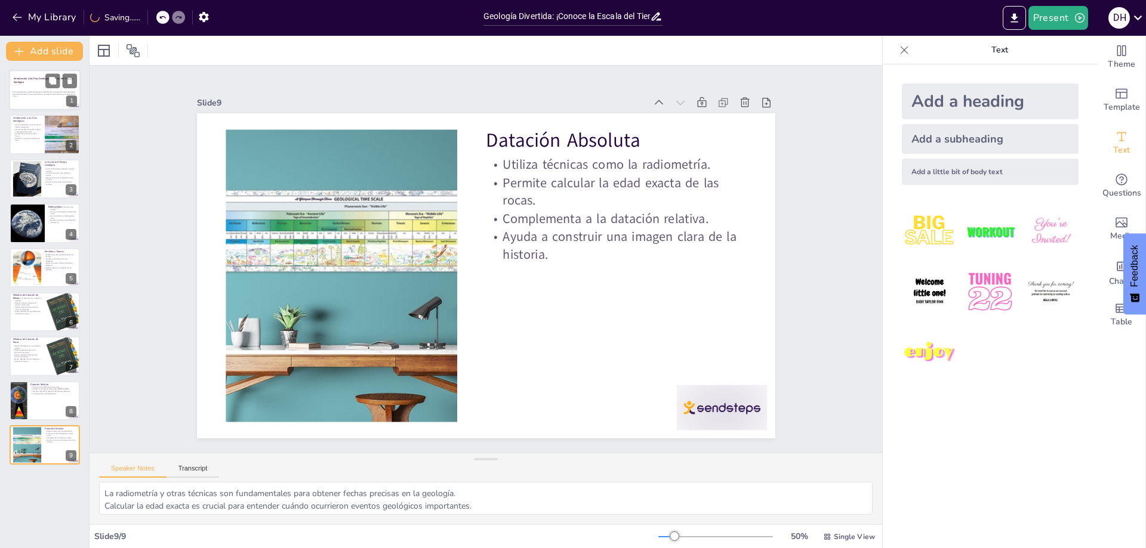
click at [44, 100] on div "En esta presentación, exploraremos las eras geológicas y la escala del tiempo g…" at bounding box center [45, 95] width 64 height 20
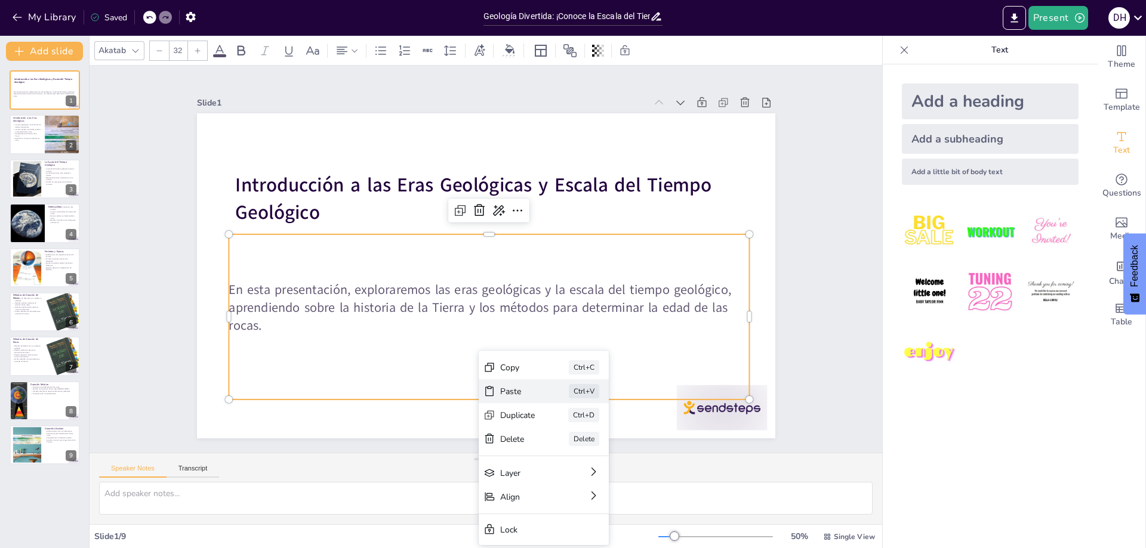
click at [550, 453] on div "Paste Ctrl+V" at bounding box center [612, 472] width 132 height 38
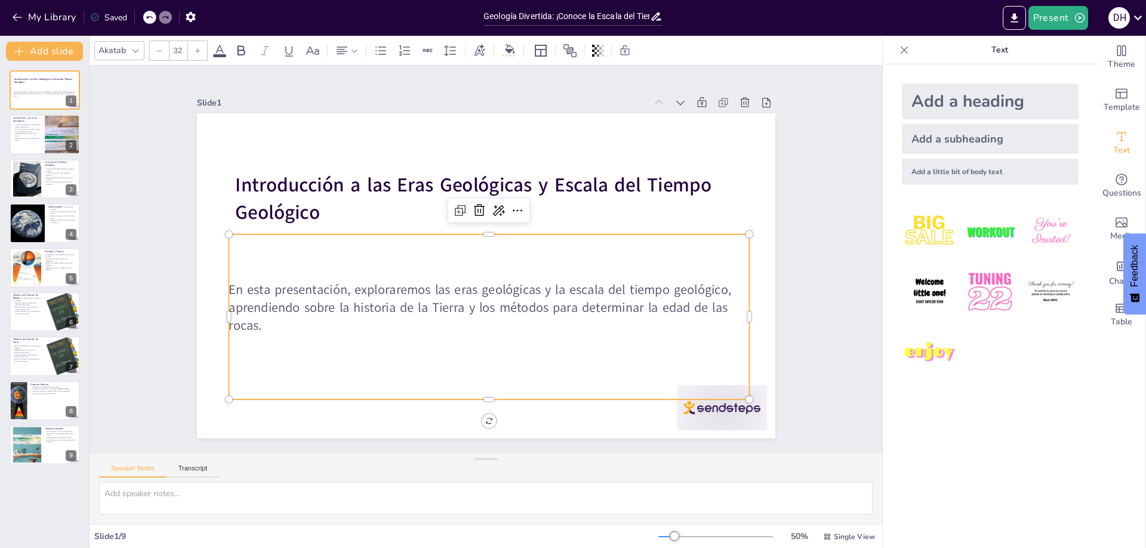
drag, startPoint x: 452, startPoint y: 201, endPoint x: 428, endPoint y: 219, distance: 29.8
click at [432, 249] on div "En esta presentación, exploraremos las eras geológicas y la escala del tiempo g…" at bounding box center [482, 317] width 535 height 218
click at [458, 206] on div at bounding box center [465, 208] width 21 height 21
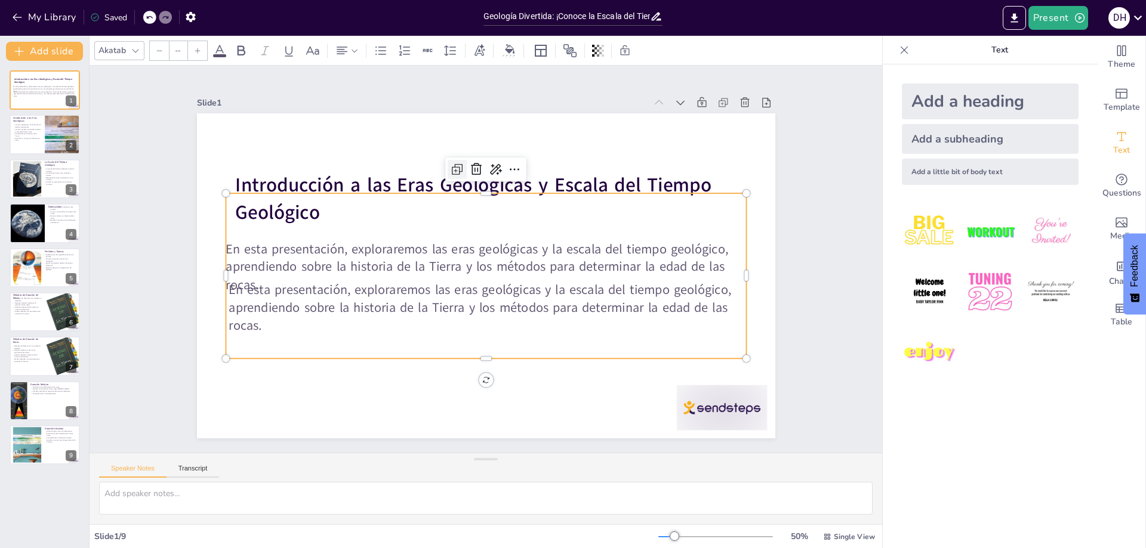
type input "32"
click at [457, 332] on div "En esta presentación, exploraremos las eras geológicas y la escala del tiempo g…" at bounding box center [486, 275] width 520 height 165
click at [451, 307] on p at bounding box center [486, 303] width 520 height 18
click at [465, 294] on p at bounding box center [486, 303] width 520 height 18
click at [427, 285] on p "En esta presentación, exploraremos las eras geológicas y la escala del tiempo g…" at bounding box center [486, 267] width 520 height 54
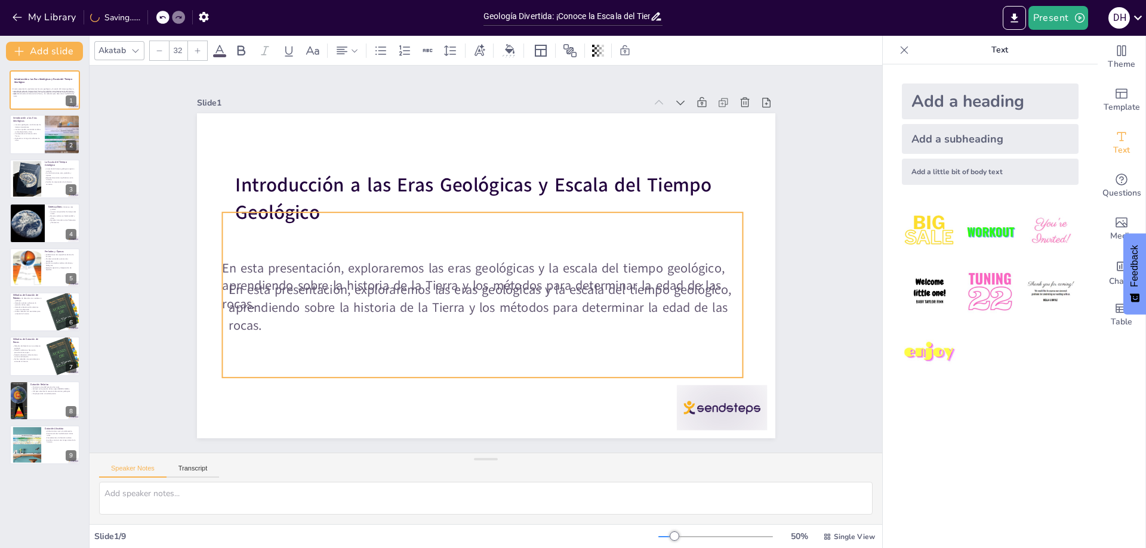
drag, startPoint x: 427, startPoint y: 285, endPoint x: 424, endPoint y: 306, distance: 21.8
click at [424, 306] on p "En esta presentación, exploraremos las eras geológicas y la escala del tiempo g…" at bounding box center [482, 286] width 520 height 54
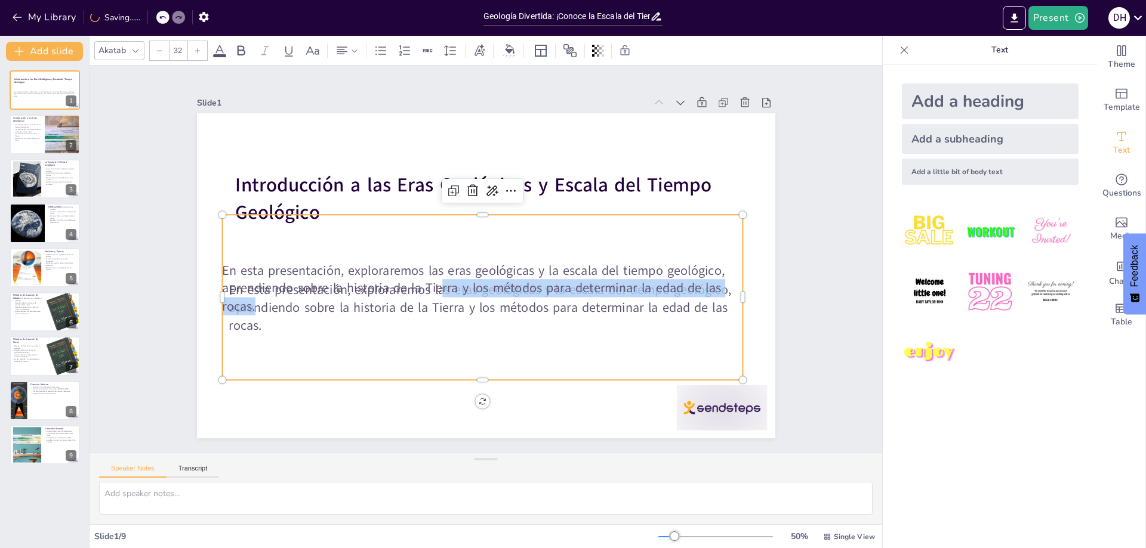
drag, startPoint x: 424, startPoint y: 305, endPoint x: 430, endPoint y: 278, distance: 27.6
click at [430, 278] on p "En esta presentación, exploraremos las eras geológicas y la escala del tiempo g…" at bounding box center [482, 288] width 520 height 54
drag, startPoint x: 486, startPoint y: 372, endPoint x: 489, endPoint y: 335, distance: 37.1
click at [489, 335] on div "En esta presentación, exploraremos las eras geológicas y la escala del tiempo g…" at bounding box center [482, 297] width 520 height 165
click at [489, 335] on div "En esta presentación, exploraremos las eras geológicas y la escala del tiempo g…" at bounding box center [457, 285] width 497 height 471
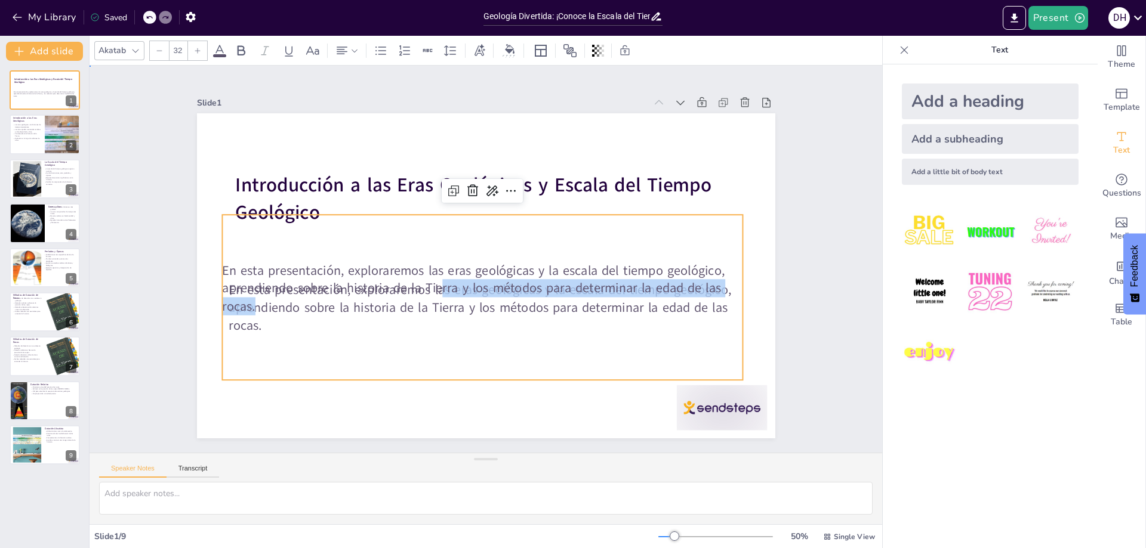
click at [773, 317] on div "Slide 1 Introducción a las Eras Geológicas y Escala del Tiempo Geológico En est…" at bounding box center [486, 259] width 645 height 359
click at [603, 282] on p "En esta presentación, exploraremos las eras geológicas y la escala del tiempo g…" at bounding box center [482, 288] width 520 height 54
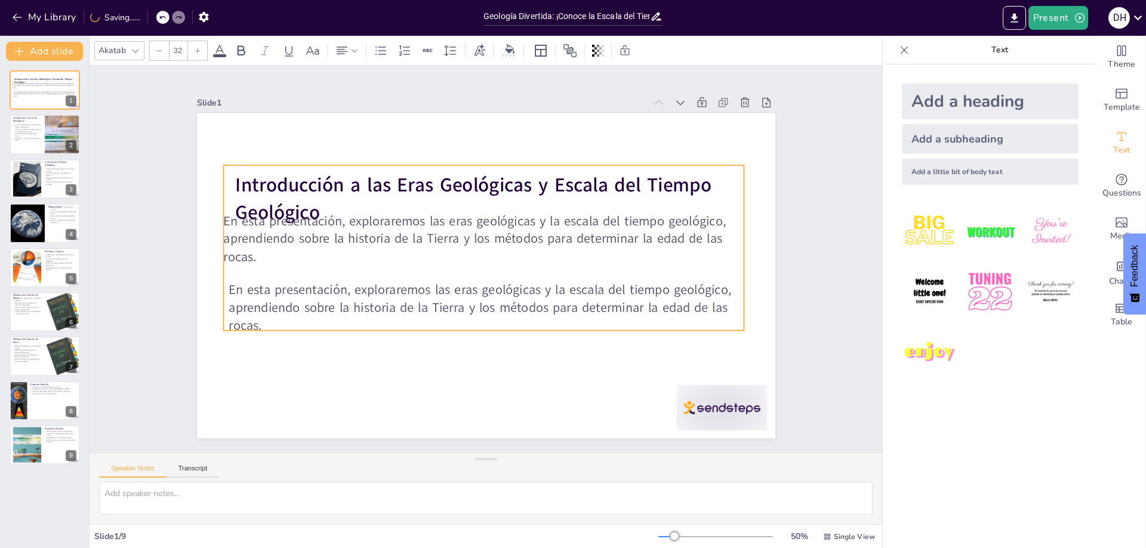
drag, startPoint x: 603, startPoint y: 371, endPoint x: 490, endPoint y: 305, distance: 131.3
click at [604, 321] on div "En esta presentación, exploraremos las eras geológicas y la escala del tiempo g…" at bounding box center [483, 247] width 520 height 165
click at [438, 284] on div "En esta presentación, exploraremos las eras geológicas y la escala del tiempo g…" at bounding box center [483, 247] width 520 height 165
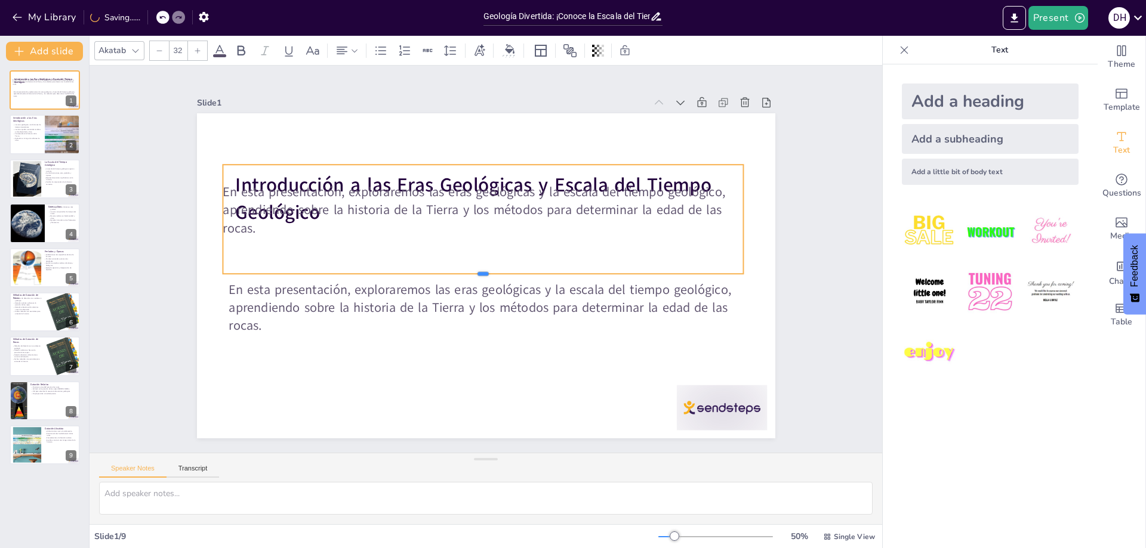
drag, startPoint x: 343, startPoint y: 327, endPoint x: 346, endPoint y: 273, distance: 54.4
click at [349, 269] on div at bounding box center [477, 277] width 498 height 170
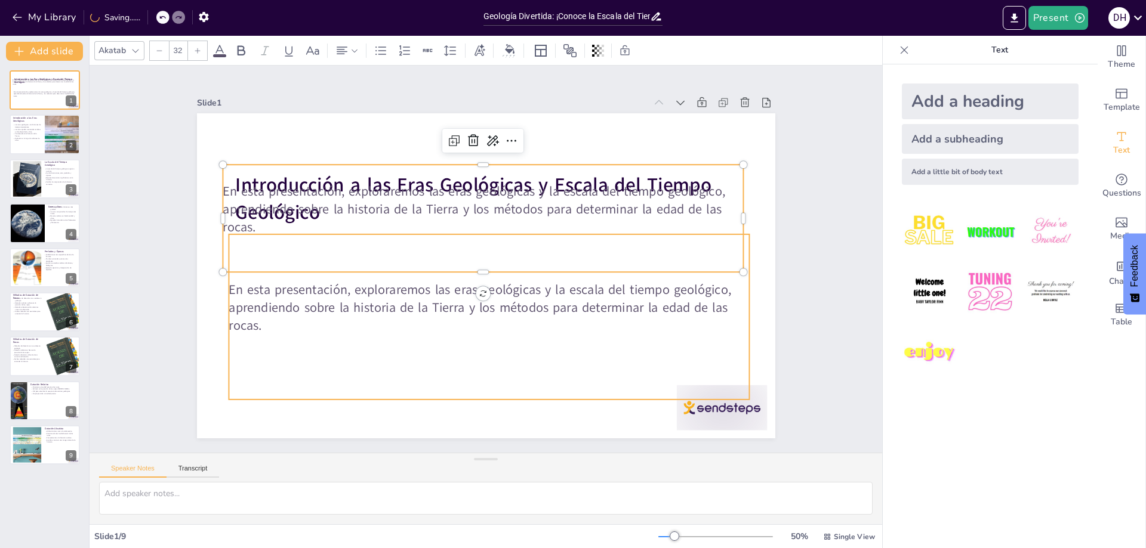
click at [346, 301] on p "En esta presentación, exploraremos las eras geológicas y la escala del tiempo g…" at bounding box center [483, 308] width 523 height 108
type input "32"
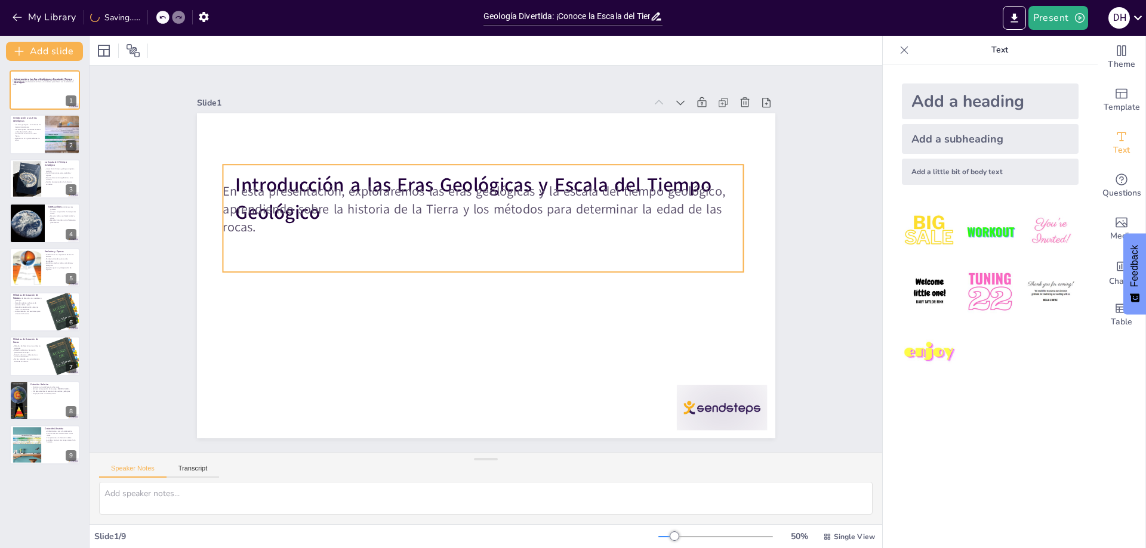
click at [397, 211] on p "En esta presentación, exploraremos las eras geológicas y la escala del tiempo g…" at bounding box center [483, 210] width 520 height 54
click at [426, 265] on div "En esta presentación, exploraremos las eras geológicas y la escala del tiempo g…" at bounding box center [483, 218] width 520 height 107
click at [427, 267] on div "En esta presentación, exploraremos las eras geológicas y la escala del tiempo g…" at bounding box center [487, 218] width 529 height 161
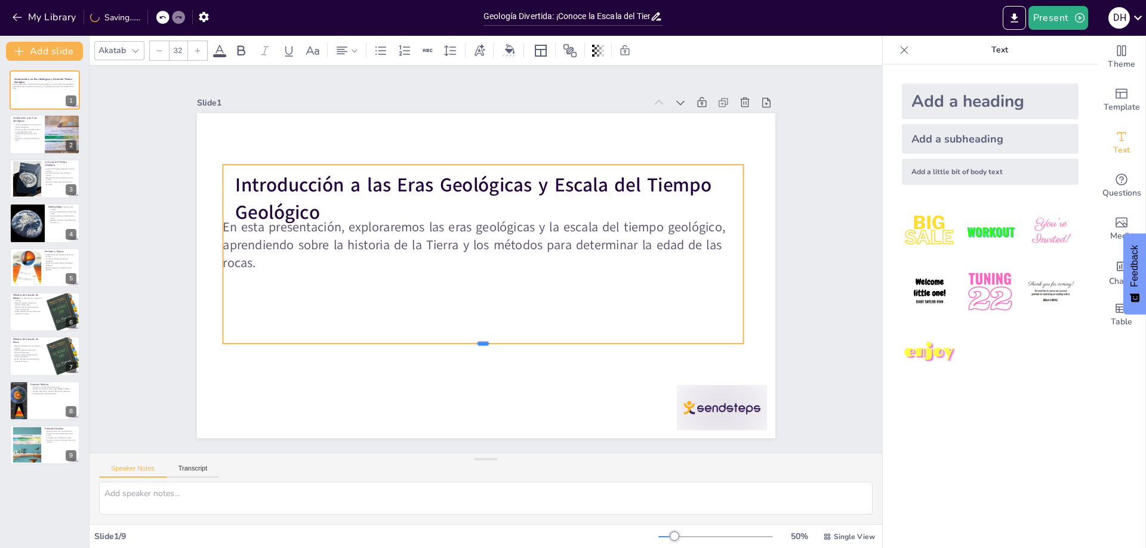
drag, startPoint x: 429, startPoint y: 267, endPoint x: 424, endPoint y: 339, distance: 71.8
click at [424, 339] on div at bounding box center [473, 348] width 519 height 64
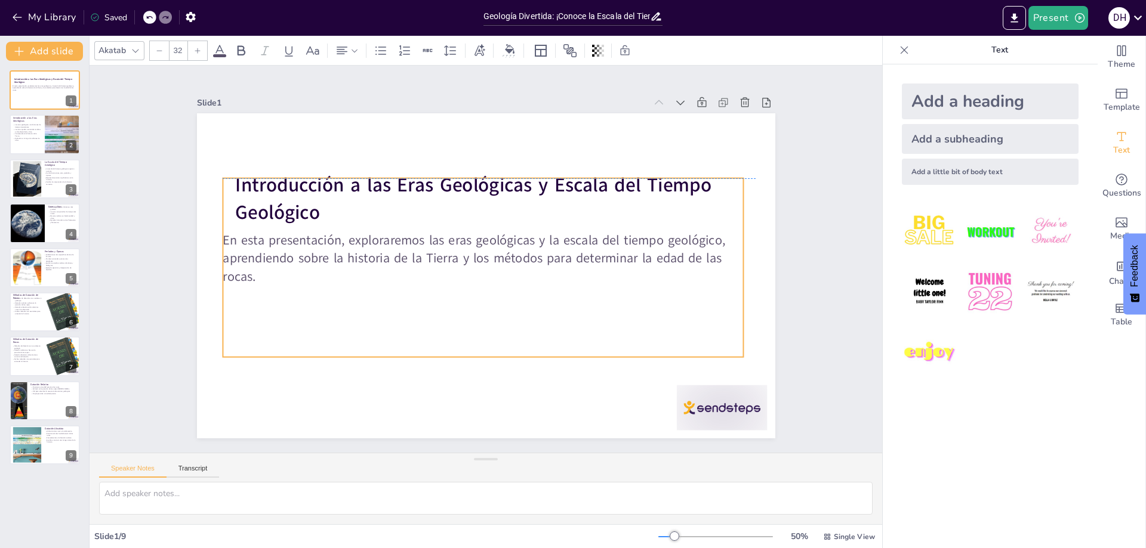
drag, startPoint x: 432, startPoint y: 286, endPoint x: 432, endPoint y: 301, distance: 14.9
click at [432, 301] on div "En esta presentación, exploraremos las eras geológicas y la escala del tiempo g…" at bounding box center [483, 267] width 520 height 179
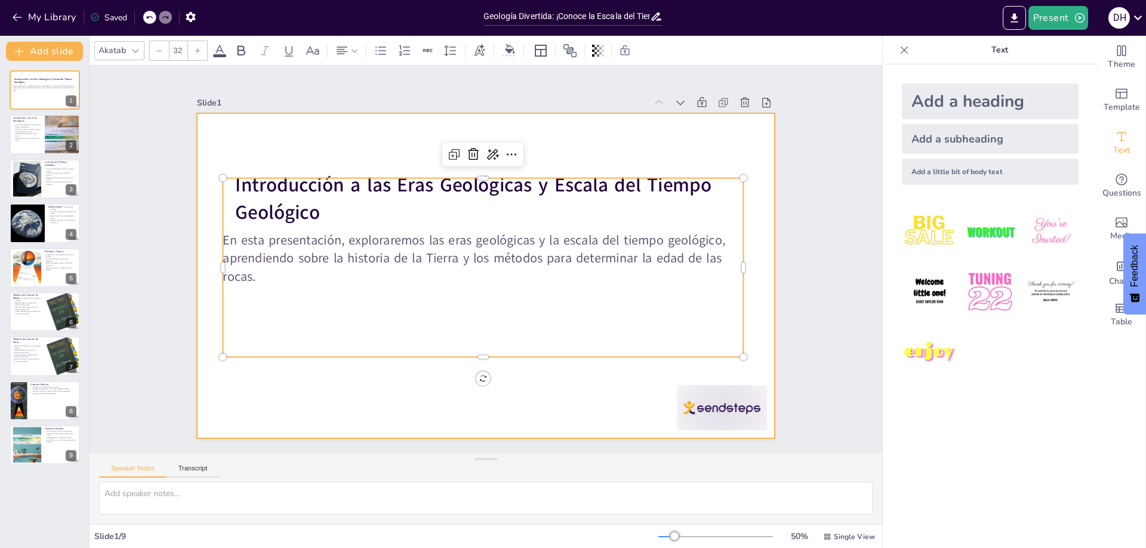
click at [440, 383] on div at bounding box center [484, 276] width 609 height 384
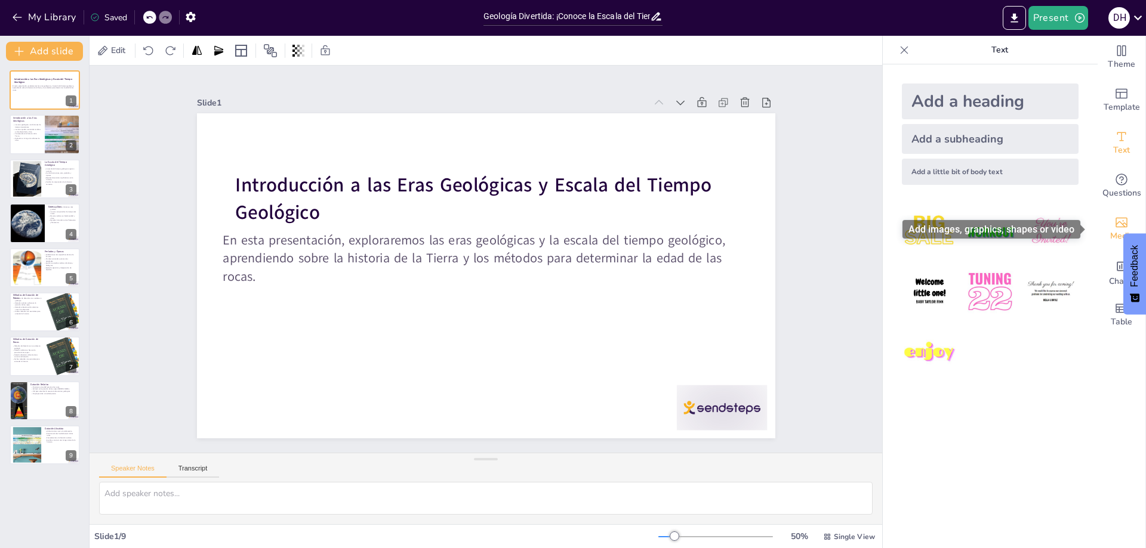
click at [1110, 240] on span "Media" at bounding box center [1121, 236] width 23 height 13
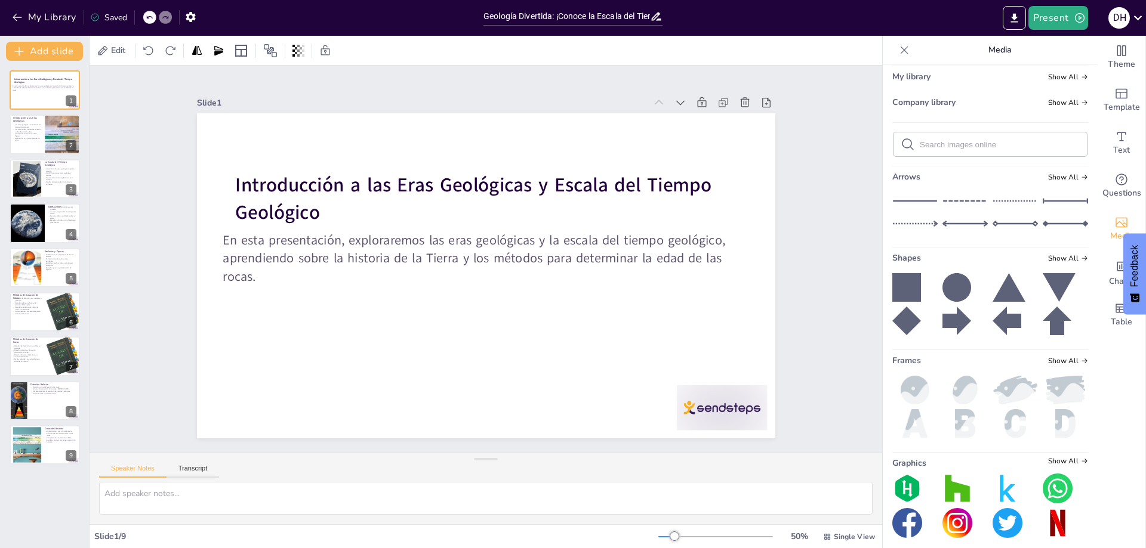
scroll to position [75, 0]
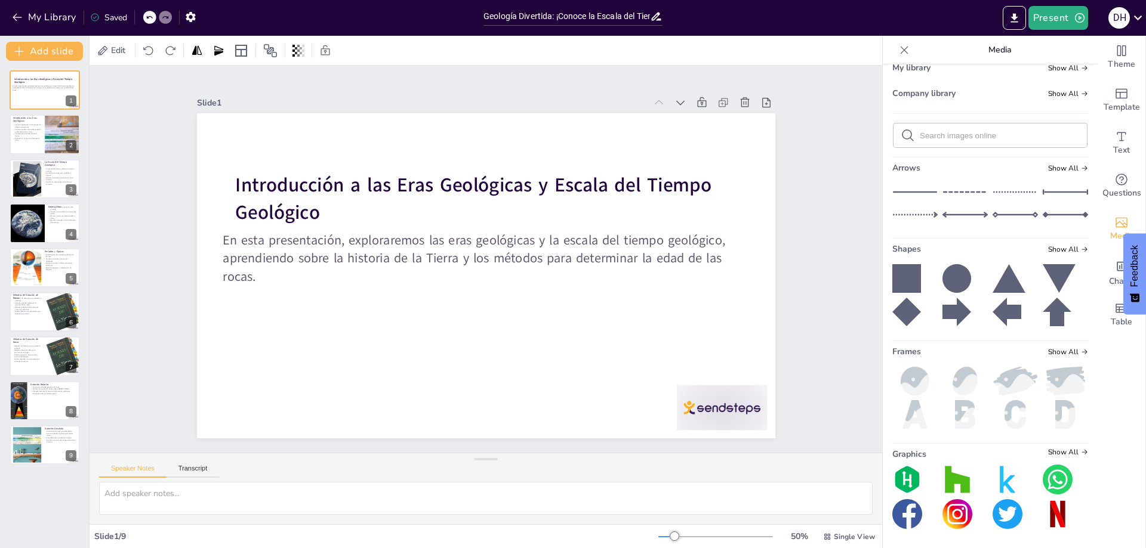
click at [1073, 452] on div "Upload image / video Images in this presentation Show All My library Show All C…" at bounding box center [990, 306] width 215 height 484
click at [1065, 454] on span "Show All" at bounding box center [1068, 452] width 40 height 8
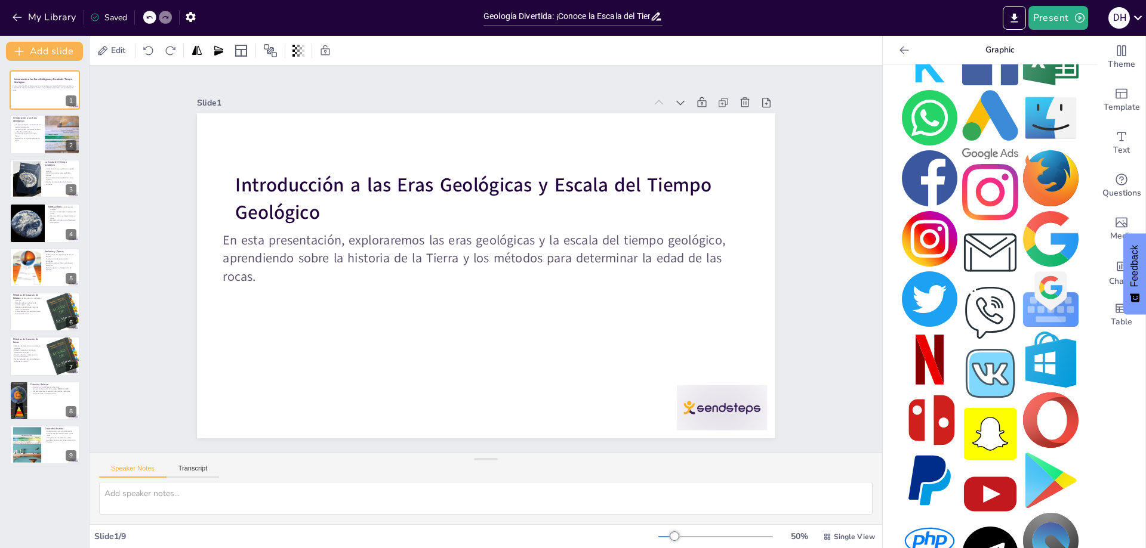
scroll to position [239, 0]
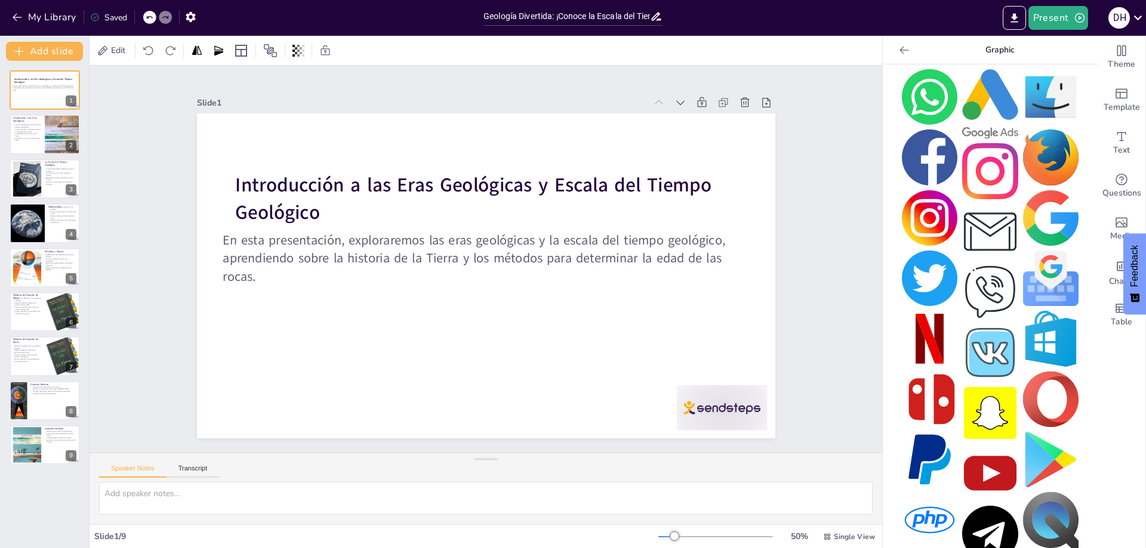
click at [1044, 210] on img at bounding box center [1050, 217] width 55 height 55
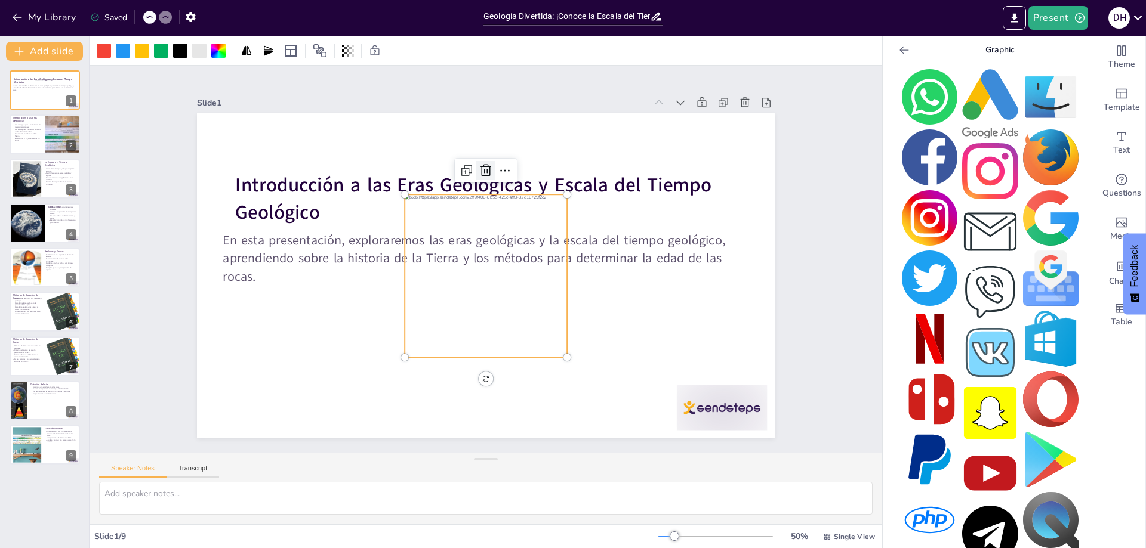
click at [479, 166] on icon at bounding box center [486, 171] width 14 height 14
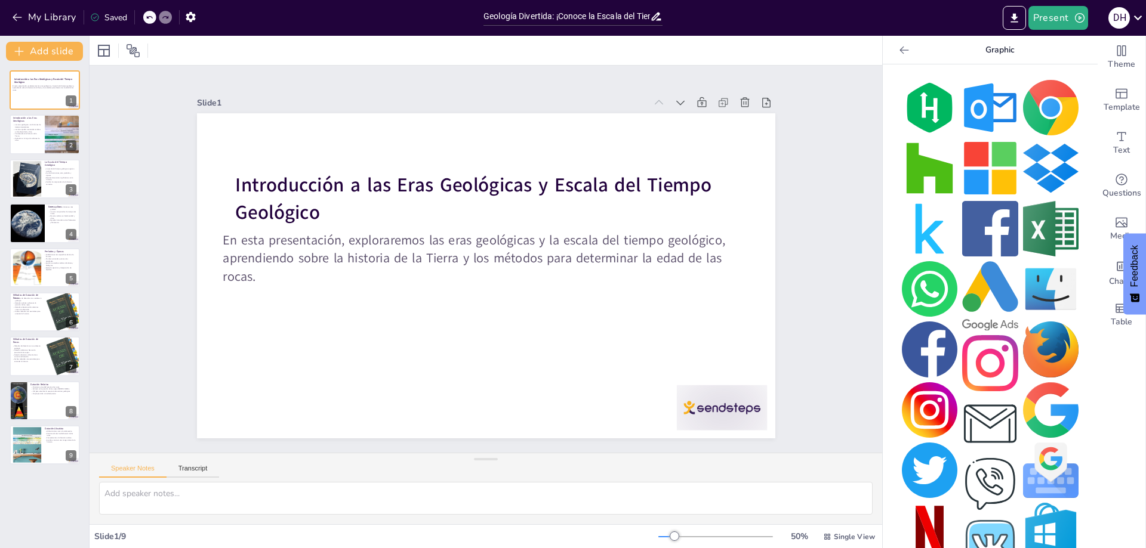
scroll to position [0, 0]
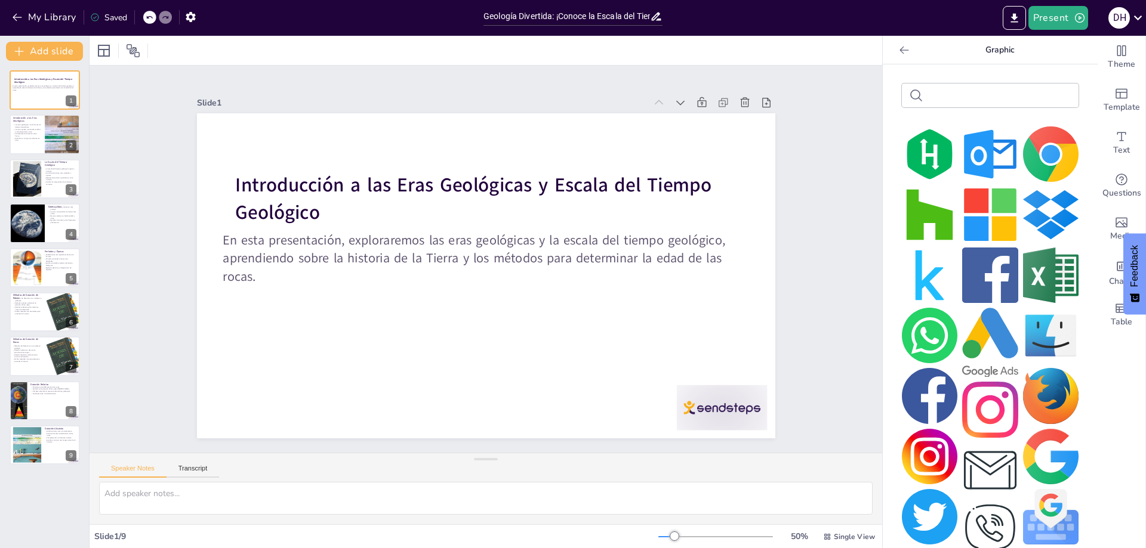
click at [1023, 91] on input "text" at bounding box center [999, 95] width 143 height 9
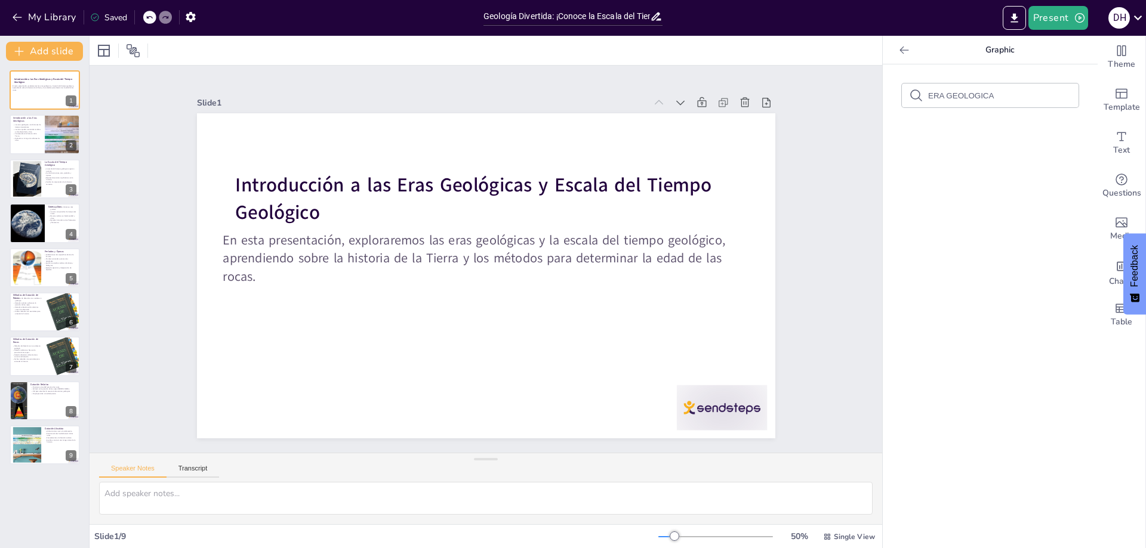
click at [1025, 94] on input "ERA GEOLOGICA" at bounding box center [999, 95] width 143 height 9
click at [935, 96] on input "ERA GEOLOGICO" at bounding box center [999, 95] width 143 height 9
type input "TIEMPO GEOLOGICO"
click at [1036, 90] on form "TIEMPO GEOLOGICO" at bounding box center [999, 95] width 143 height 11
click at [1003, 96] on input "TIEMPO GEOLOGICO" at bounding box center [999, 95] width 143 height 9
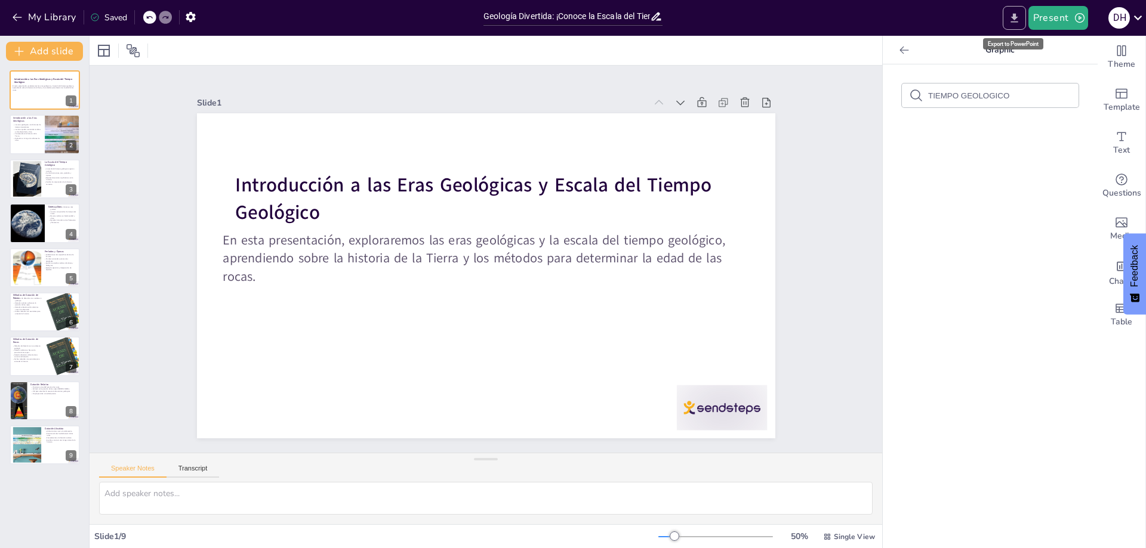
click at [1017, 21] on icon "Export to PowerPoint" at bounding box center [1013, 17] width 7 height 9
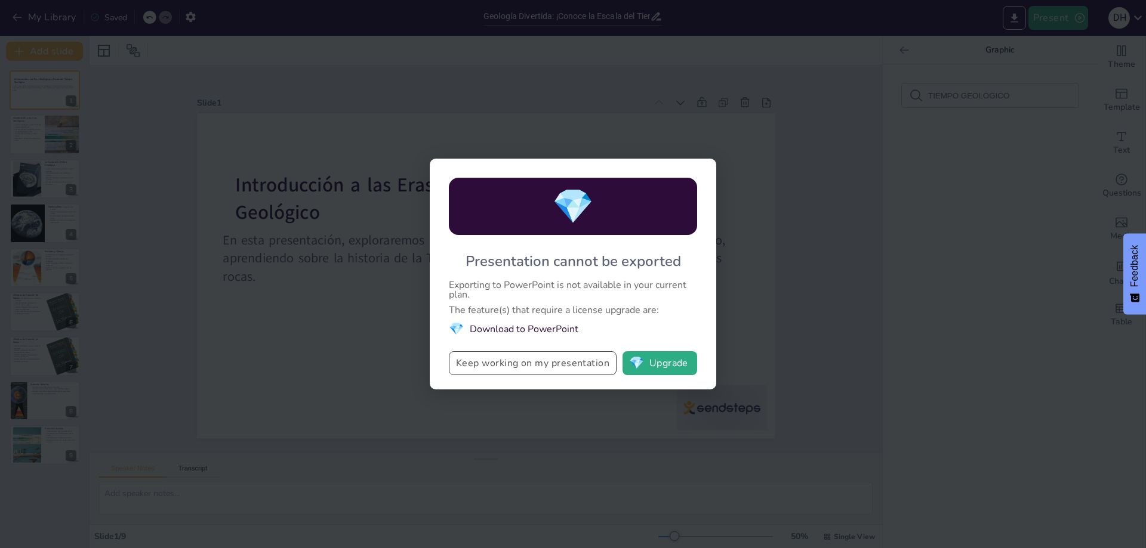
click at [604, 365] on button "Keep working on my presentation" at bounding box center [533, 363] width 168 height 24
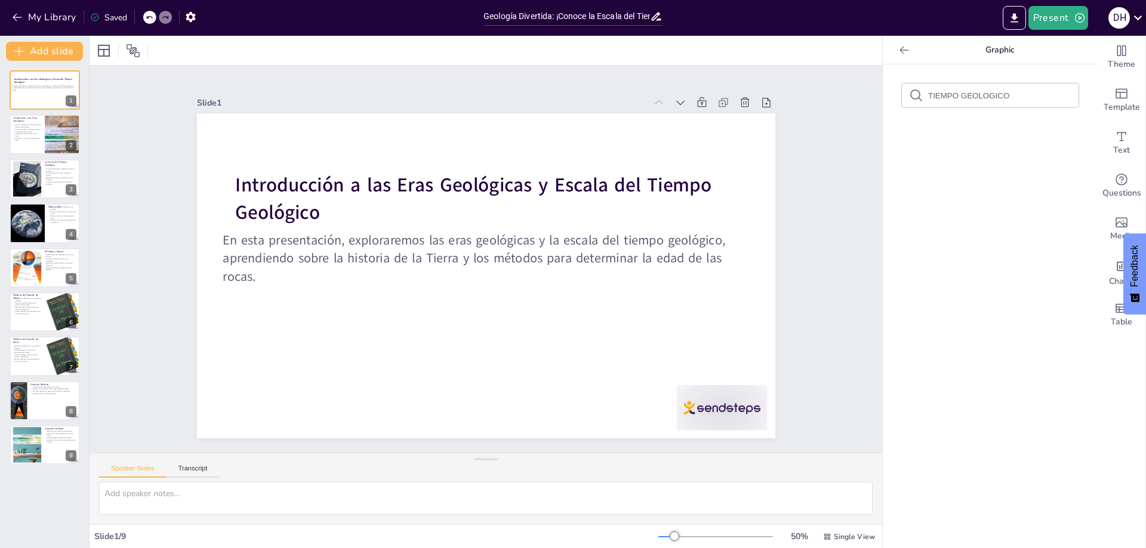
click at [1142, 20] on icon at bounding box center [1138, 18] width 16 height 16
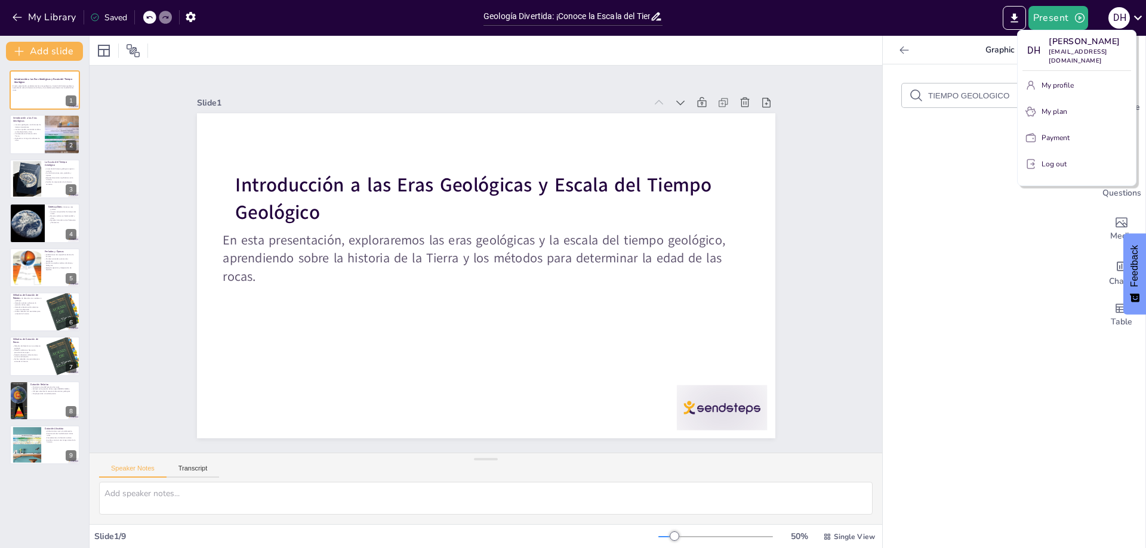
click at [1019, 23] on div at bounding box center [573, 274] width 1146 height 548
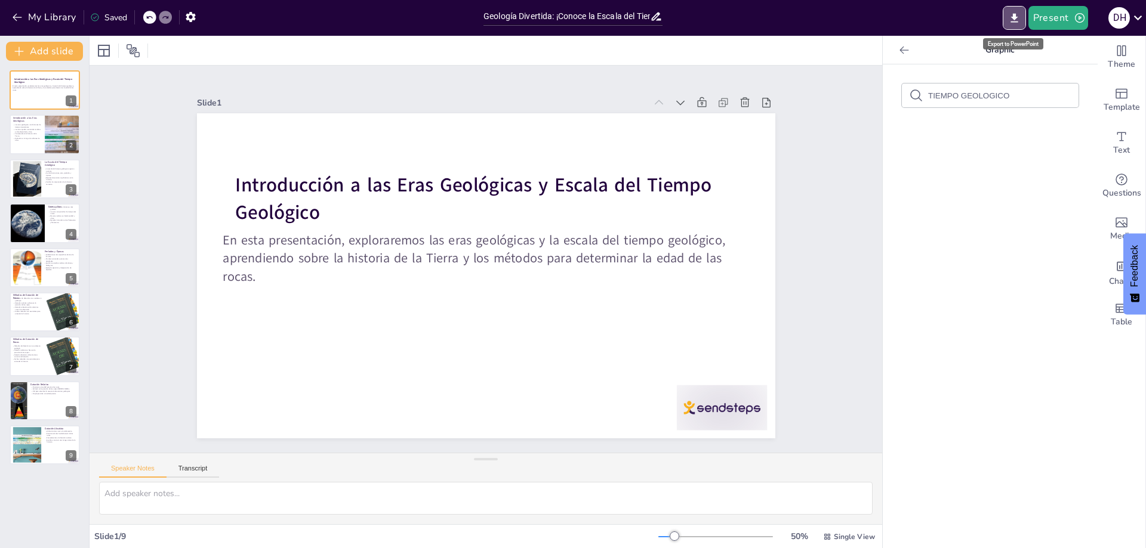
click at [1019, 23] on icon "Export to PowerPoint" at bounding box center [1014, 18] width 13 height 13
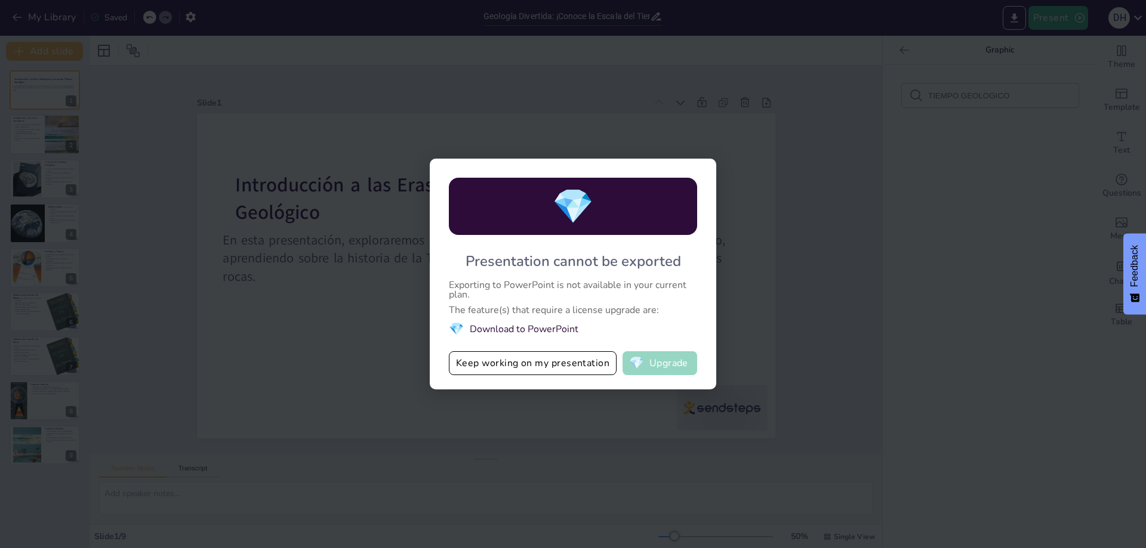
click at [681, 357] on button "💎 Upgrade" at bounding box center [659, 363] width 75 height 24
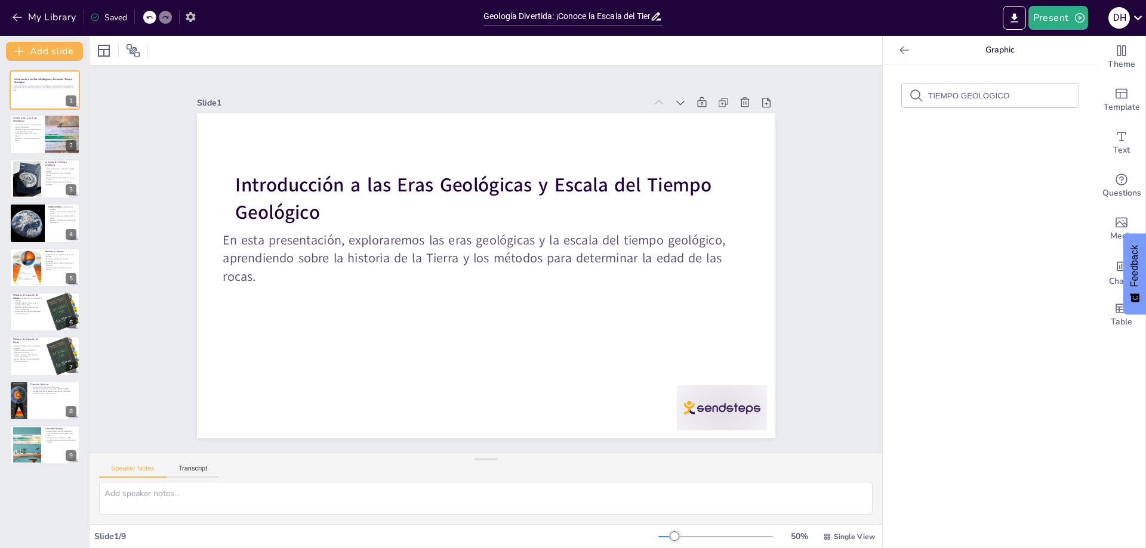
click at [188, 15] on icon "button" at bounding box center [191, 17] width 10 height 10
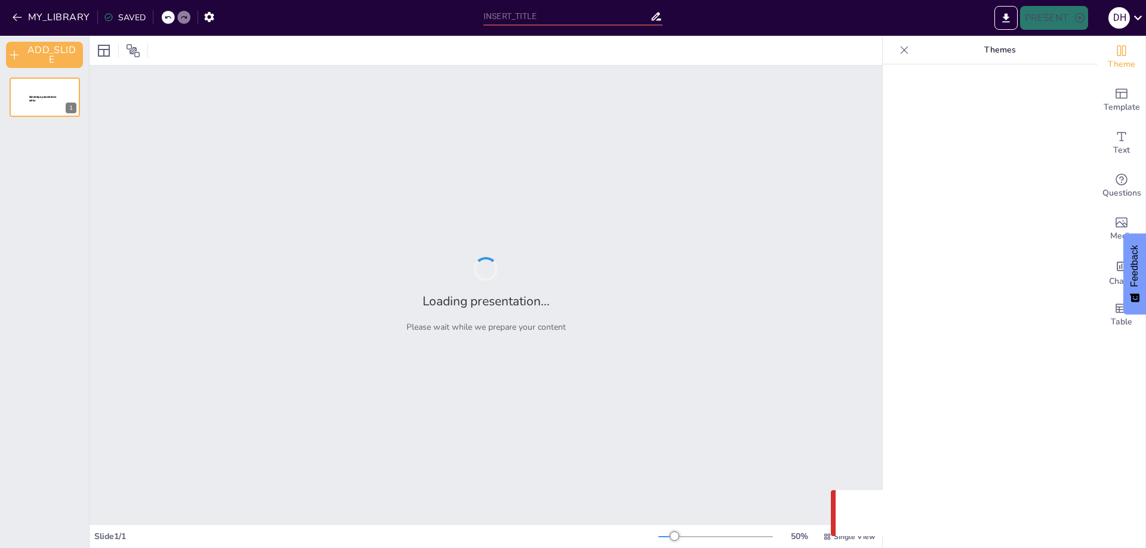
type input "Geología Divertida: ¡Conoce la Escala del Tiempo de la Tierra!"
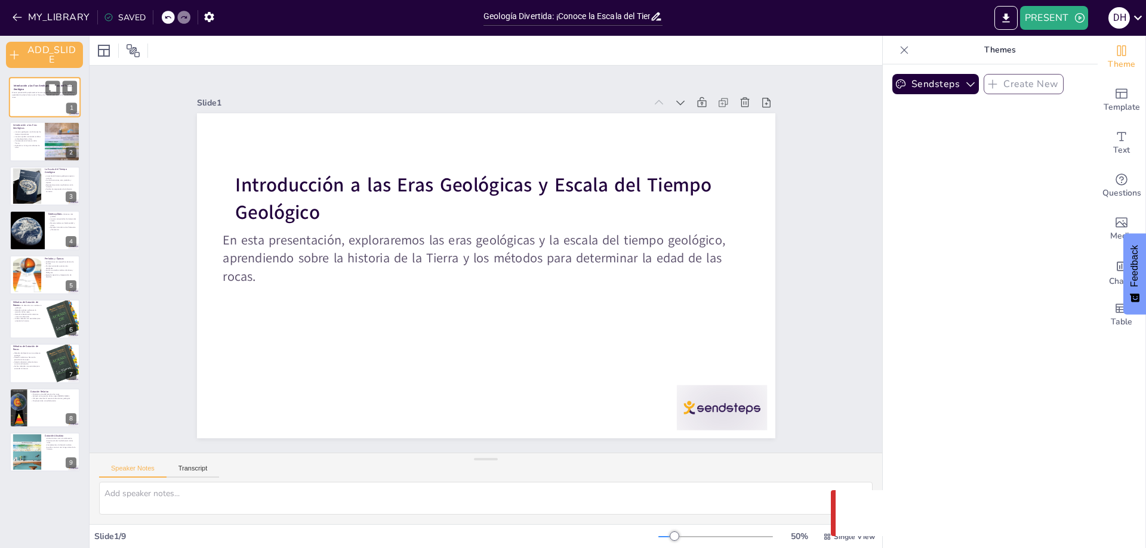
click at [29, 108] on div at bounding box center [45, 97] width 72 height 41
click at [763, 98] on icon at bounding box center [767, 103] width 8 height 10
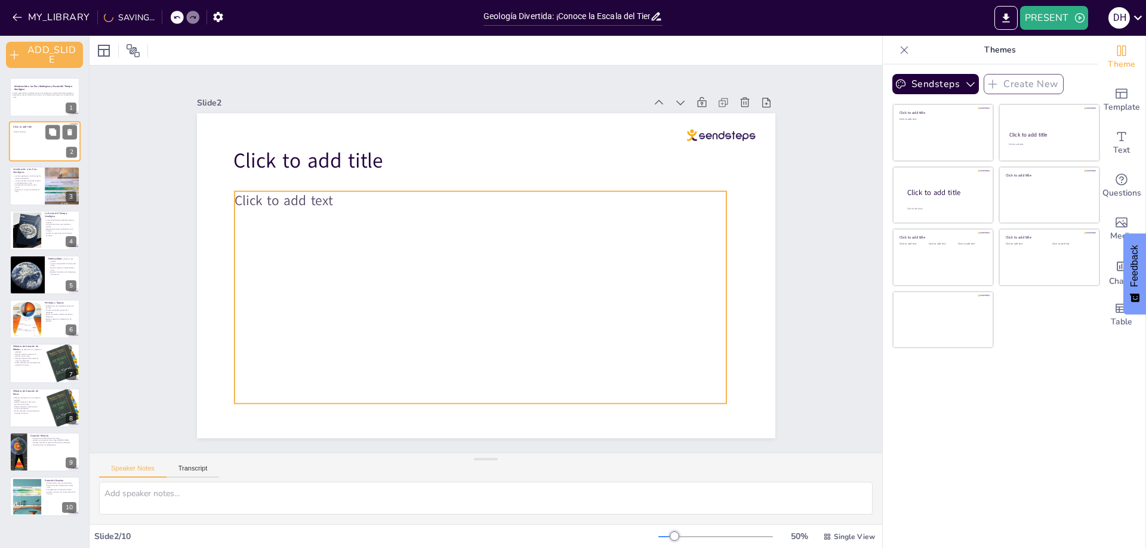
click at [40, 144] on div "Click to add text" at bounding box center [44, 144] width 61 height 26
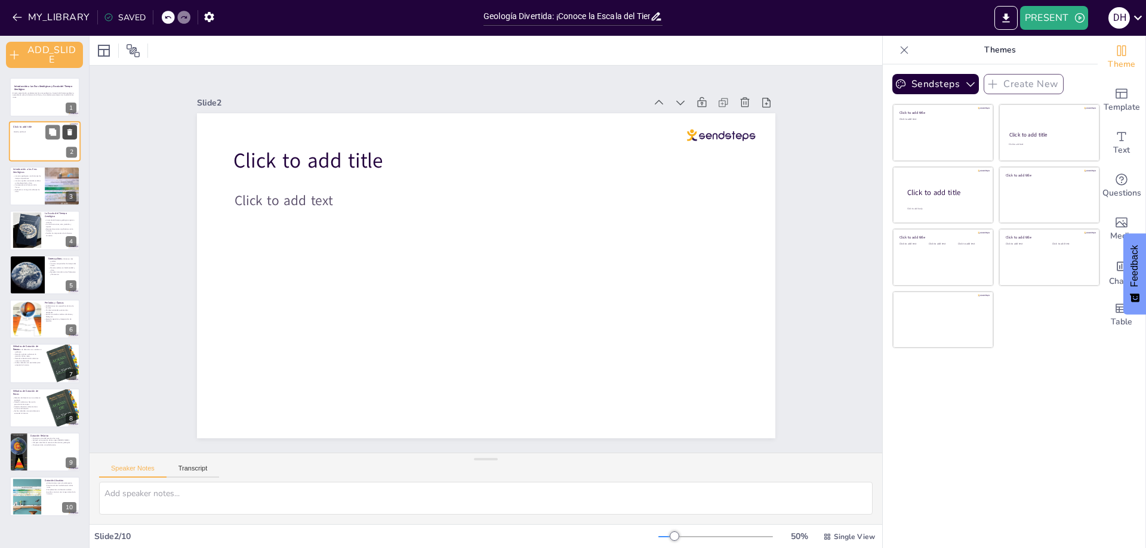
click at [70, 132] on icon at bounding box center [69, 132] width 5 height 7
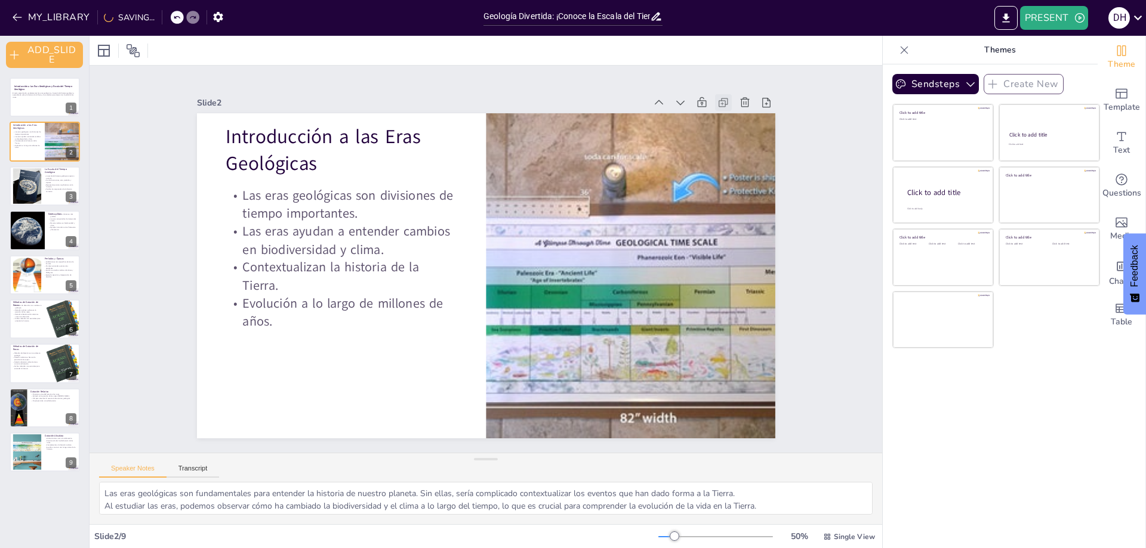
click at [759, 205] on icon at bounding box center [767, 213] width 16 height 16
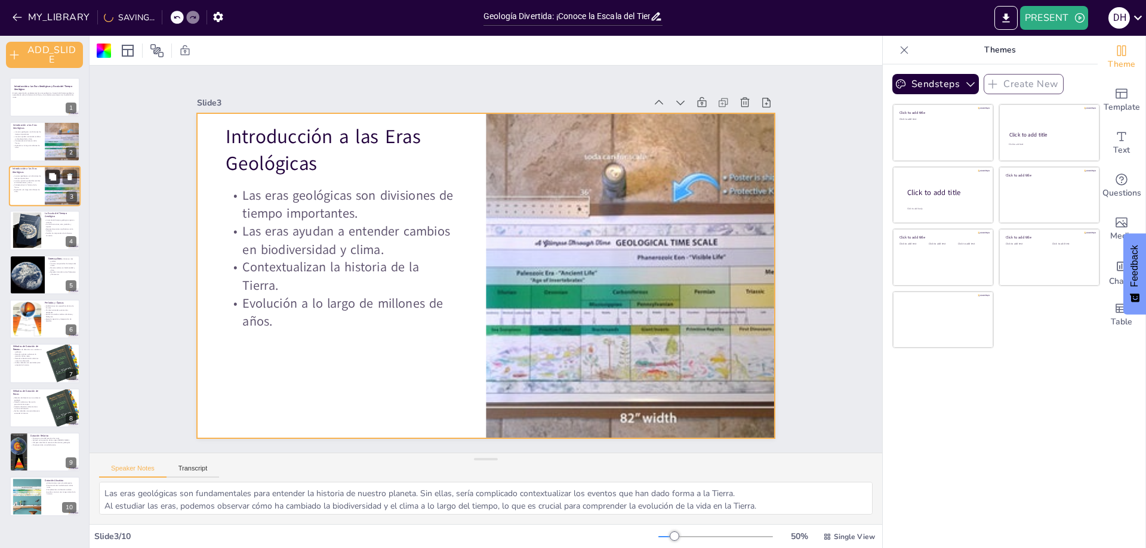
click at [53, 183] on button at bounding box center [52, 176] width 14 height 14
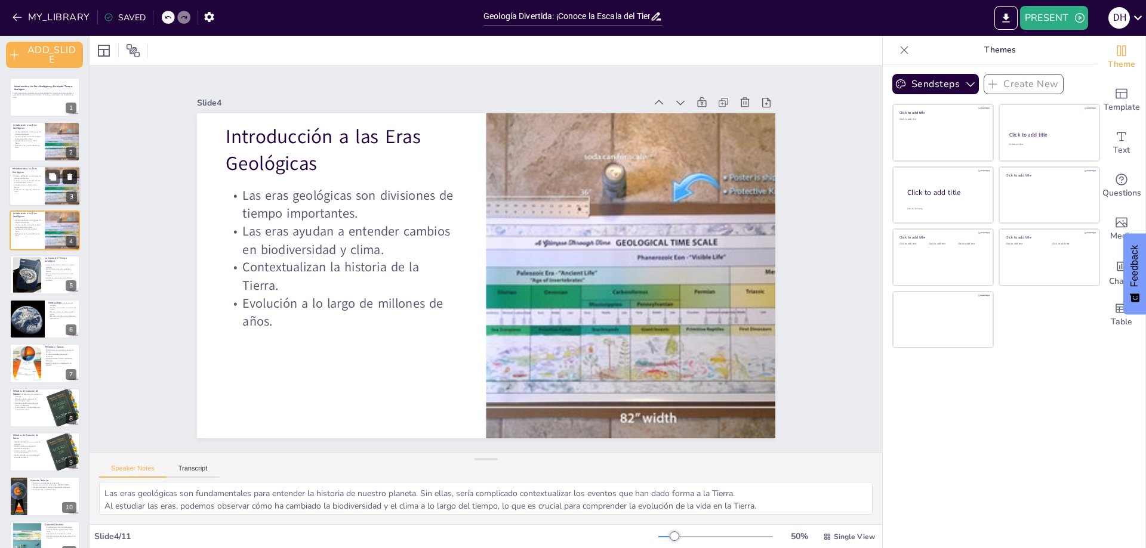
click at [69, 178] on icon at bounding box center [69, 177] width 5 height 7
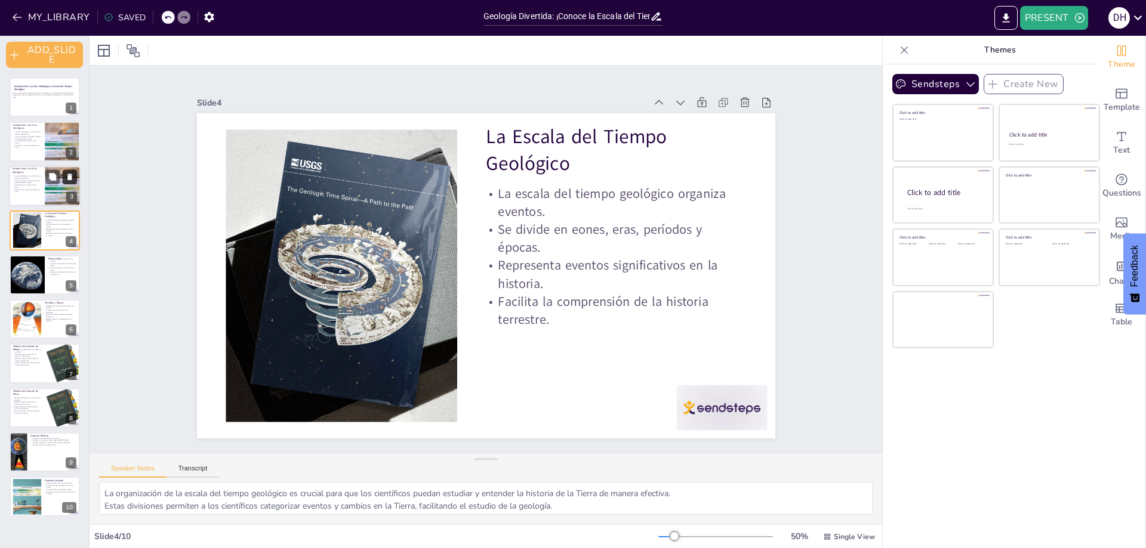
click at [69, 178] on icon at bounding box center [69, 177] width 5 height 7
type textarea "Los eones son fundamentales para la clasificación de la historia geológica, ya …"
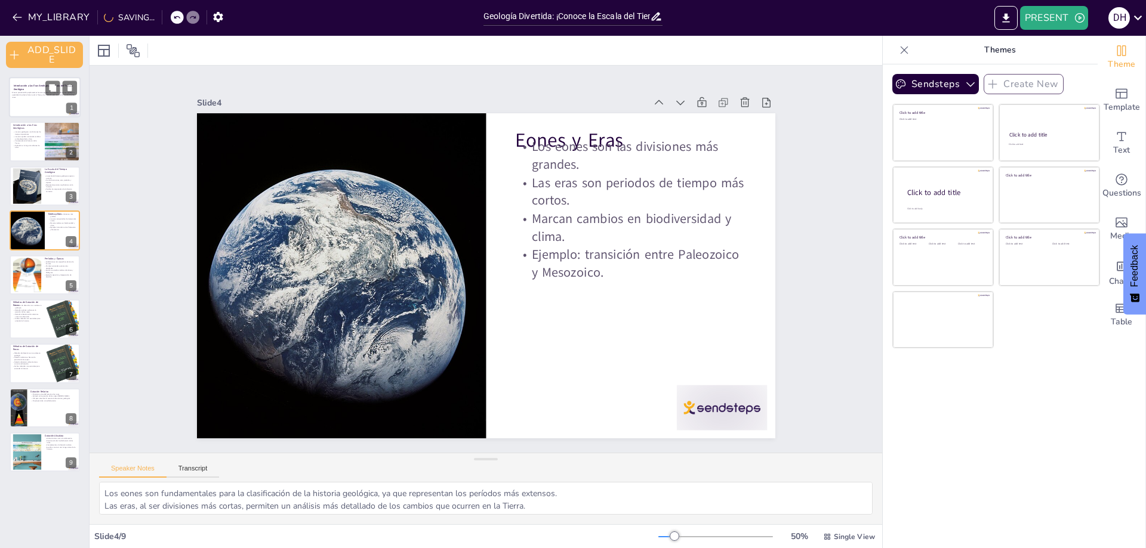
click at [37, 98] on p at bounding box center [44, 99] width 64 height 2
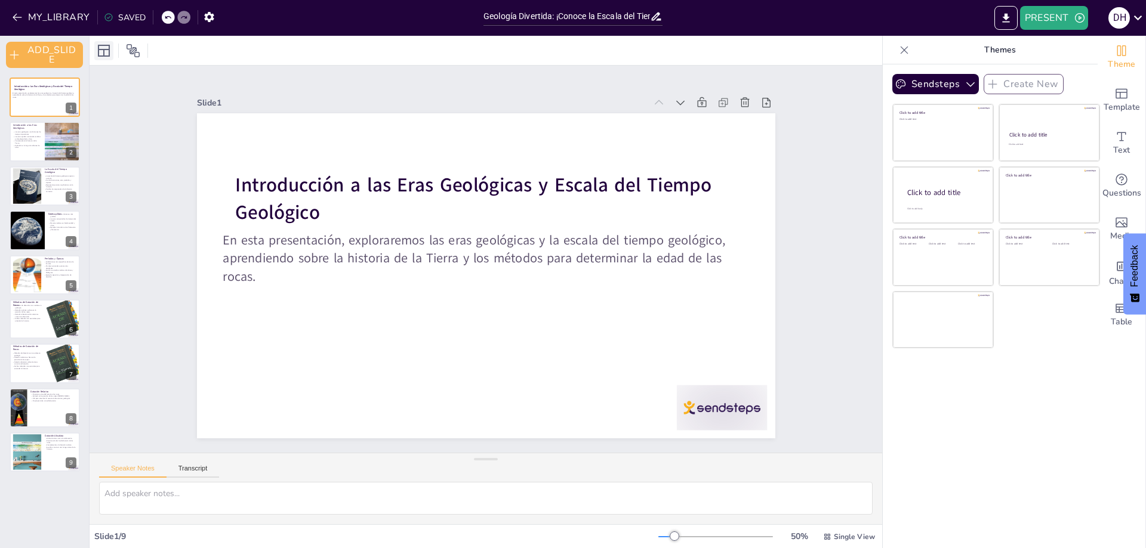
click at [100, 48] on icon at bounding box center [104, 51] width 14 height 14
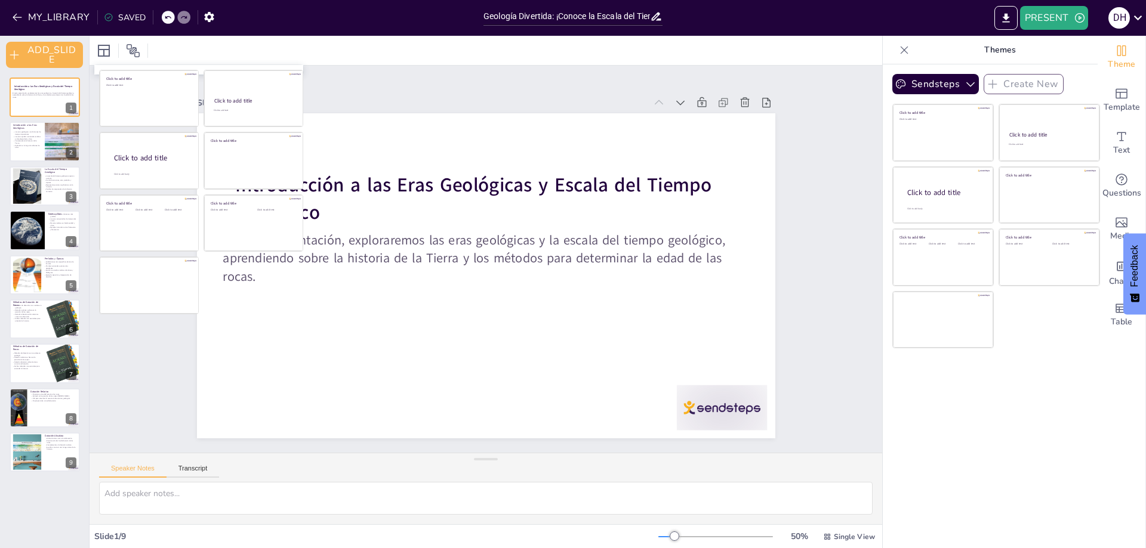
click at [149, 370] on div "Slide 1 Introducción a las Eras Geológicas y Escala del Tiempo Geológico En est…" at bounding box center [486, 259] width 829 height 468
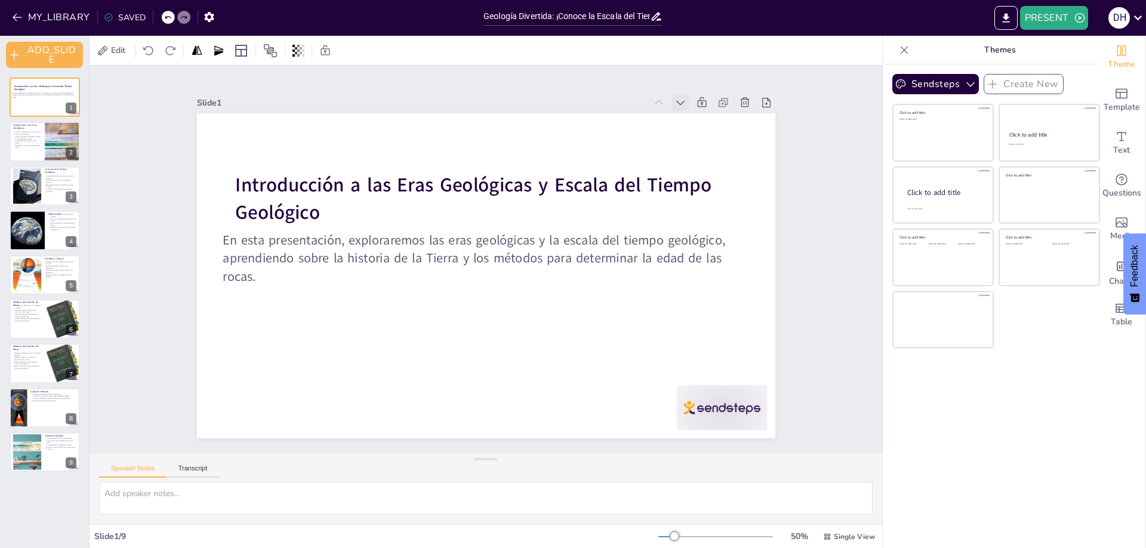
click at [699, 137] on div at bounding box center [709, 147] width 20 height 20
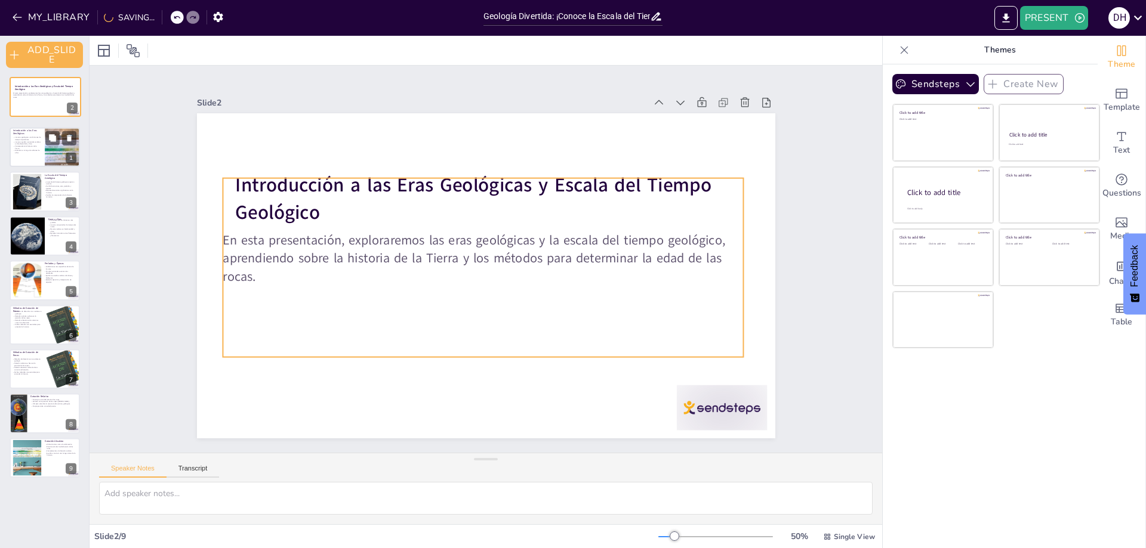
drag, startPoint x: 35, startPoint y: 141, endPoint x: 36, endPoint y: 90, distance: 50.7
click at [36, 90] on div "En esta presentación, exploraremos las eras geológicas y la escala del tiempo g…" at bounding box center [44, 95] width 63 height 21
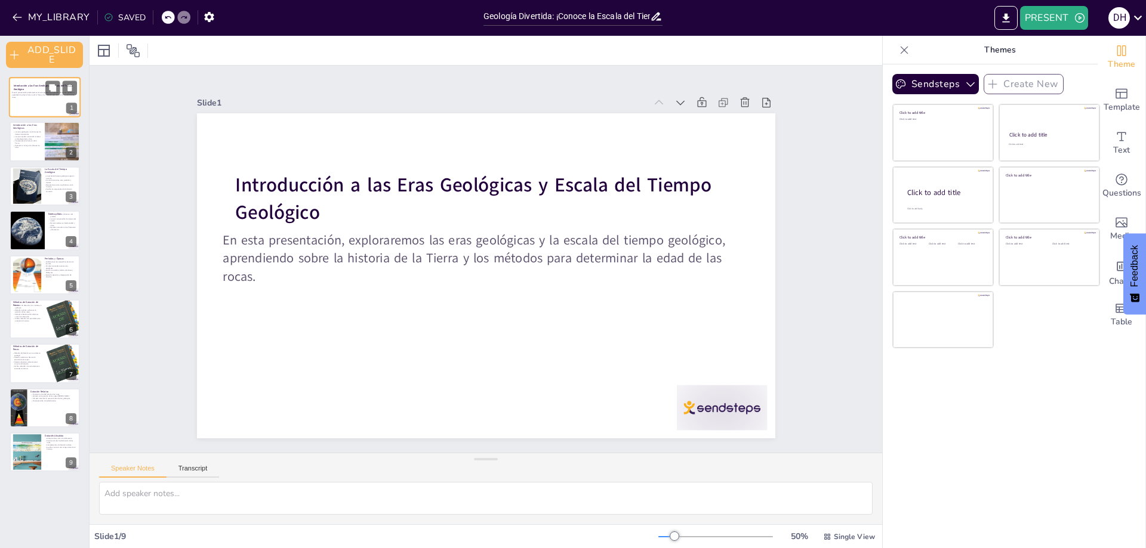
click at [901, 49] on icon at bounding box center [904, 50] width 12 height 12
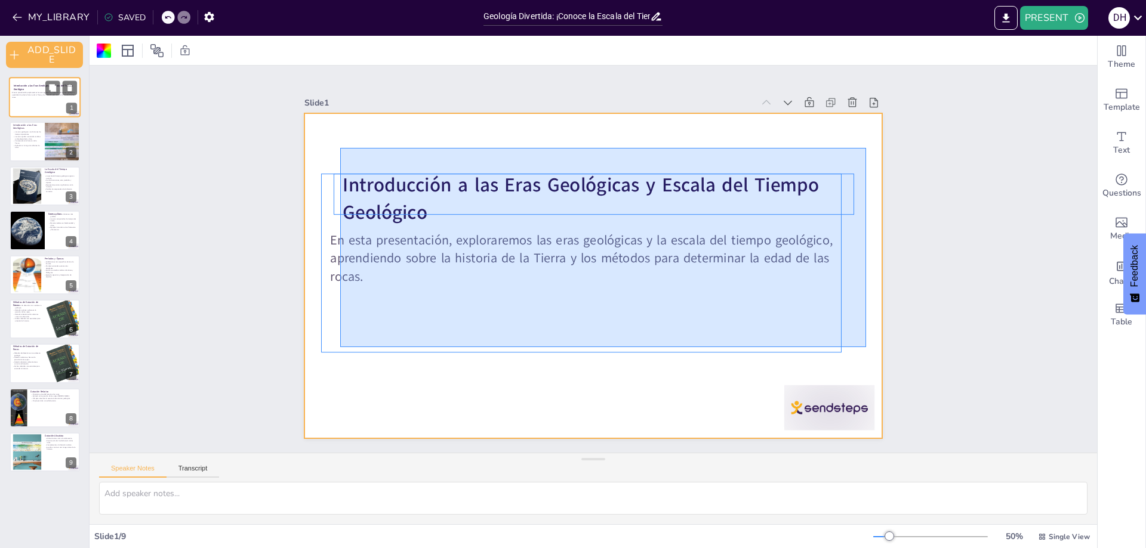
drag, startPoint x: 340, startPoint y: 148, endPoint x: 865, endPoint y: 350, distance: 562.6
click at [867, 348] on div at bounding box center [593, 275] width 578 height 325
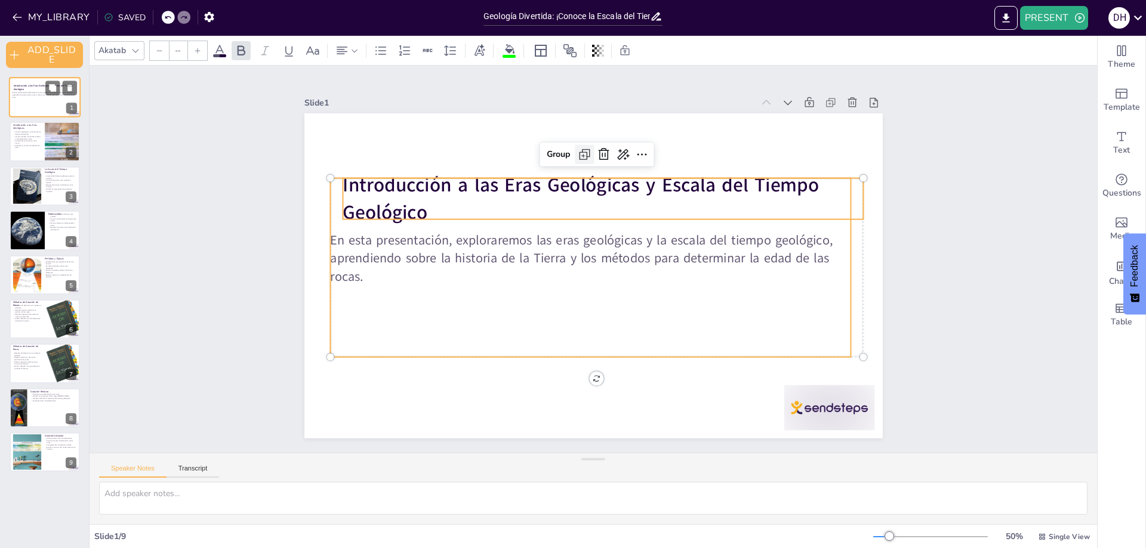
click at [581, 151] on icon at bounding box center [584, 154] width 14 height 14
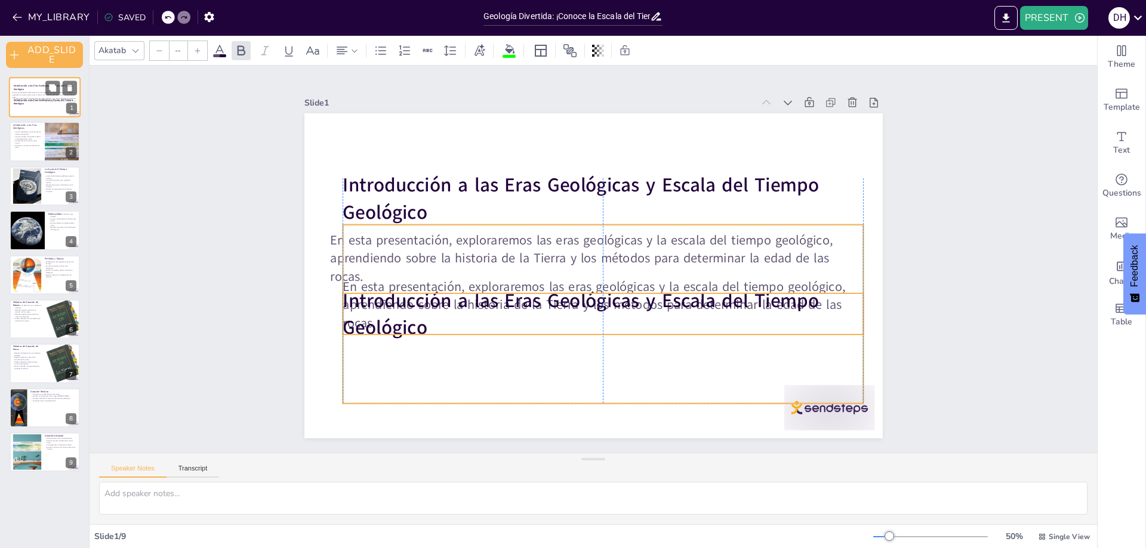
drag, startPoint x: 575, startPoint y: 319, endPoint x: 584, endPoint y: 357, distance: 39.4
click at [584, 357] on div "En esta presentación, exploraremos las eras geológicas y la escala del tiempo g…" at bounding box center [563, 306] width 507 height 481
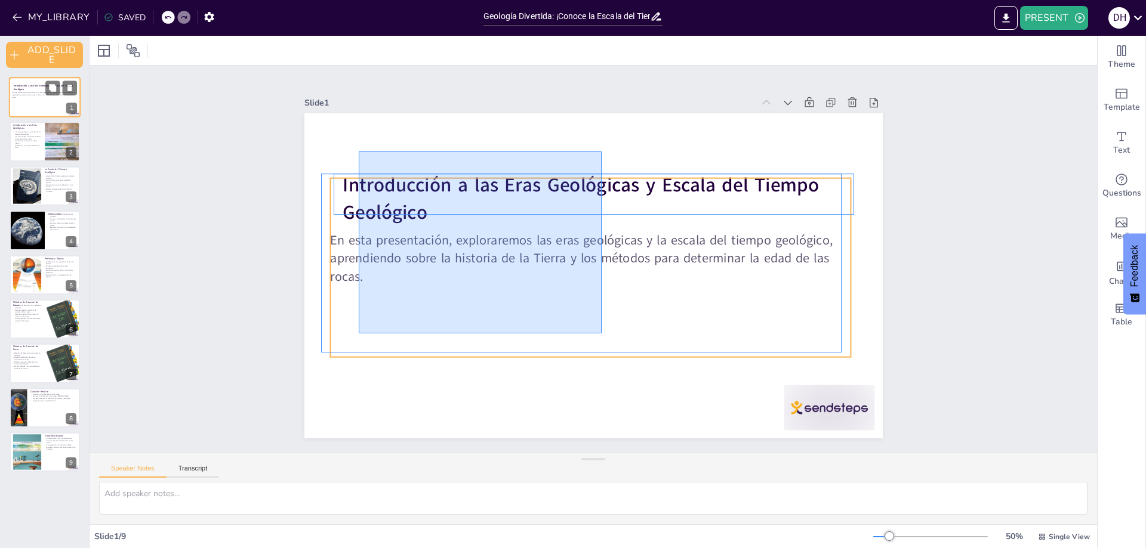
drag, startPoint x: 359, startPoint y: 152, endPoint x: 602, endPoint y: 334, distance: 303.5
click at [602, 144] on div "Introducción a las Eras Geológicas y Escala del Tiempo Geológico En esta presen…" at bounding box center [608, 114] width 575 height 60
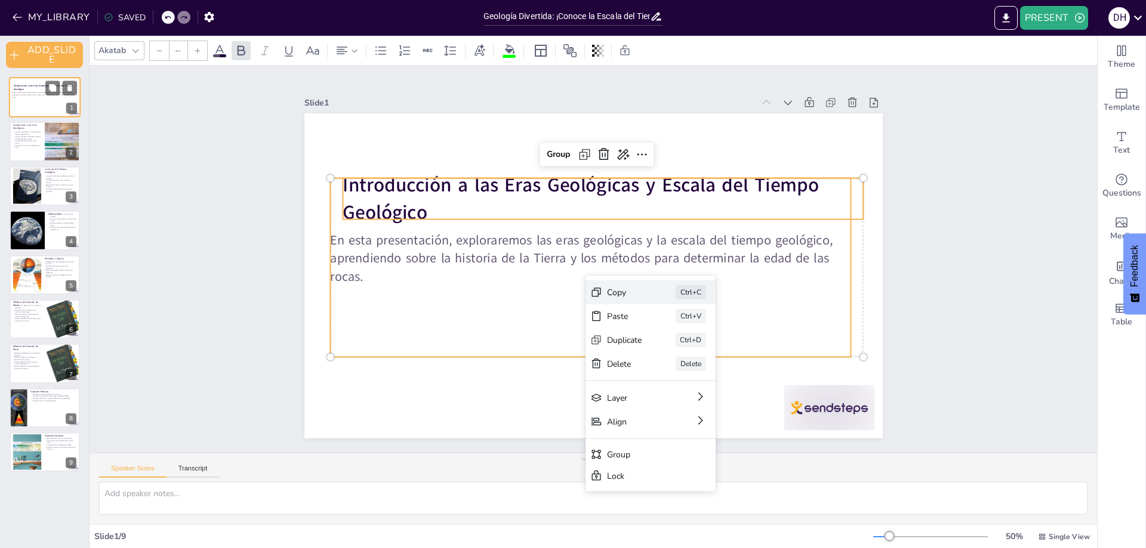
click at [685, 363] on div "Copy" at bounding box center [703, 370] width 36 height 15
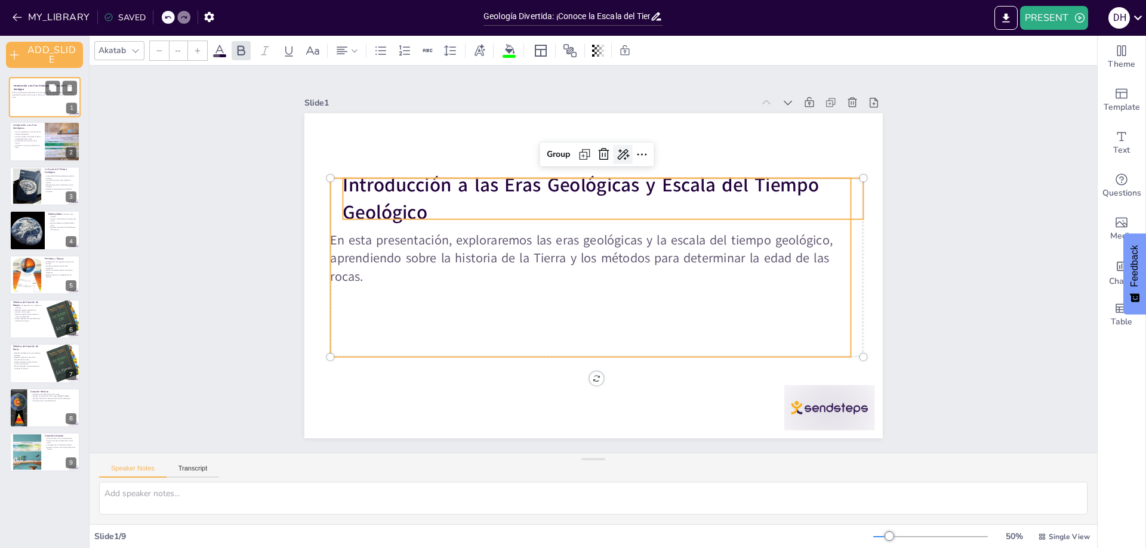
click at [653, 166] on icon at bounding box center [662, 175] width 19 height 19
click at [663, 230] on div "SHORTEN" at bounding box center [664, 232] width 110 height 21
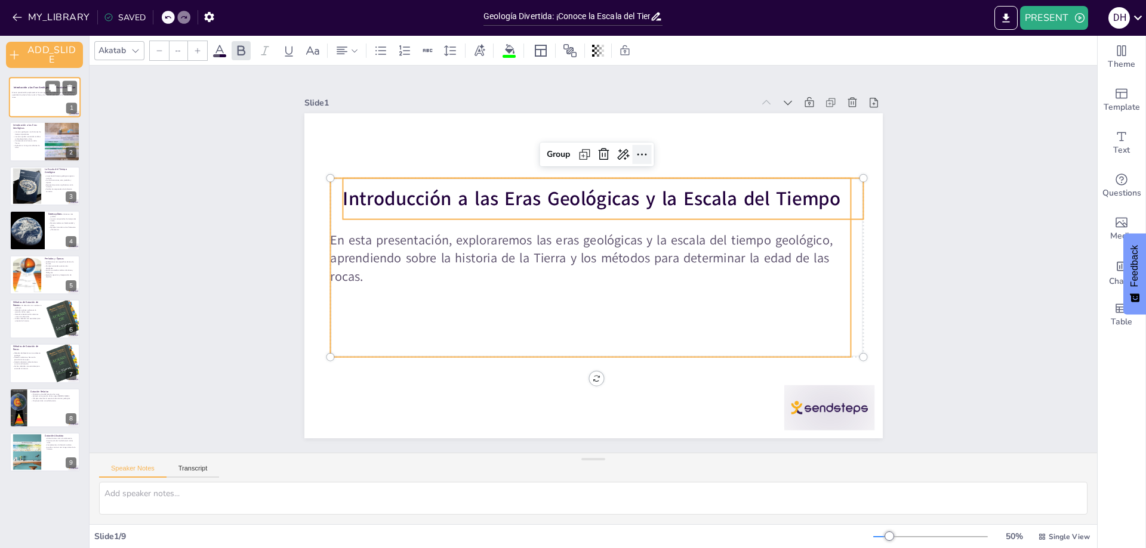
click at [654, 158] on icon at bounding box center [662, 166] width 17 height 17
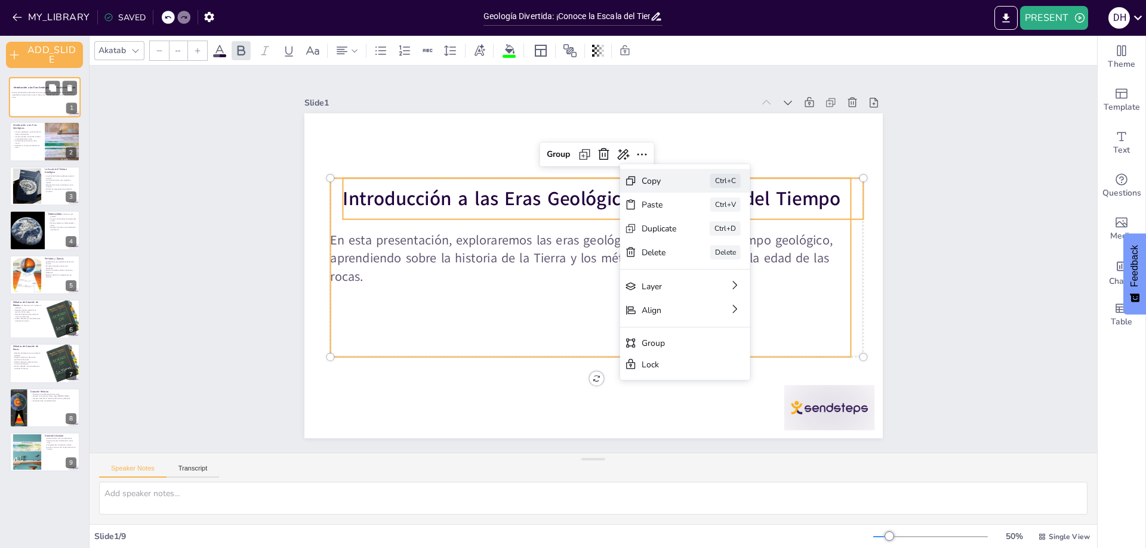
click at [690, 349] on div "Copy" at bounding box center [706, 366] width 32 height 34
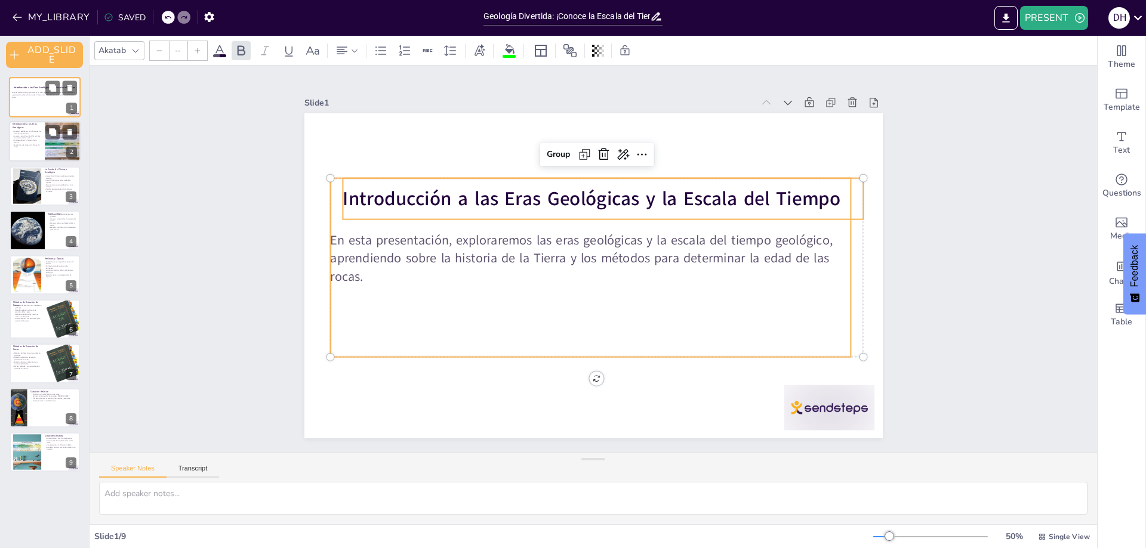
click at [32, 141] on p "Contextualizan la historia de la Tierra." at bounding box center [27, 142] width 29 height 4
type textarea "Las eras geológicas son fundamentales para entender la historia de nuestro plan…"
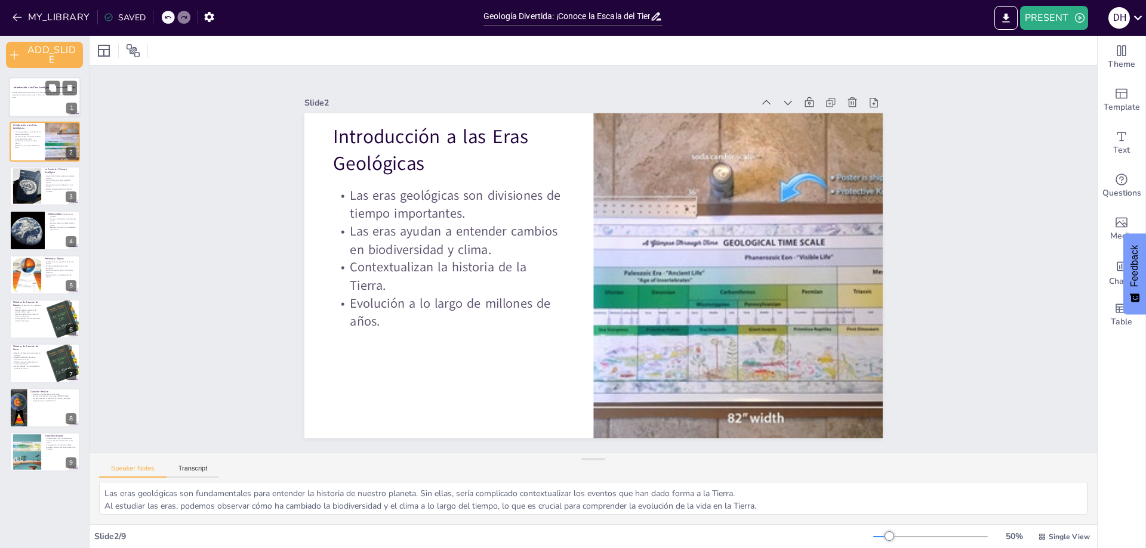
click at [30, 95] on p "En esta presentación, exploraremos las eras geológicas y la escala del tiempo g…" at bounding box center [44, 95] width 64 height 7
